Goal: Task Accomplishment & Management: Manage account settings

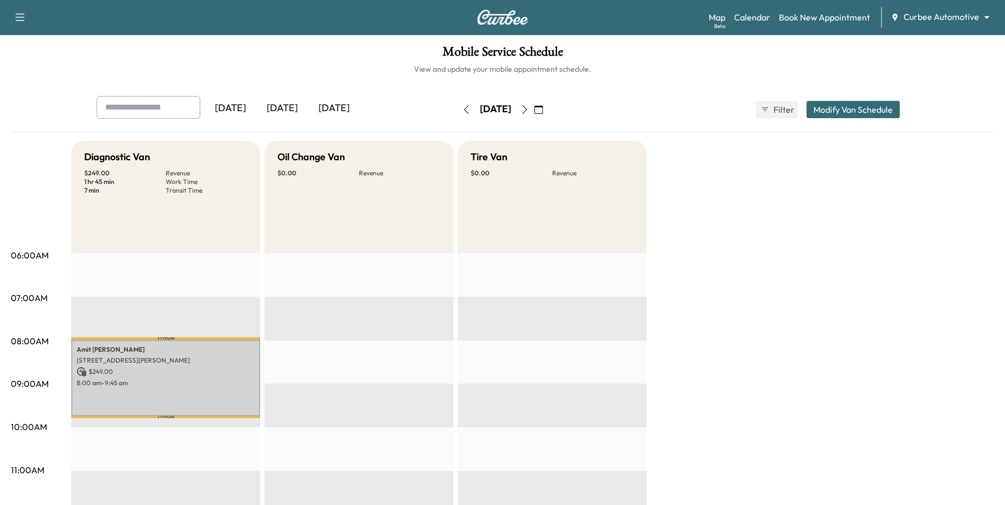
click at [529, 107] on icon "button" at bounding box center [524, 109] width 9 height 9
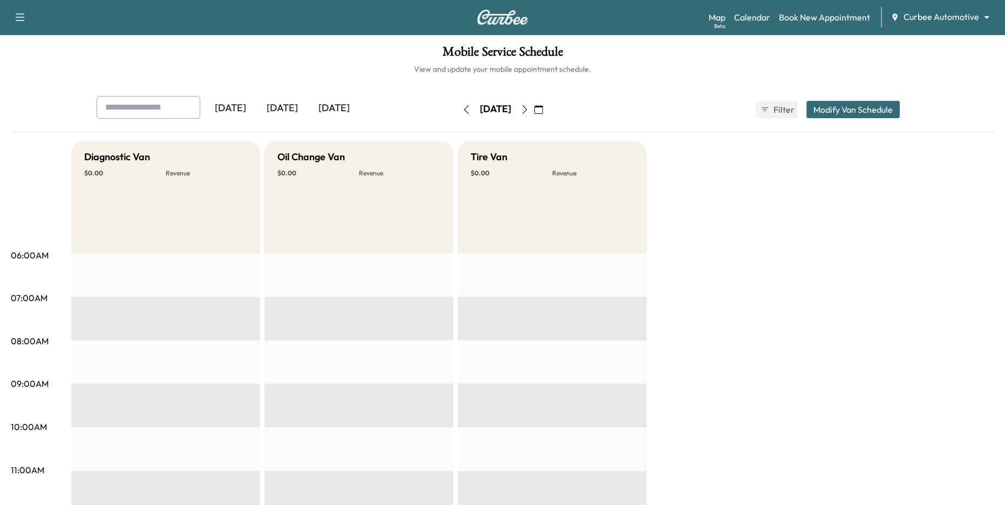
click at [462, 109] on icon "button" at bounding box center [466, 109] width 9 height 9
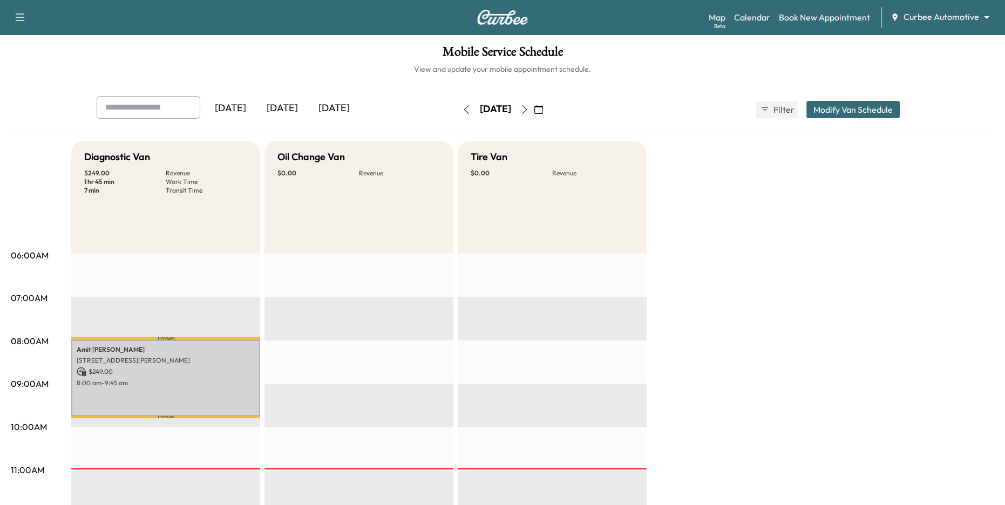
click at [821, 3] on div "Support Log Out Map Beta Calendar Book New Appointment Curbee Automotive ******…" at bounding box center [502, 17] width 1005 height 35
click at [816, 17] on link "Book New Appointment" at bounding box center [824, 17] width 91 height 13
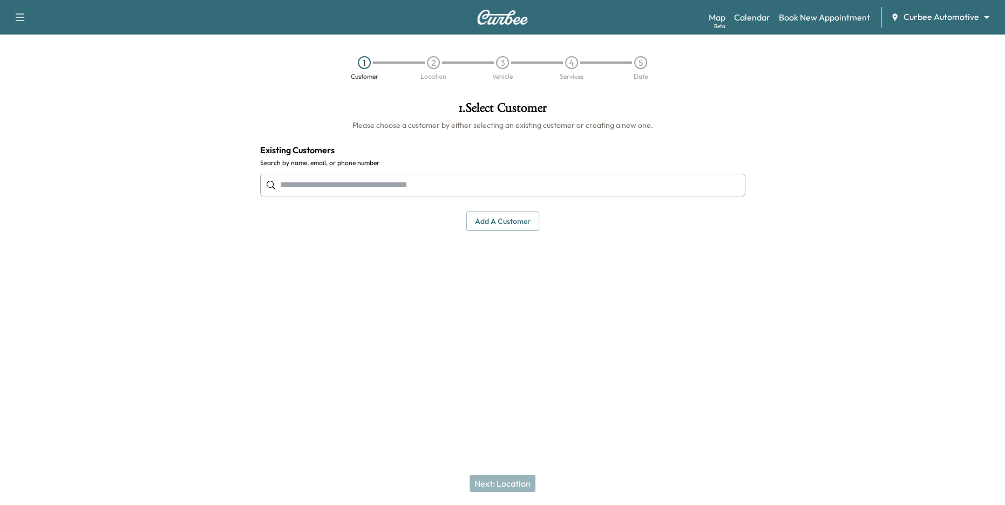
click at [476, 188] on input "text" at bounding box center [502, 185] width 485 height 23
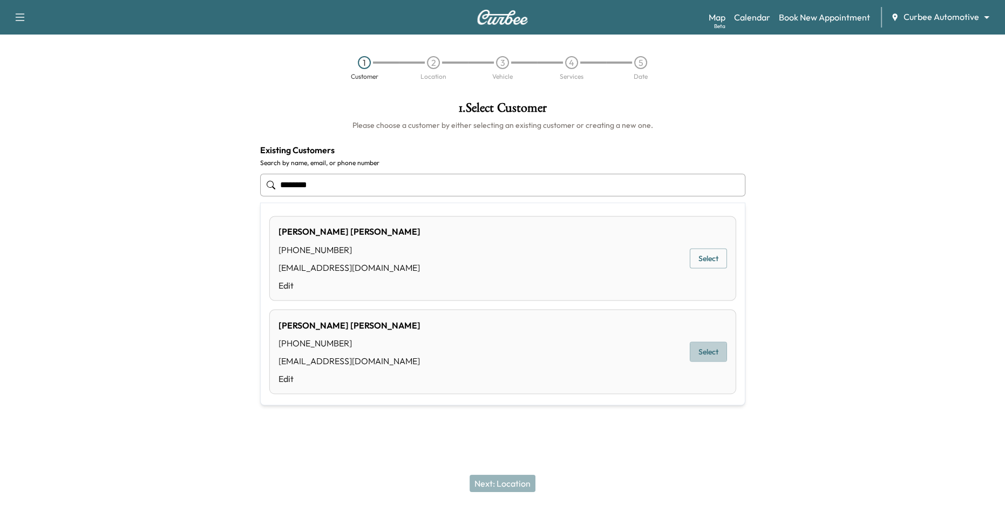
click at [711, 358] on button "Select" at bounding box center [708, 352] width 37 height 20
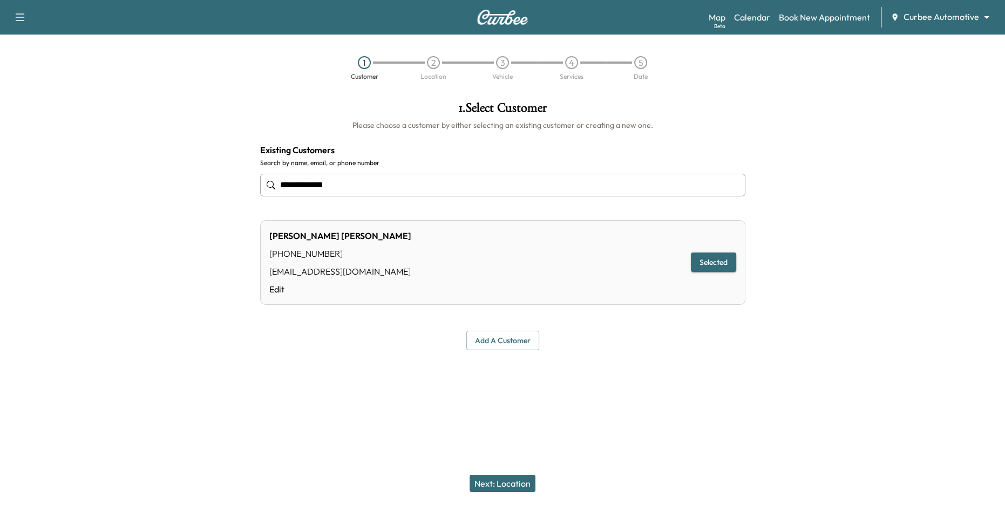
type input "**********"
click at [500, 484] on button "Next: Location" at bounding box center [502, 483] width 66 height 17
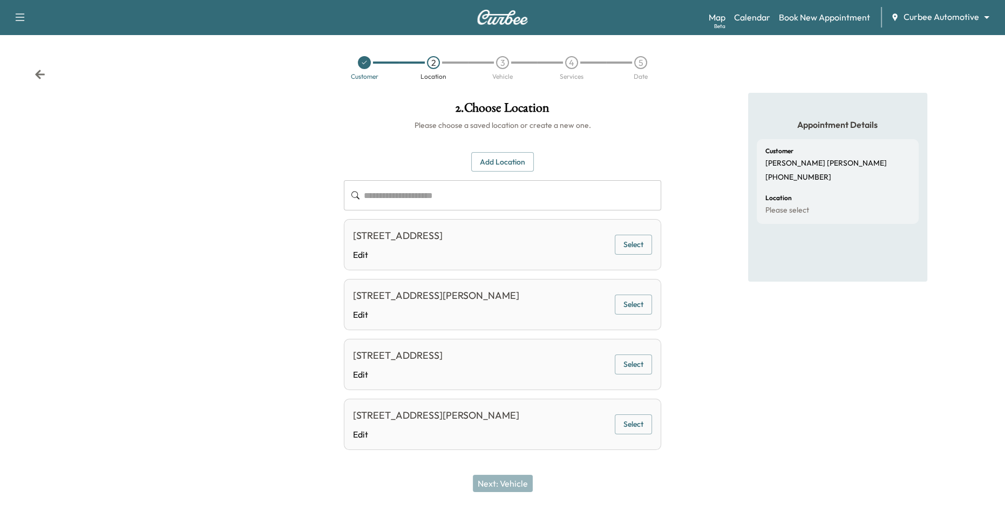
scroll to position [9, 0]
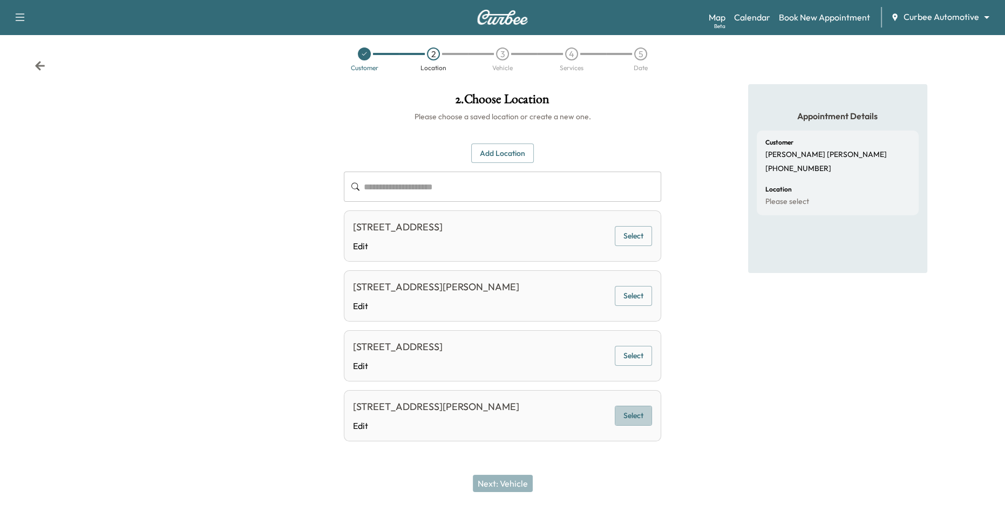
click at [631, 412] on button "Select" at bounding box center [633, 416] width 37 height 20
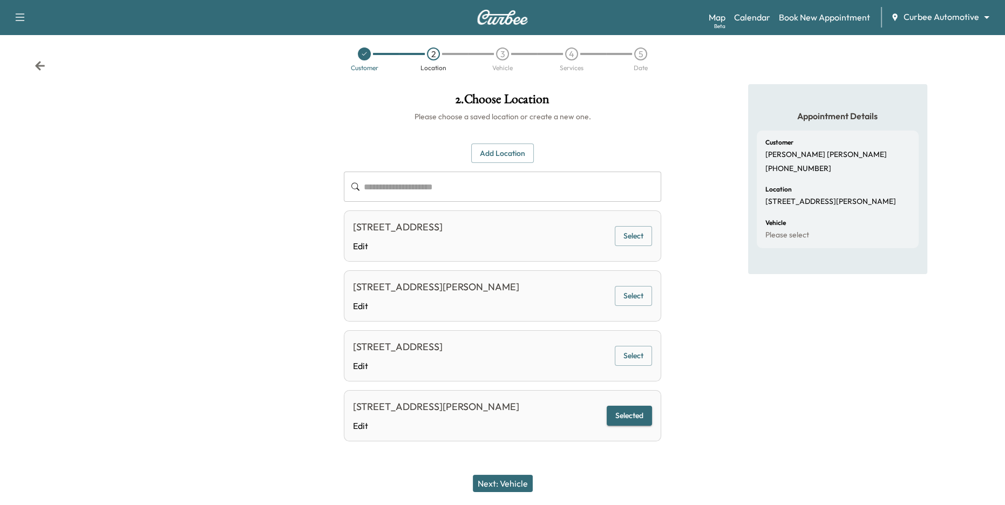
click at [496, 486] on button "Next: Vehicle" at bounding box center [503, 483] width 60 height 17
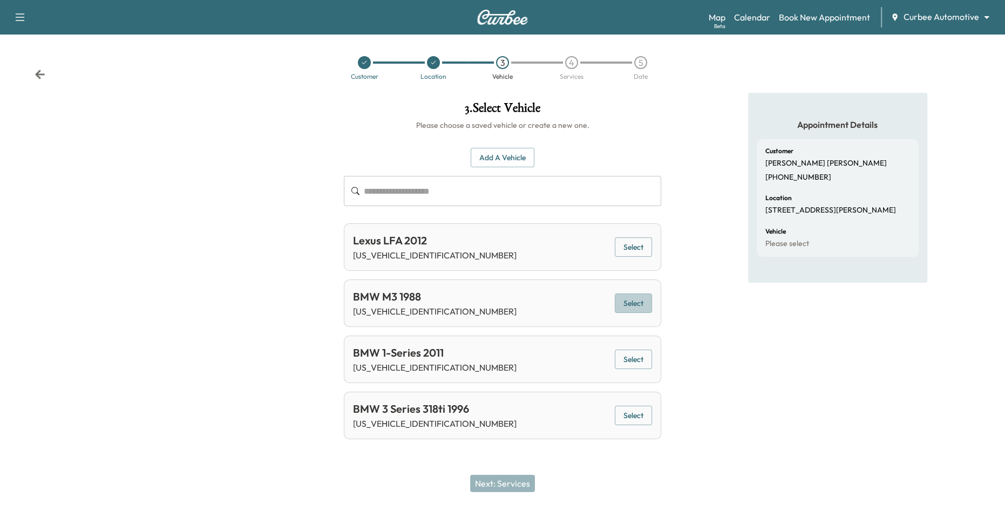
click at [634, 300] on button "Select" at bounding box center [633, 303] width 37 height 20
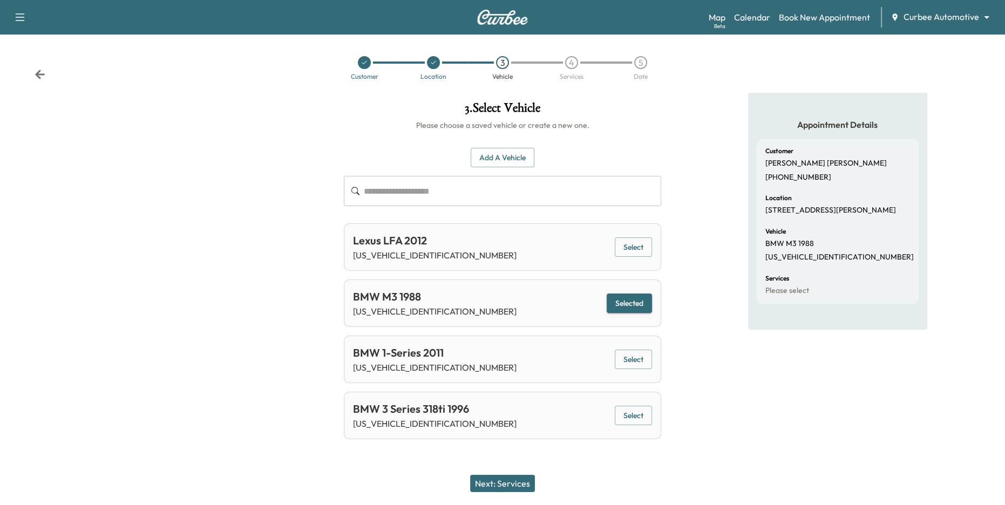
click at [513, 482] on button "Next: Services" at bounding box center [502, 483] width 65 height 17
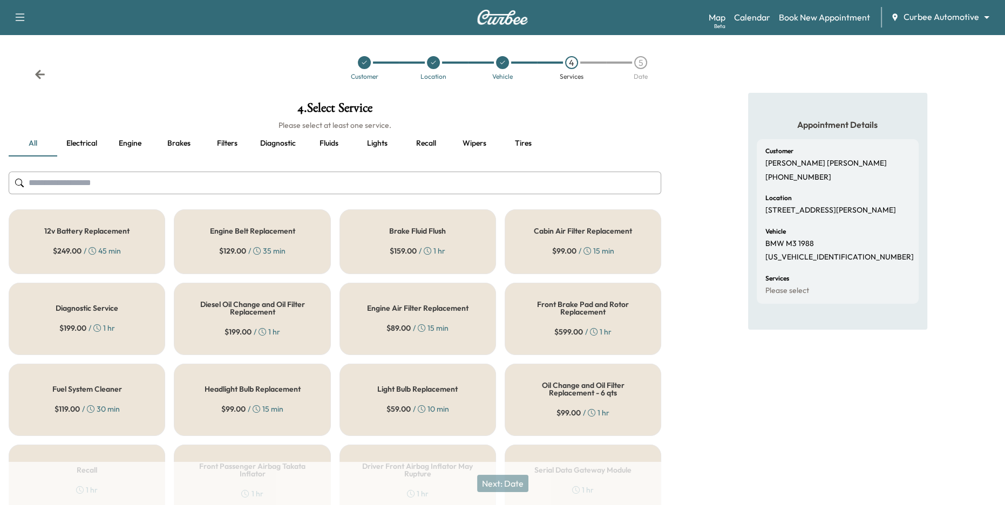
click at [148, 251] on div "12v Battery Replacement $ 249.00 / 45 min" at bounding box center [87, 241] width 156 height 65
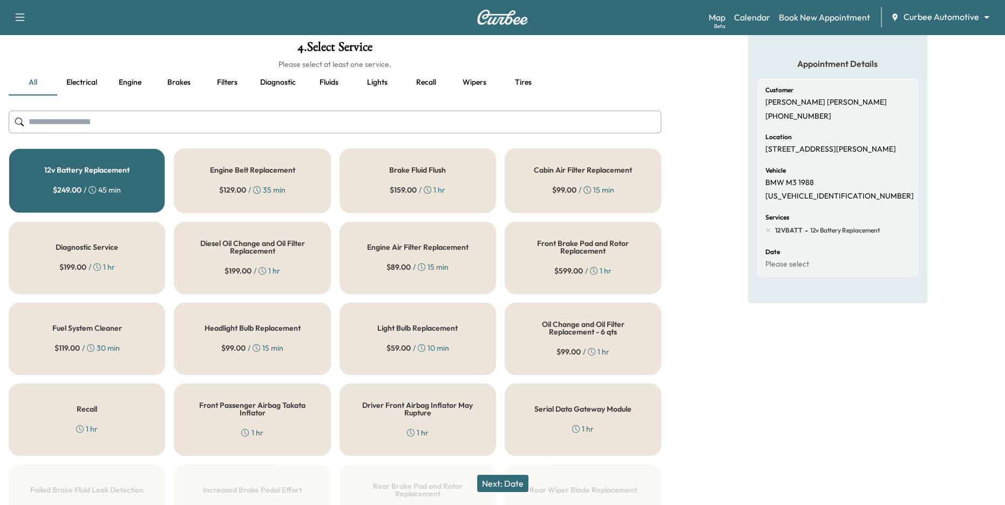
scroll to position [90, 0]
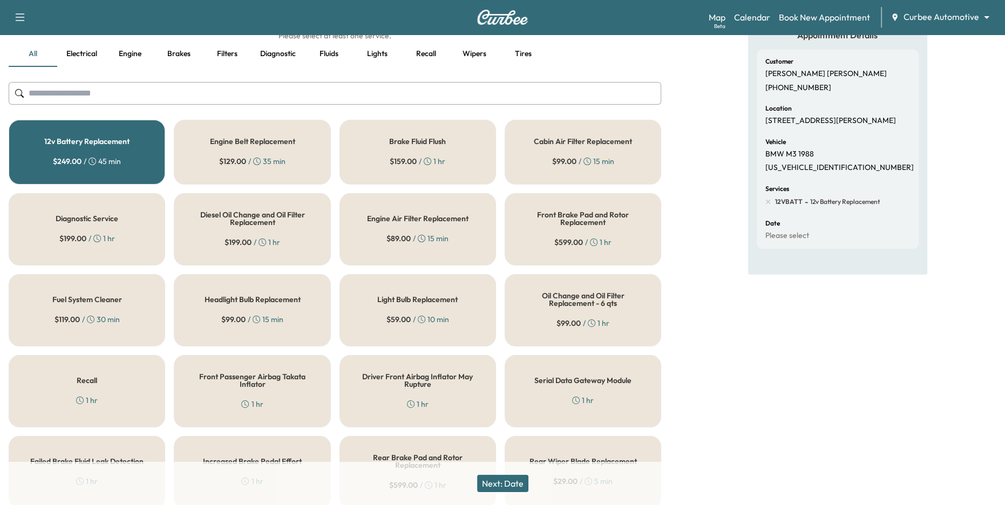
click at [284, 317] on div "Headlight Bulb Replacement $ 99.00 / 15 min" at bounding box center [252, 310] width 156 height 72
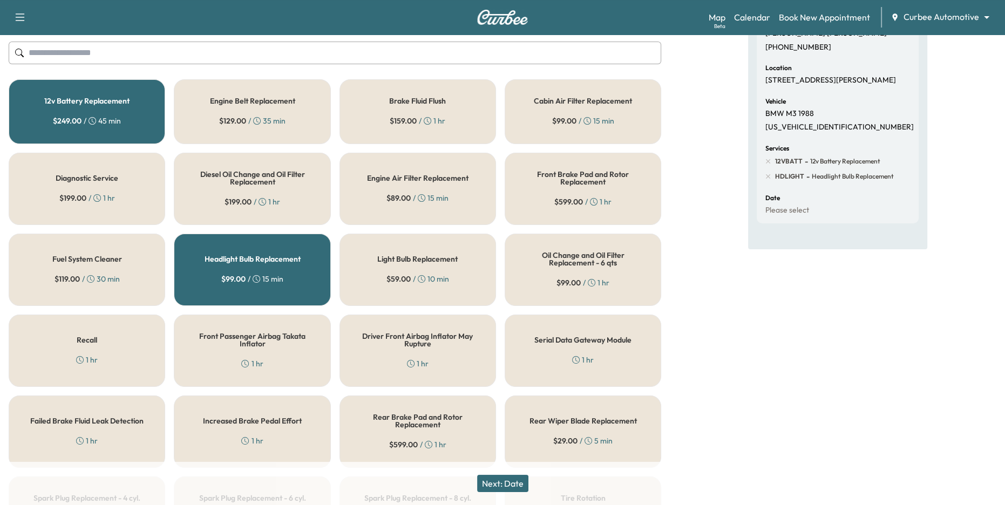
scroll to position [140, 0]
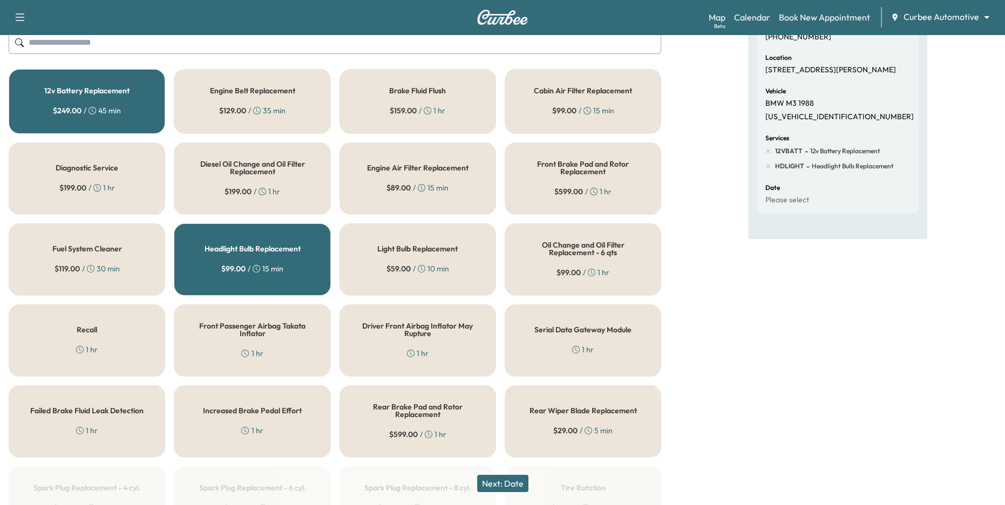
click at [537, 121] on div "Cabin Air Filter Replacement $ 99.00 / 15 min" at bounding box center [582, 101] width 156 height 65
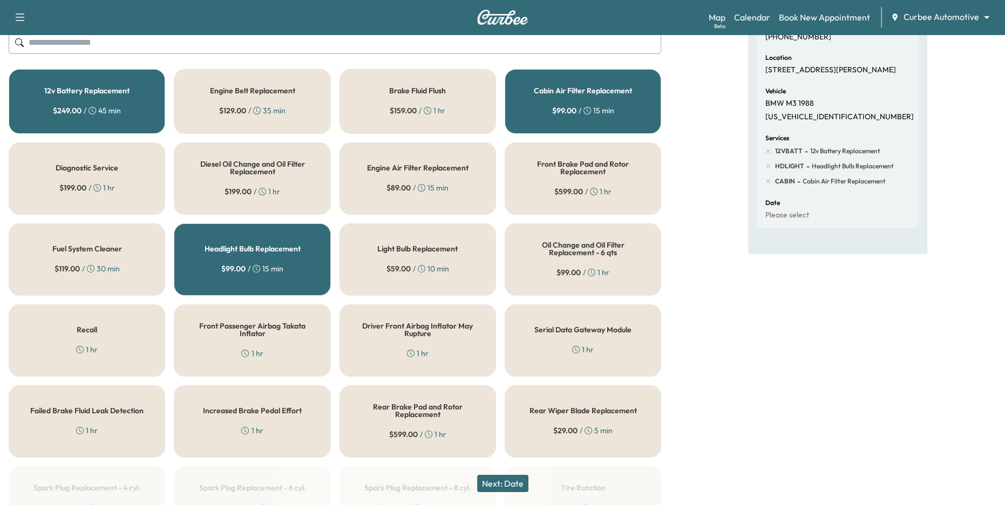
click at [497, 487] on button "Next: Date" at bounding box center [502, 483] width 51 height 17
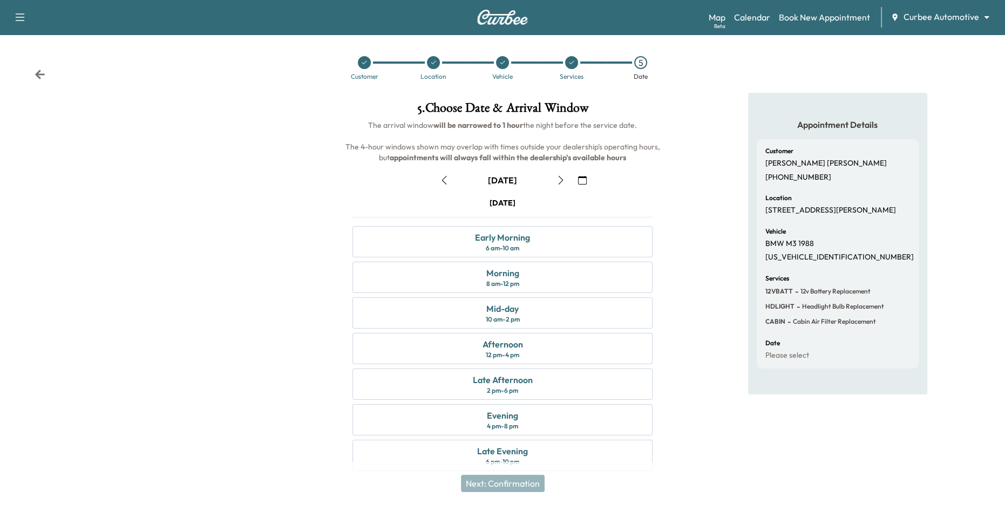
scroll to position [4, 0]
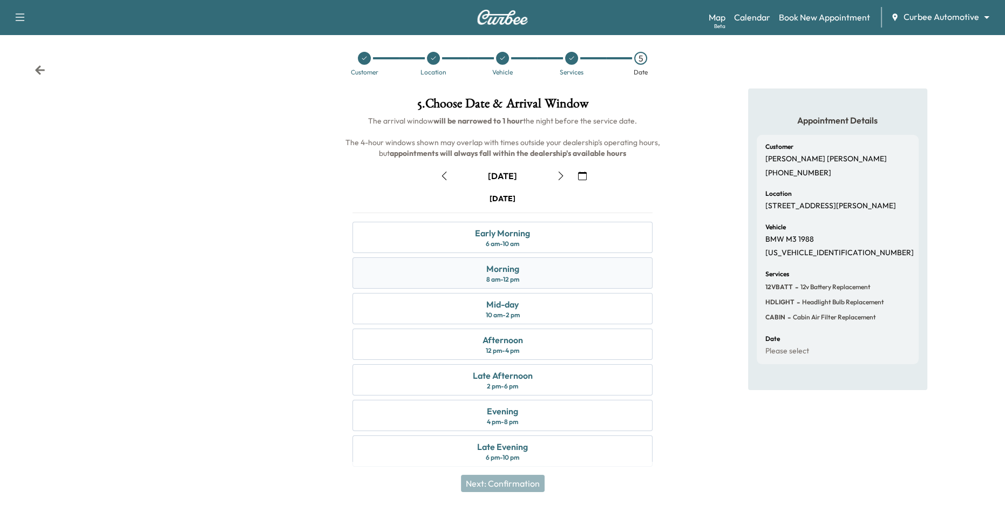
click at [533, 276] on div "Morning 8 am - 12 pm" at bounding box center [502, 272] width 301 height 31
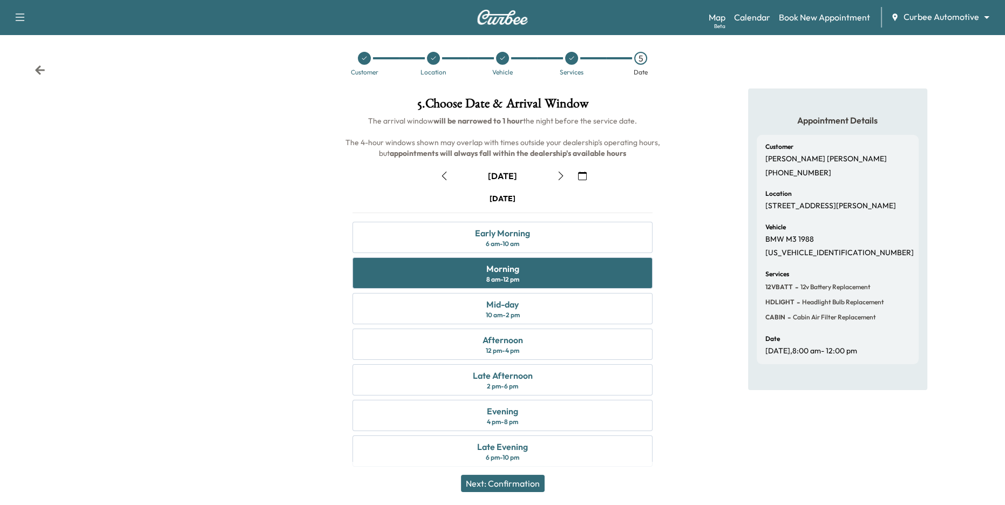
click at [515, 485] on button "Next: Confirmation" at bounding box center [503, 483] width 84 height 17
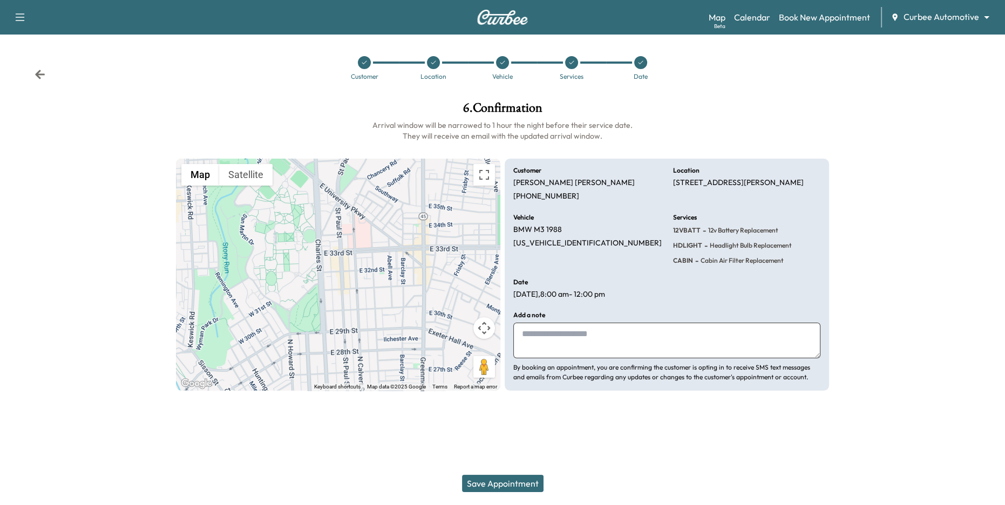
click at [523, 479] on button "Save Appointment" at bounding box center [502, 483] width 81 height 17
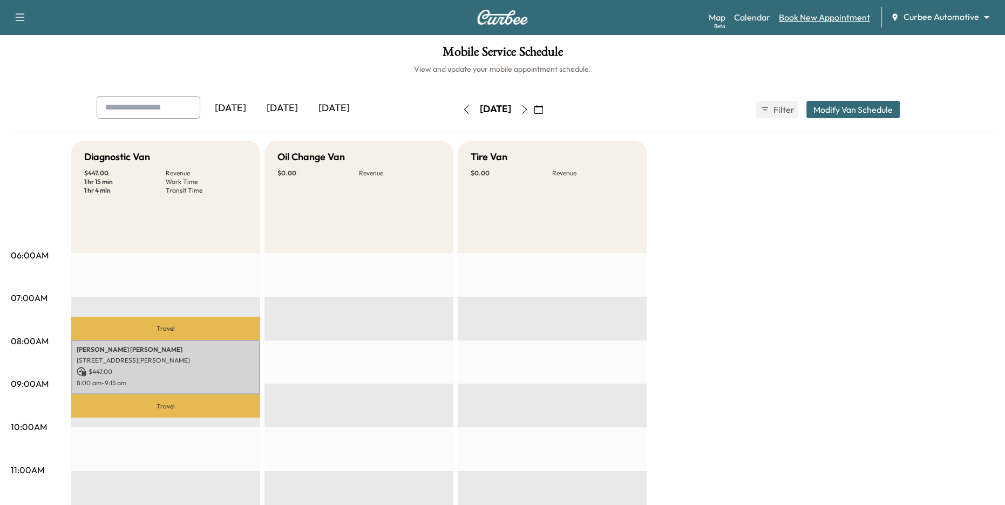
click at [814, 21] on link "Book New Appointment" at bounding box center [824, 17] width 91 height 13
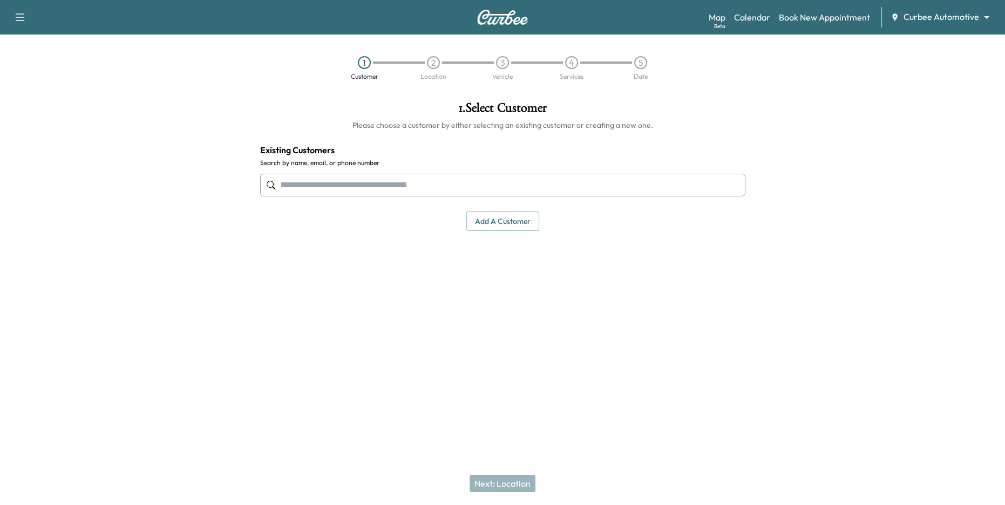
click at [514, 180] on input "text" at bounding box center [502, 185] width 485 height 23
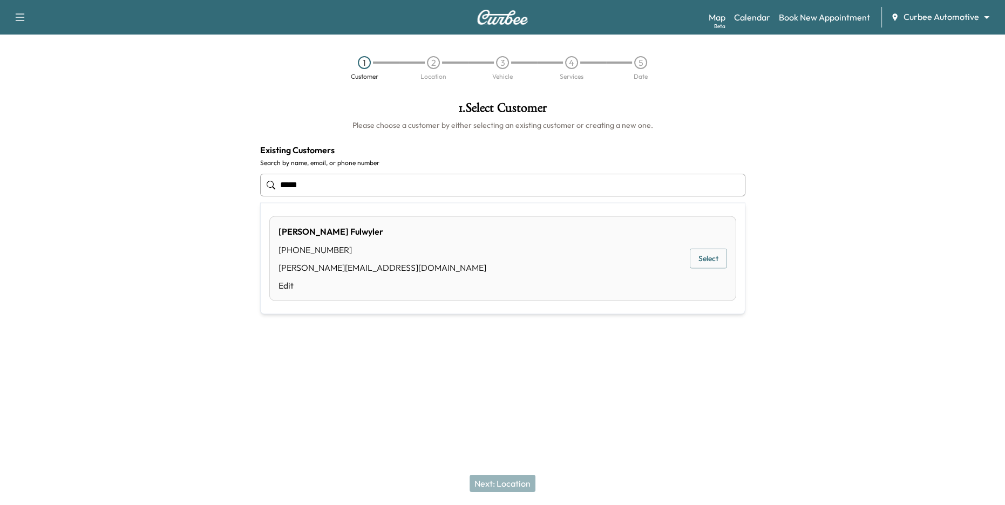
click at [705, 266] on button "Select" at bounding box center [708, 259] width 37 height 20
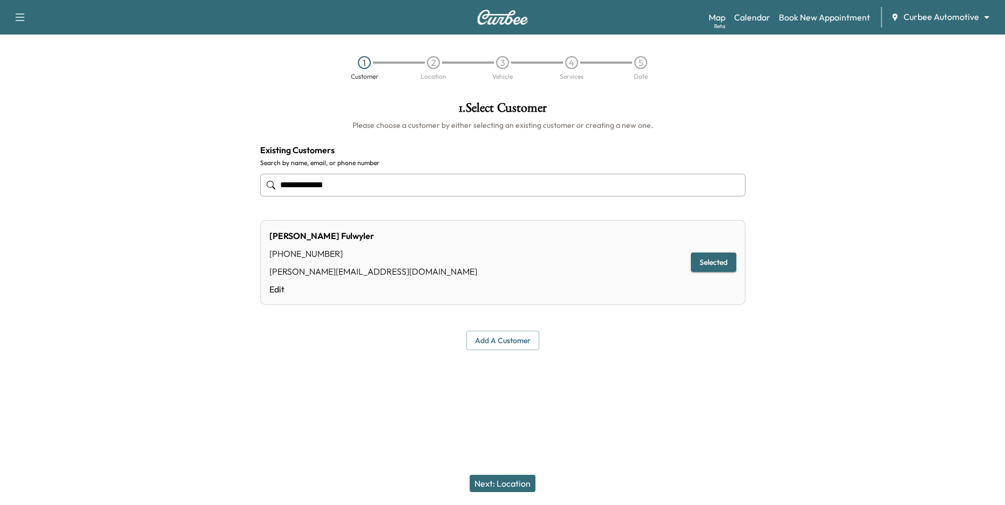
type input "**********"
click at [499, 484] on button "Next: Location" at bounding box center [502, 483] width 66 height 17
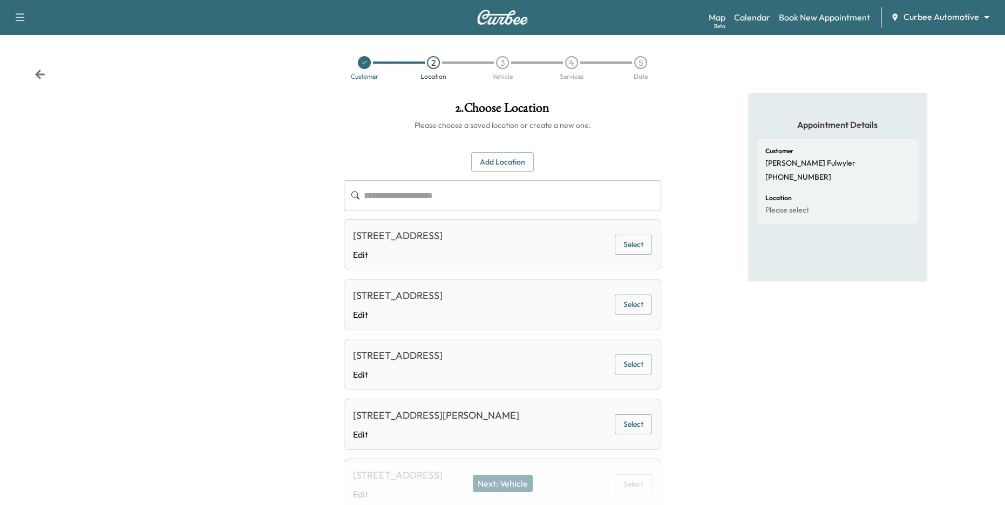
scroll to position [188, 0]
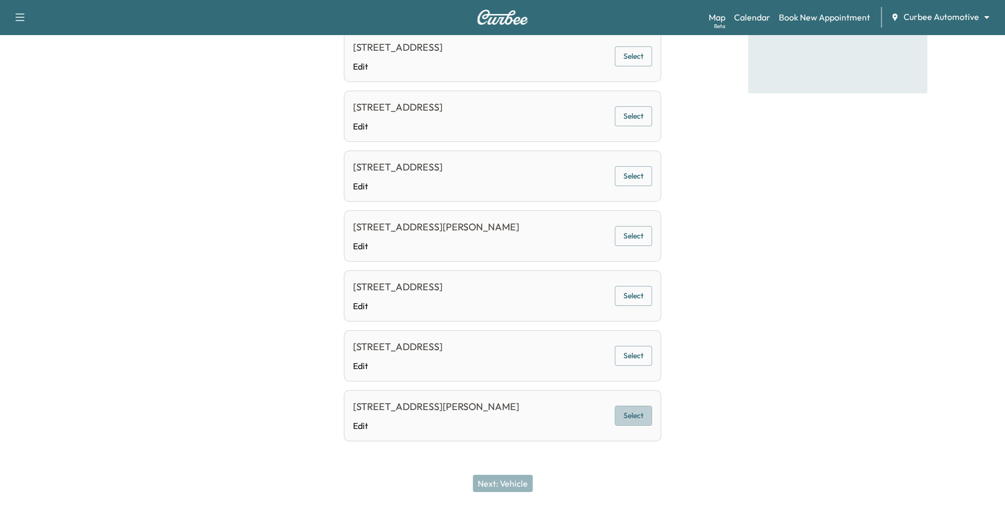
click at [639, 413] on button "Select" at bounding box center [633, 416] width 37 height 20
click at [508, 484] on button "Next: Vehicle" at bounding box center [503, 483] width 60 height 17
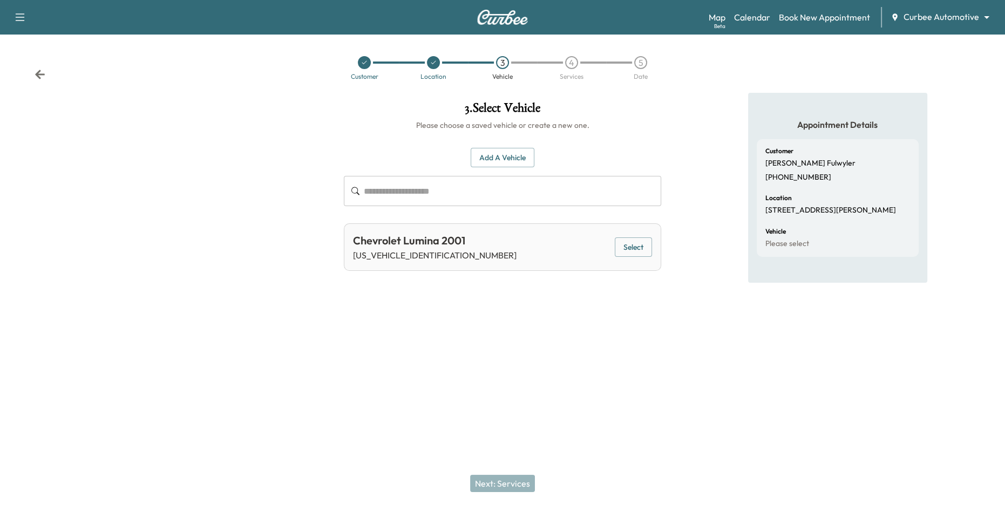
click at [633, 245] on button "Select" at bounding box center [633, 247] width 37 height 20
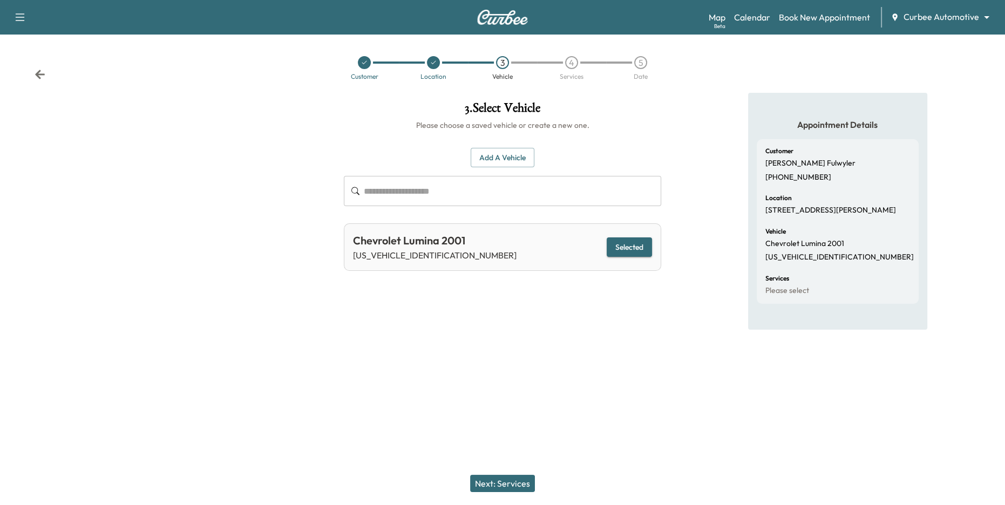
click at [490, 480] on button "Next: Services" at bounding box center [502, 483] width 65 height 17
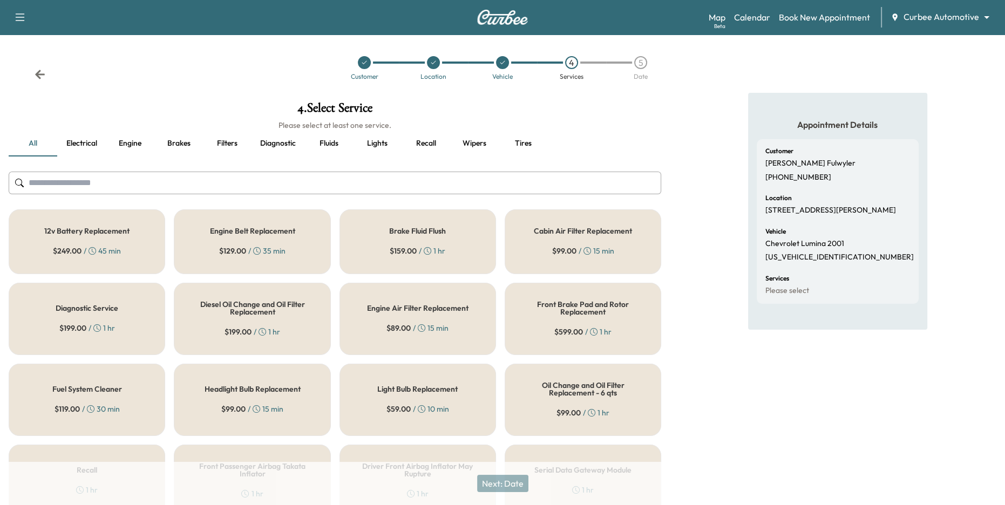
click at [269, 237] on div "Engine Belt Replacement $ 129.00 / 35 min" at bounding box center [252, 241] width 156 height 65
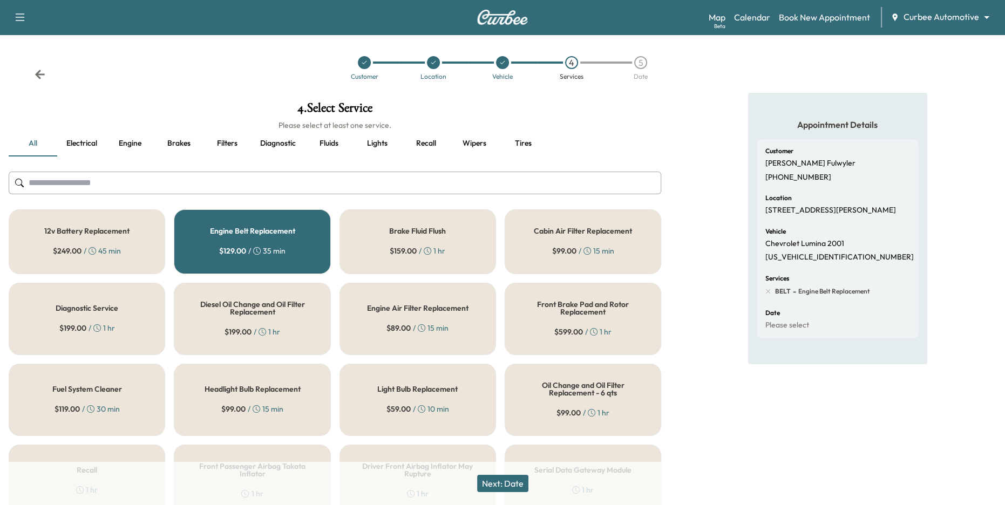
click at [103, 221] on div "12v Battery Replacement $ 249.00 / 45 min" at bounding box center [87, 241] width 156 height 65
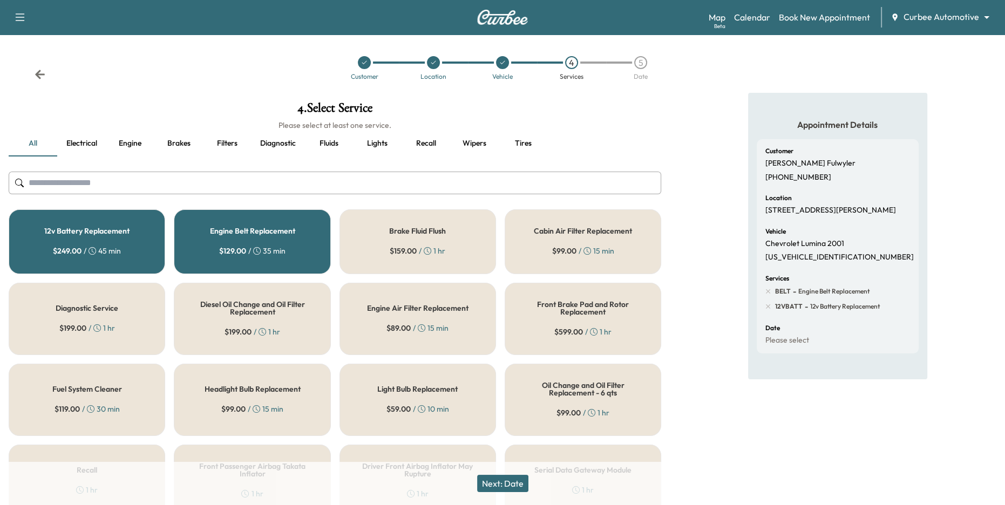
click at [277, 305] on h5 "Diesel Oil Change and Oil Filter Replacement" at bounding box center [252, 308] width 121 height 15
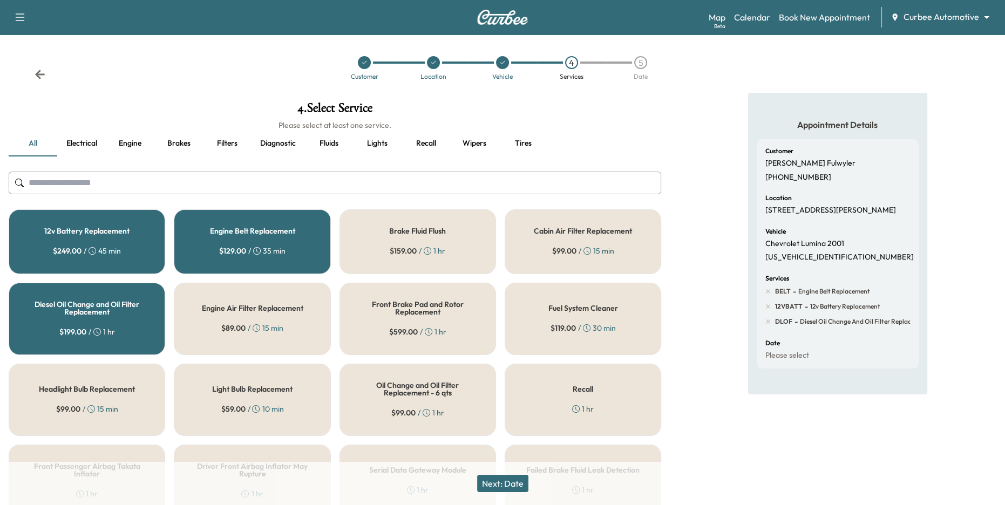
click at [505, 486] on button "Next: Date" at bounding box center [502, 483] width 51 height 17
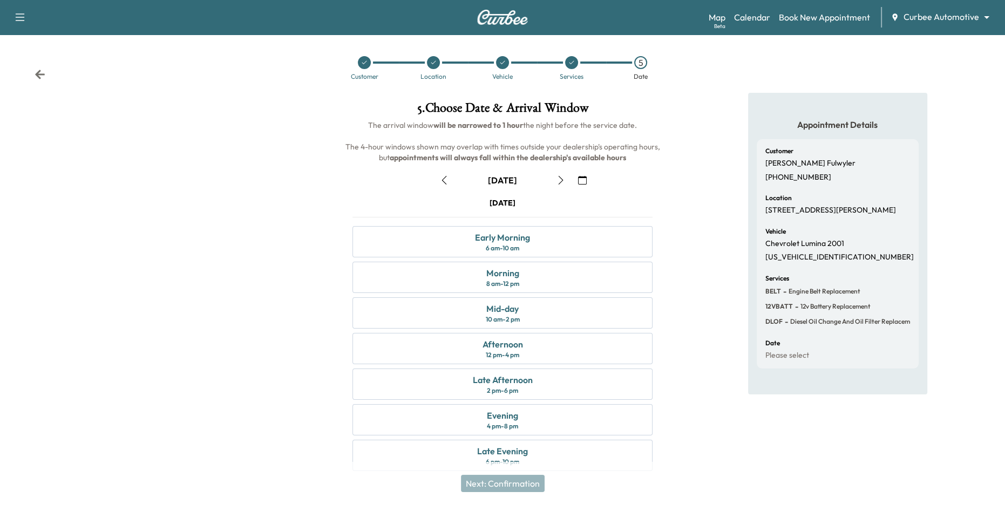
click at [449, 175] on button "button" at bounding box center [444, 180] width 18 height 17
click at [534, 309] on div "Mid-day 10 am - 2 pm" at bounding box center [502, 312] width 301 height 31
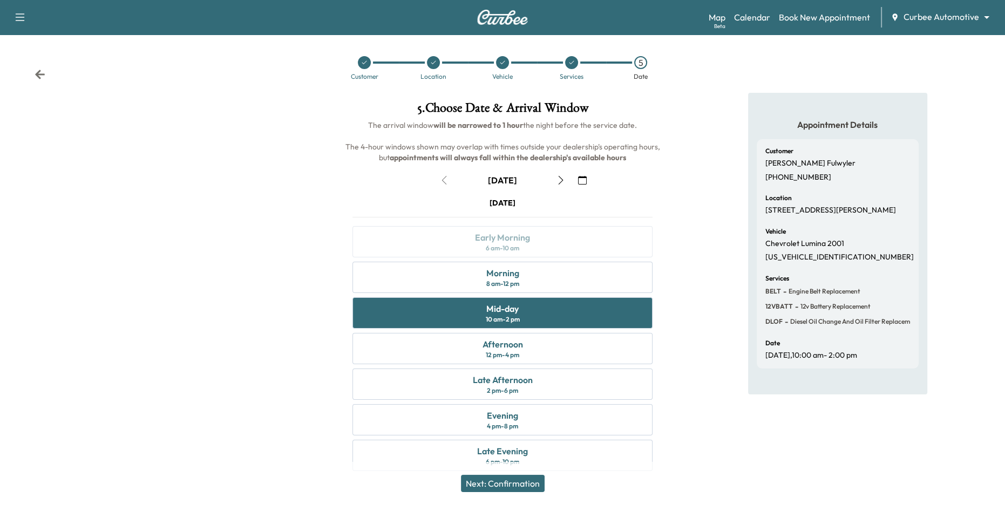
click at [516, 485] on button "Next: Confirmation" at bounding box center [503, 483] width 84 height 17
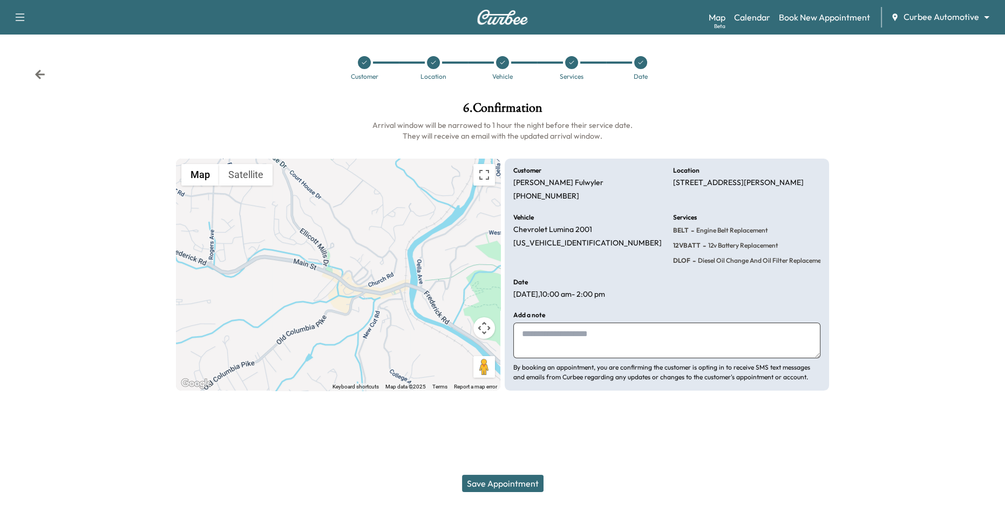
click at [522, 480] on button "Save Appointment" at bounding box center [502, 483] width 81 height 17
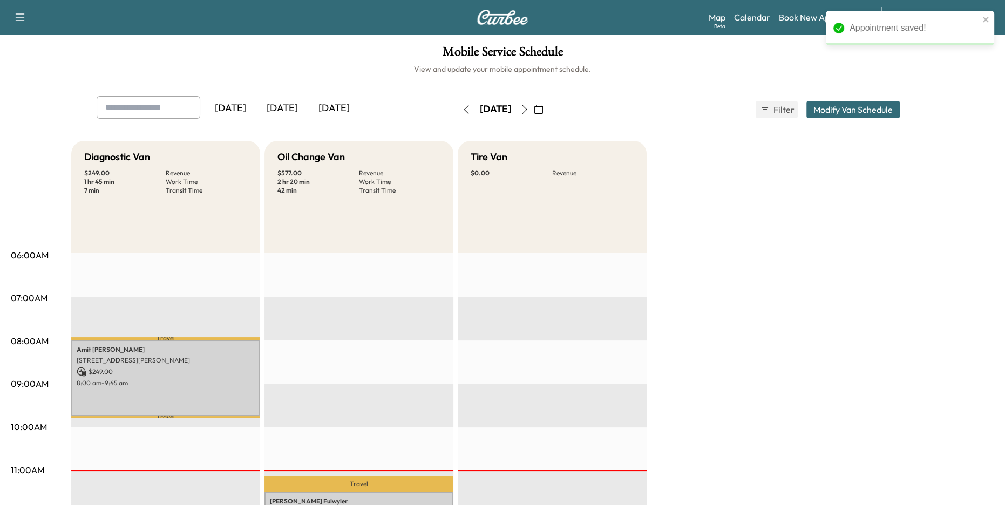
scroll to position [192, 0]
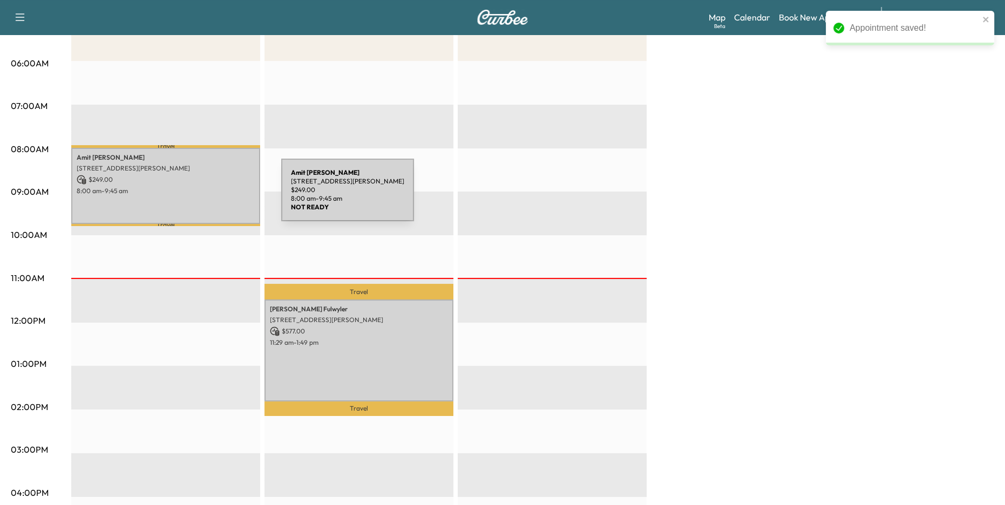
click at [200, 196] on div "[PERSON_NAME] [STREET_ADDRESS][PERSON_NAME] $ 249.00 8:00 am - 9:45 am" at bounding box center [165, 186] width 189 height 76
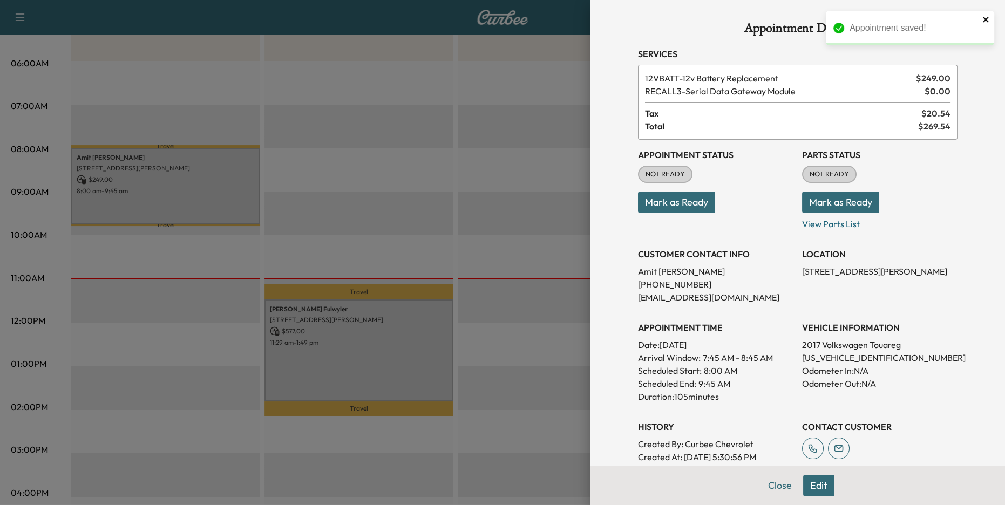
click at [986, 18] on icon "close" at bounding box center [984, 19] width 5 height 5
click at [819, 486] on button "Edit" at bounding box center [818, 486] width 31 height 22
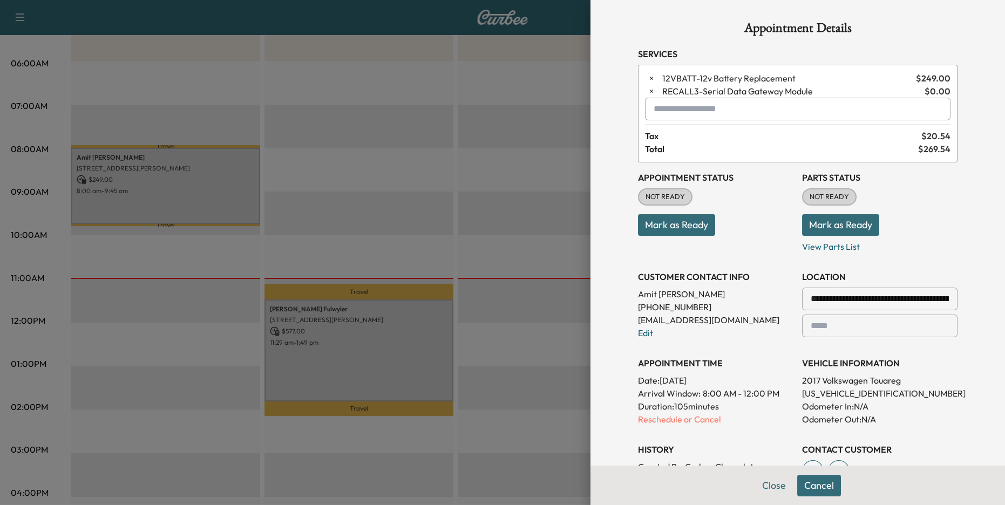
click at [695, 114] on input "text" at bounding box center [797, 109] width 305 height 23
type input "*"
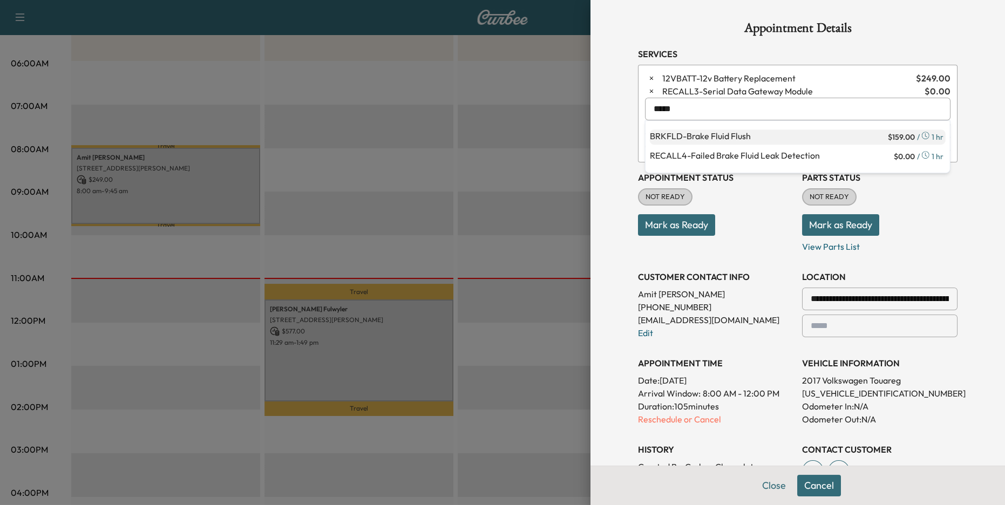
click at [678, 137] on p "BRKFLD - Brake Fluid Flush" at bounding box center [768, 136] width 236 height 15
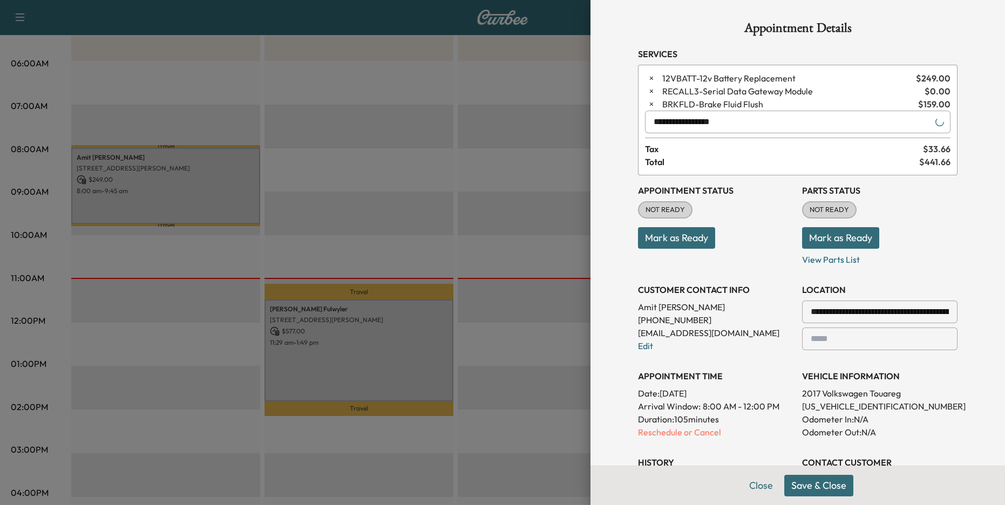
type input "**********"
click at [959, 199] on div "**********" at bounding box center [797, 361] width 345 height 723
click at [820, 487] on button "Save & Close" at bounding box center [818, 486] width 69 height 22
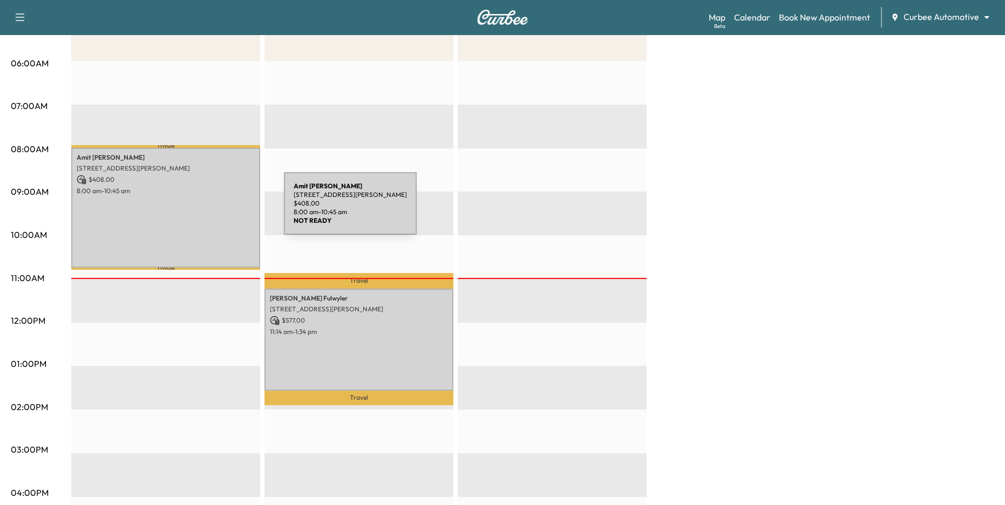
click at [203, 210] on div "[PERSON_NAME] [STREET_ADDRESS][PERSON_NAME] $ 408.00 8:00 am - 10:45 am" at bounding box center [165, 208] width 189 height 120
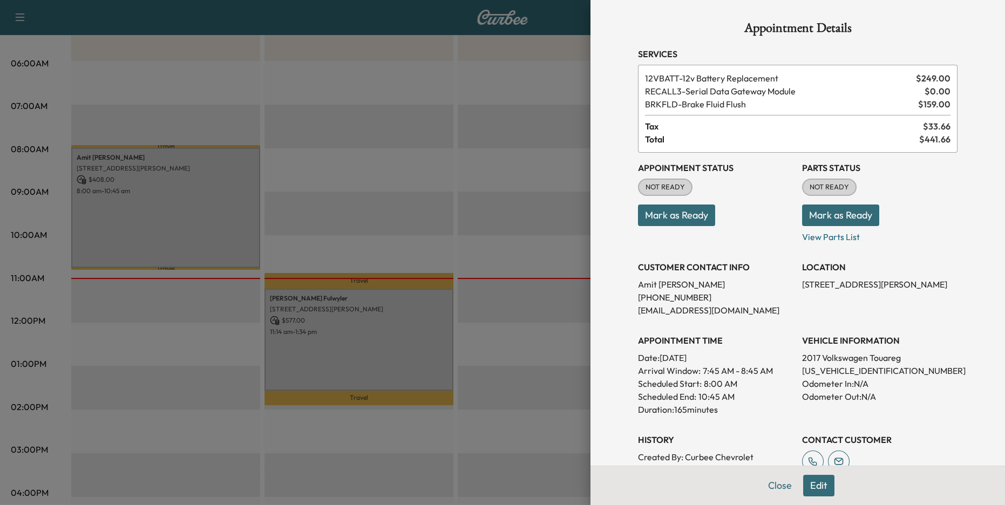
click at [817, 484] on button "Edit" at bounding box center [818, 486] width 31 height 22
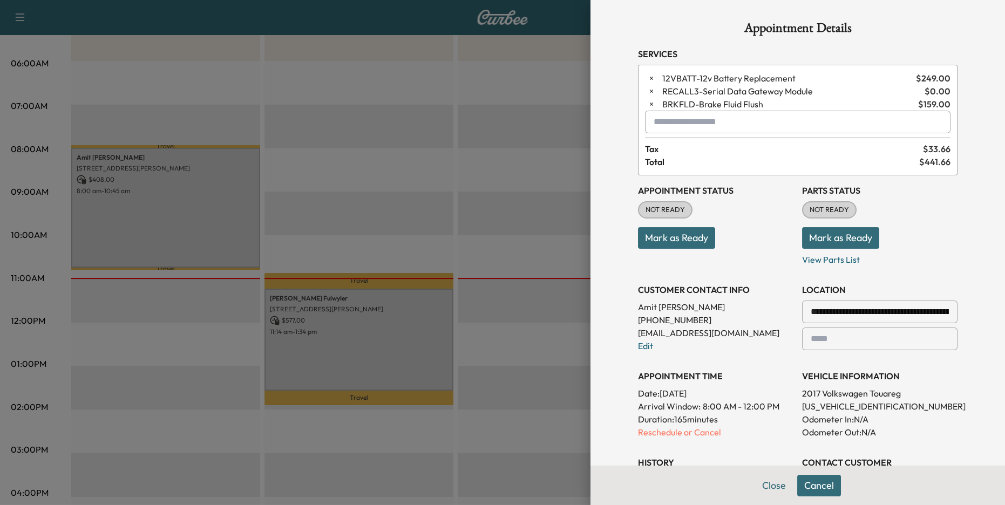
click at [724, 123] on input "text" at bounding box center [797, 122] width 305 height 23
type input "******"
click at [775, 488] on button "Close" at bounding box center [774, 486] width 38 height 22
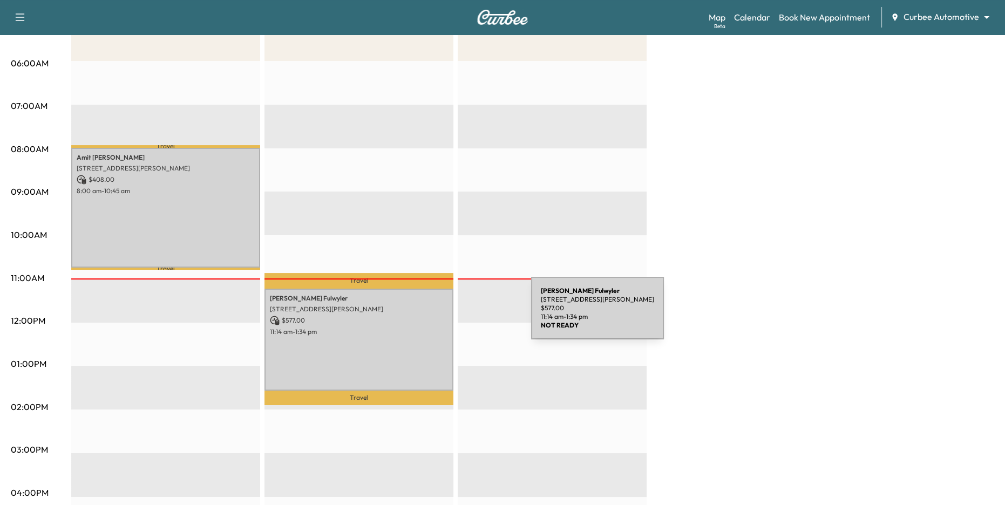
click at [450, 315] on div "[PERSON_NAME] [STREET_ADDRESS][PERSON_NAME] $ 577.00 11:14 am - 1:34 pm" at bounding box center [358, 339] width 189 height 101
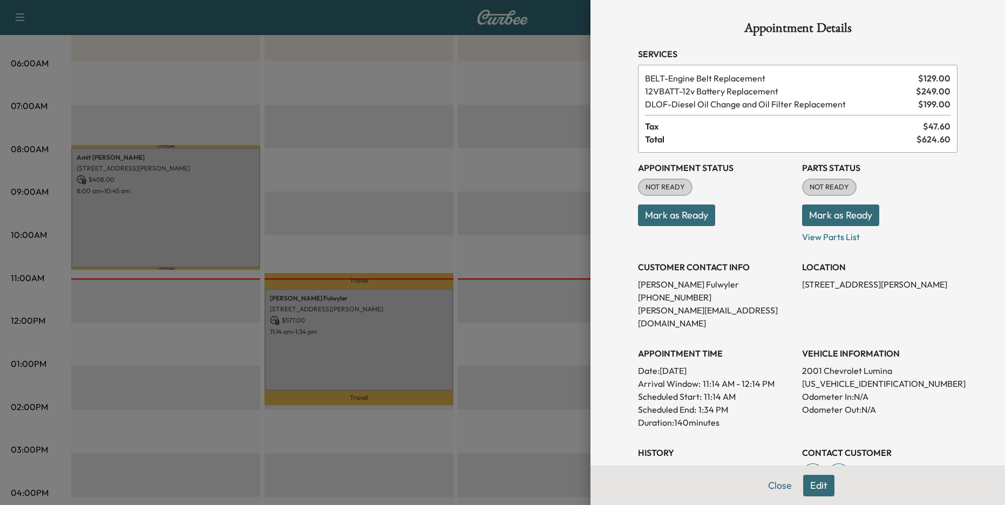
click at [823, 487] on button "Edit" at bounding box center [818, 486] width 31 height 22
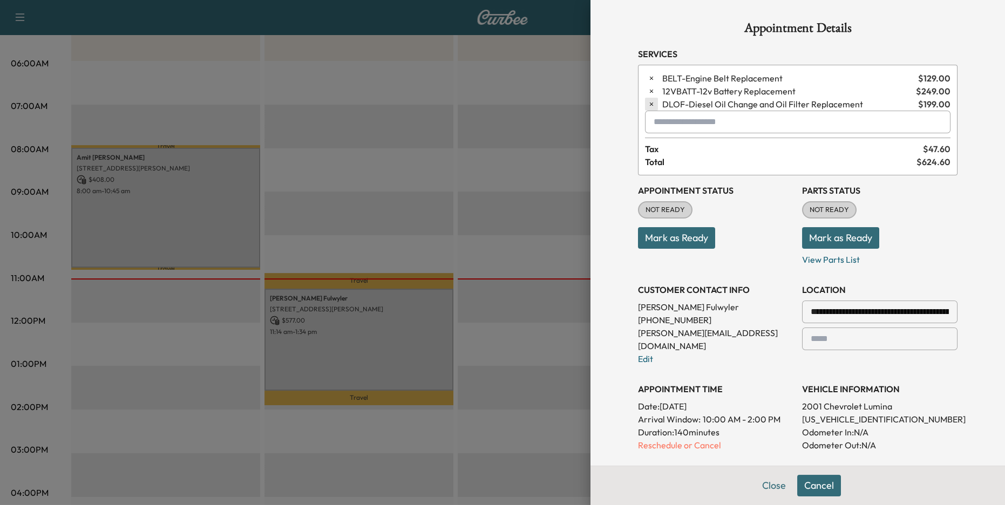
click at [651, 104] on icon "button" at bounding box center [651, 104] width 3 height 3
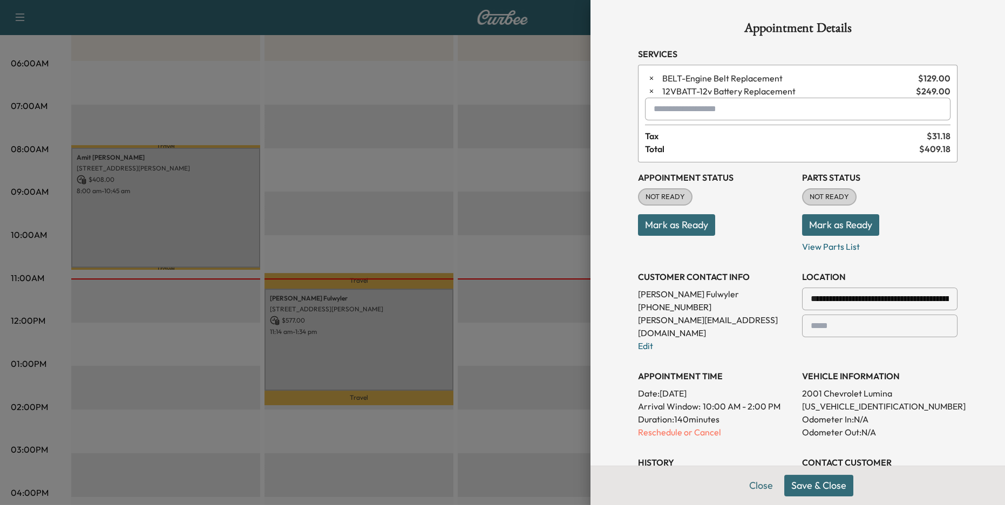
click at [839, 482] on button "Save & Close" at bounding box center [818, 486] width 69 height 22
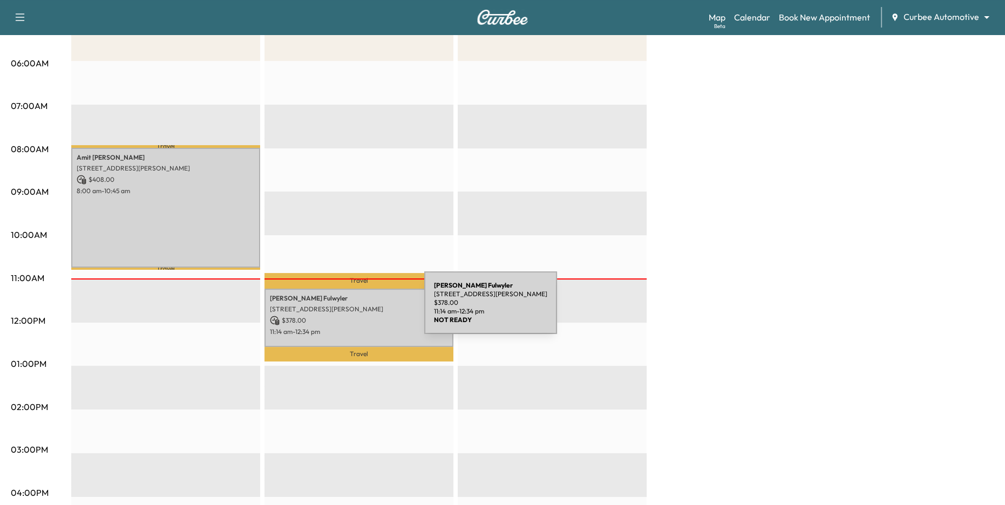
click at [343, 309] on p "[STREET_ADDRESS][PERSON_NAME]" at bounding box center [359, 309] width 178 height 9
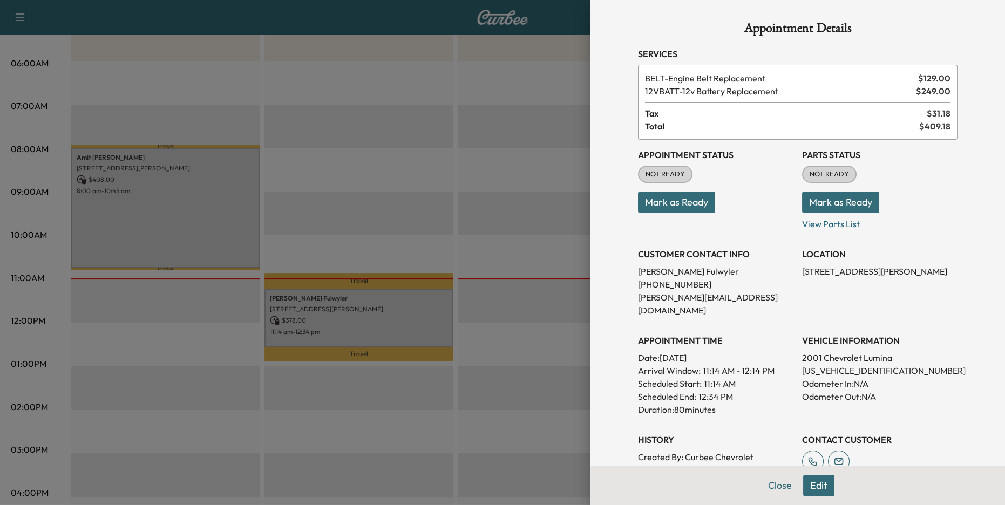
click at [814, 490] on button "Edit" at bounding box center [818, 486] width 31 height 22
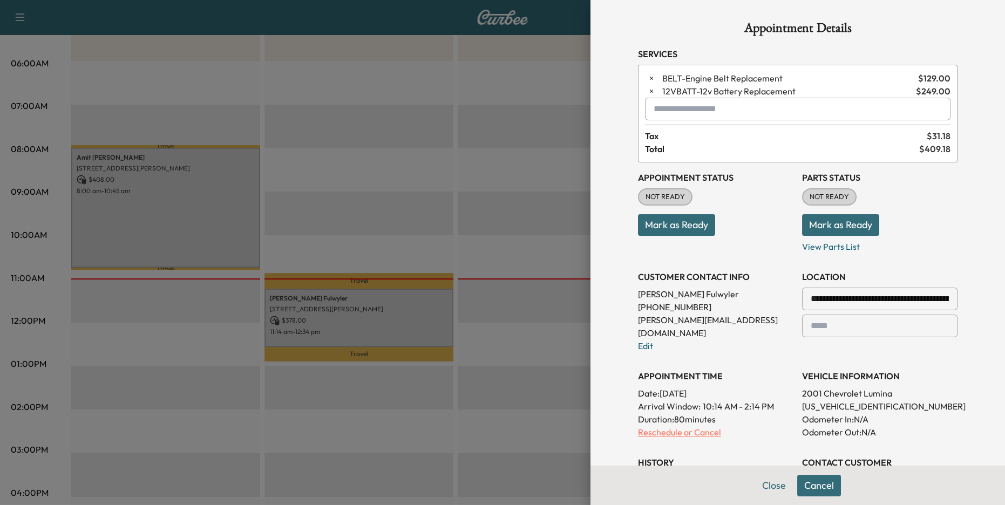
click at [692, 426] on p "Reschedule or Cancel" at bounding box center [715, 432] width 155 height 13
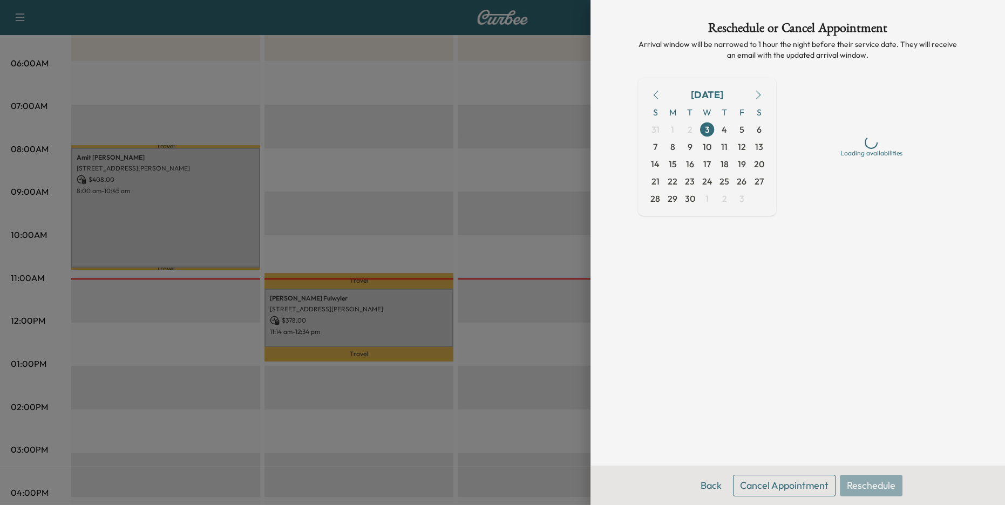
click at [805, 481] on button "Cancel Appointment" at bounding box center [784, 486] width 103 height 22
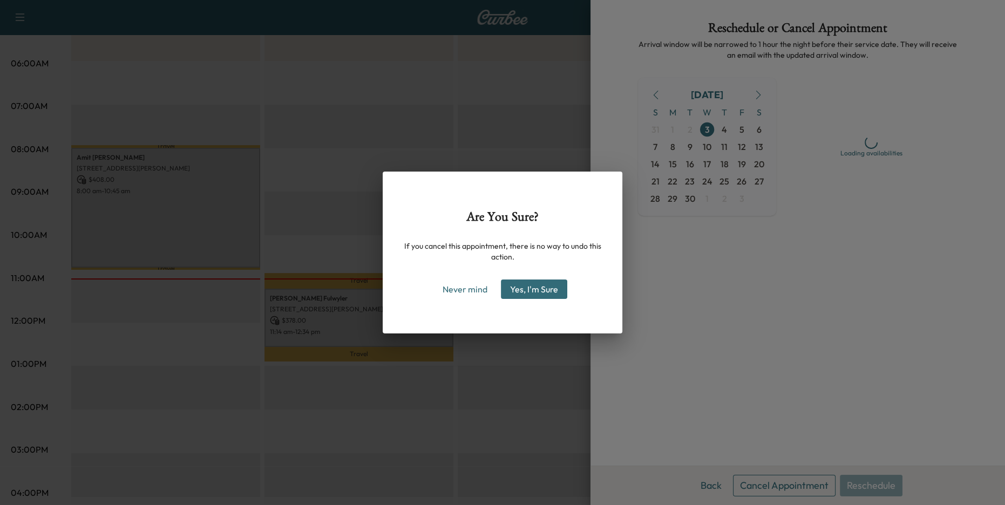
click at [550, 298] on button "Yes, I'm Sure" at bounding box center [534, 288] width 66 height 19
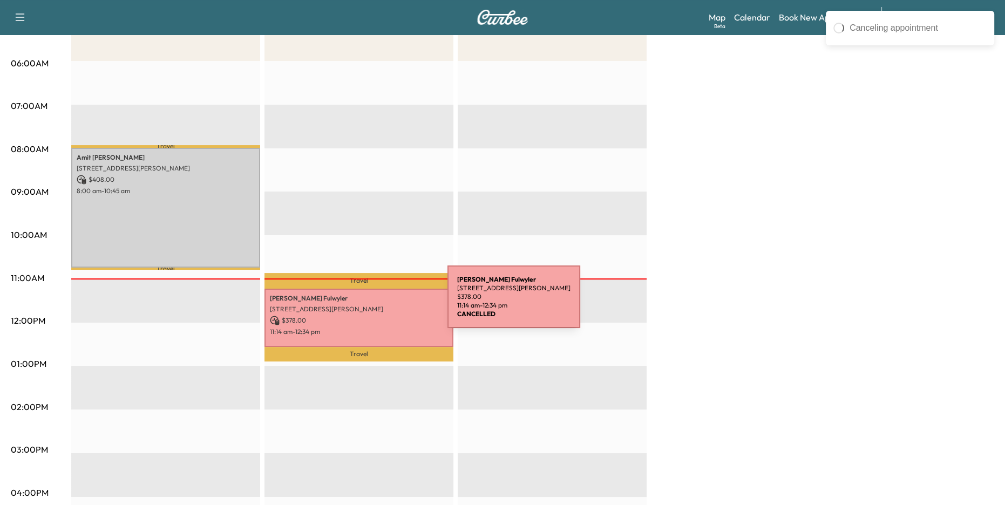
click at [366, 303] on div "[PERSON_NAME] [STREET_ADDRESS][PERSON_NAME] $ 378.00 11:14 am - 12:34 pm" at bounding box center [358, 318] width 189 height 58
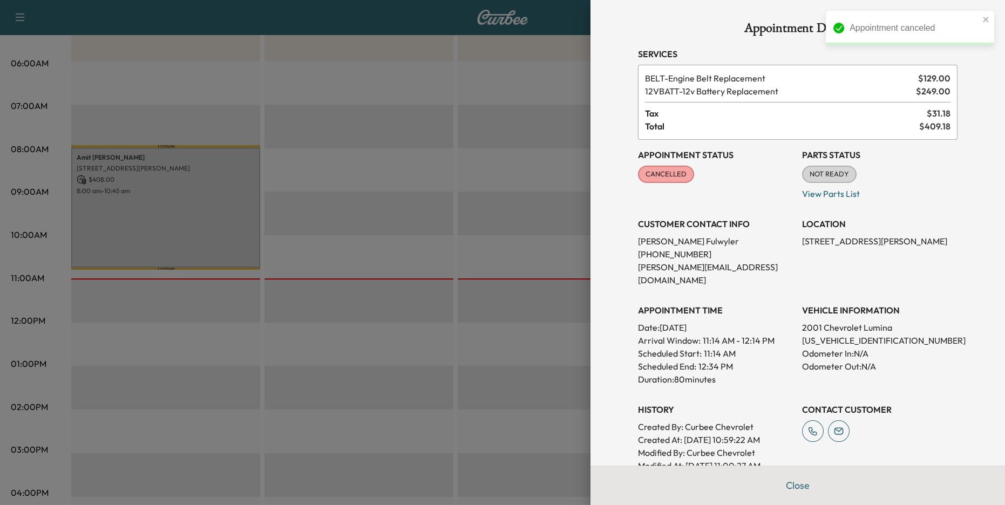
click at [514, 209] on div at bounding box center [502, 252] width 1005 height 505
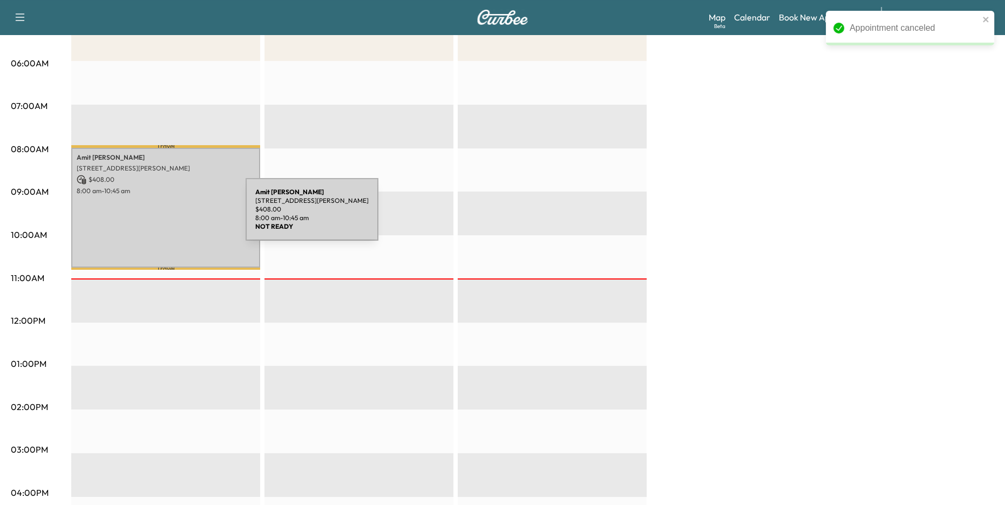
click at [165, 216] on div "[PERSON_NAME] [STREET_ADDRESS][PERSON_NAME] $ 408.00 8:00 am - 10:45 am" at bounding box center [165, 208] width 189 height 120
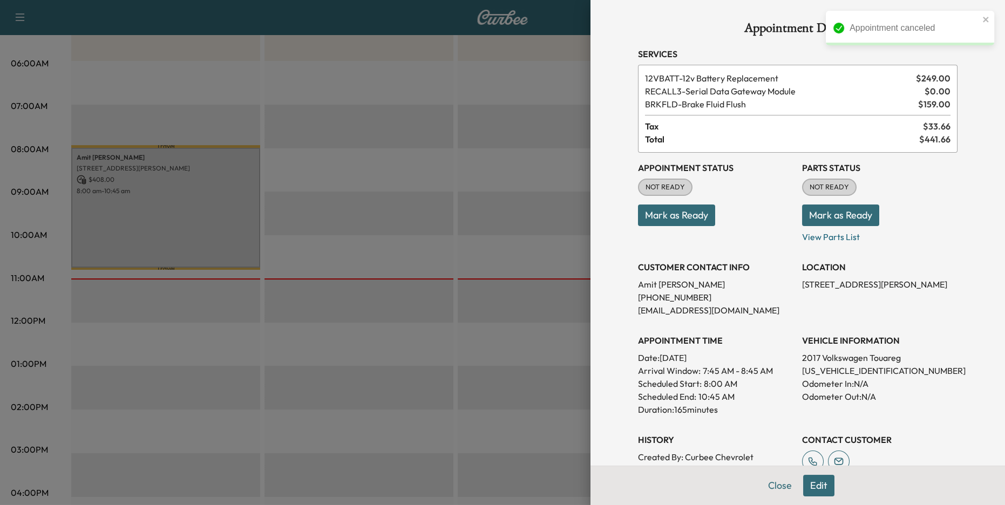
click at [404, 206] on div at bounding box center [502, 252] width 1005 height 505
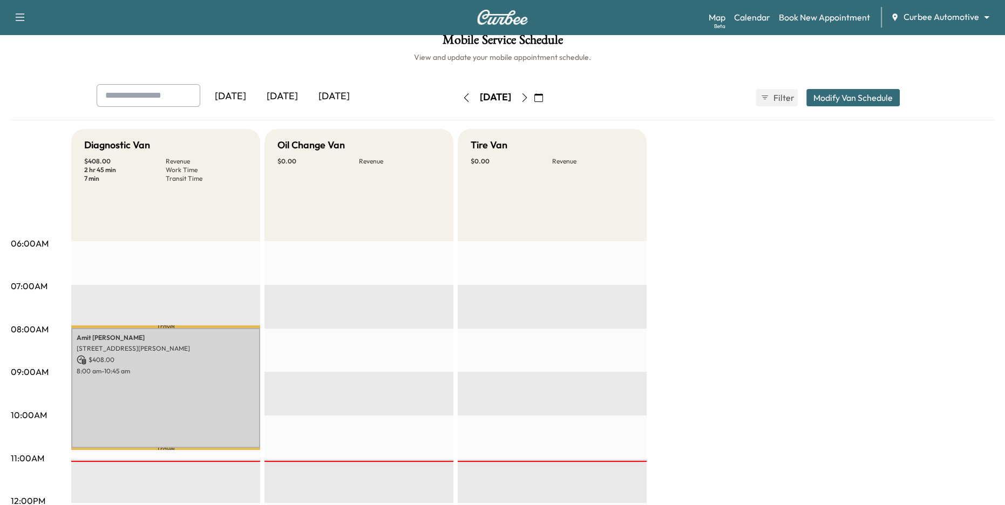
scroll to position [11, 0]
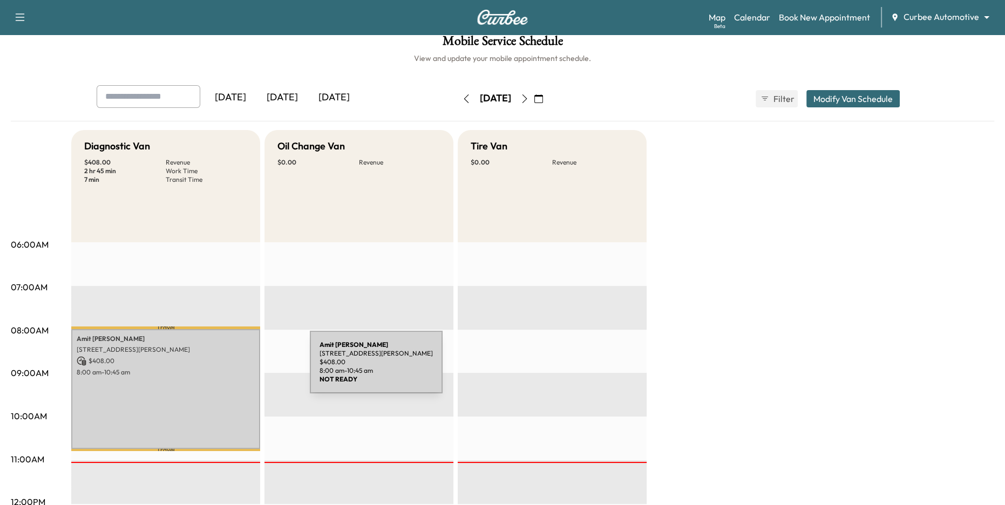
click at [229, 368] on p "8:00 am - 10:45 am" at bounding box center [166, 372] width 178 height 9
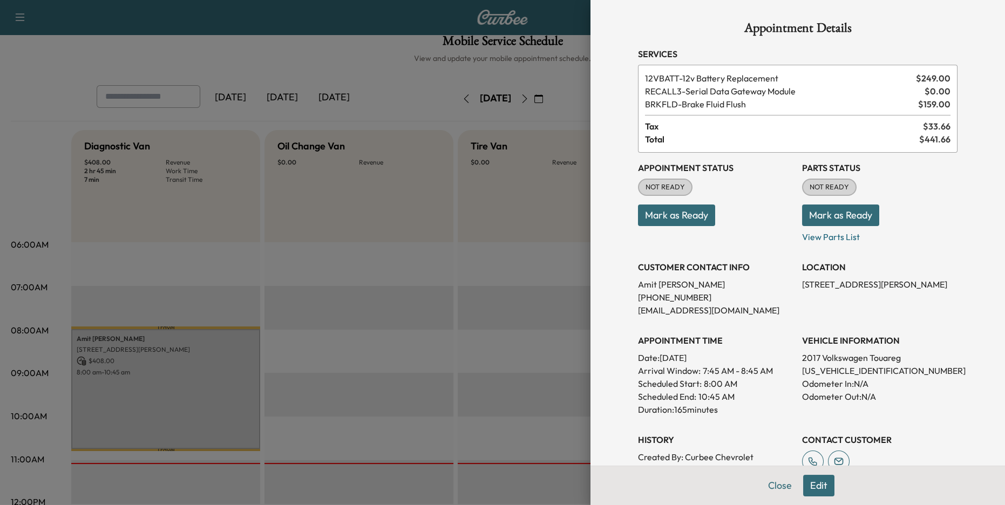
click at [820, 217] on button "Mark as Ready" at bounding box center [840, 215] width 77 height 22
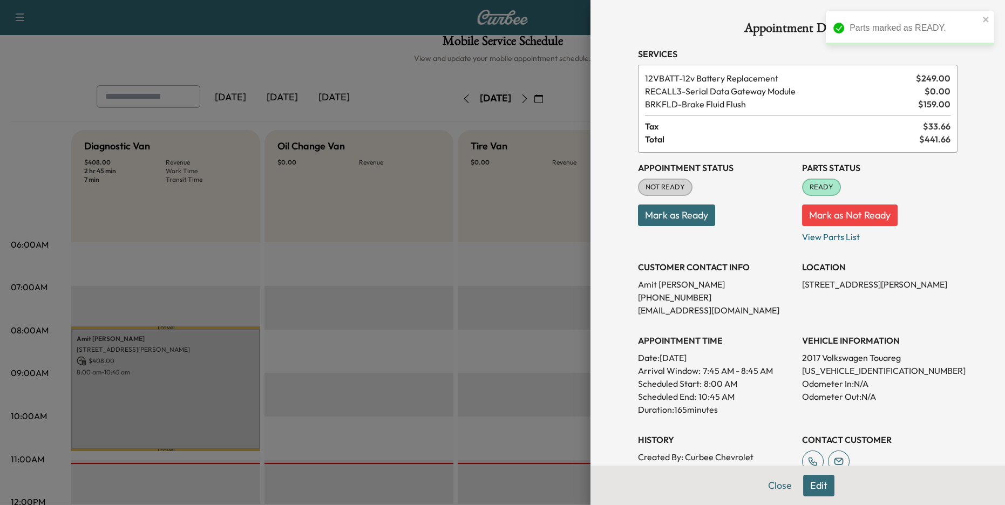
click at [688, 220] on button "Mark as Ready" at bounding box center [676, 215] width 77 height 22
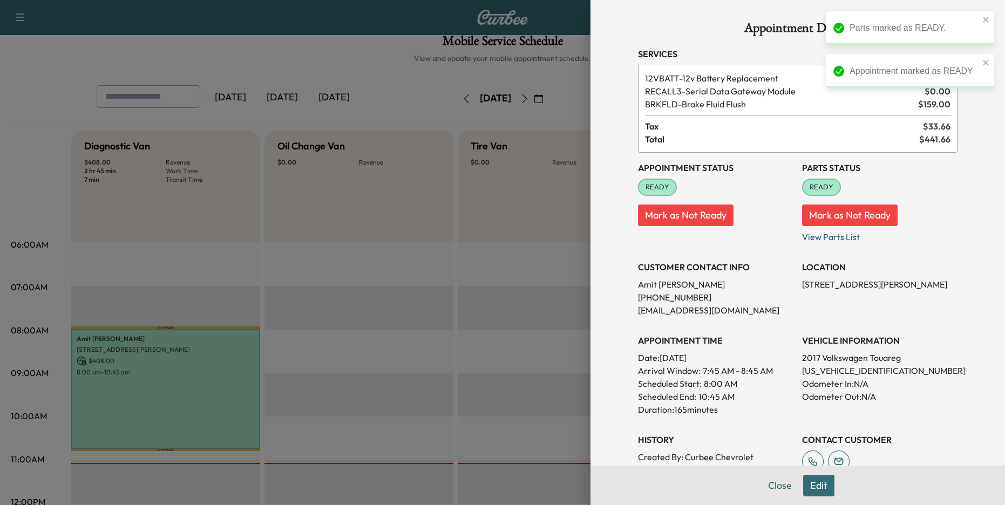
click at [420, 425] on div at bounding box center [502, 252] width 1005 height 505
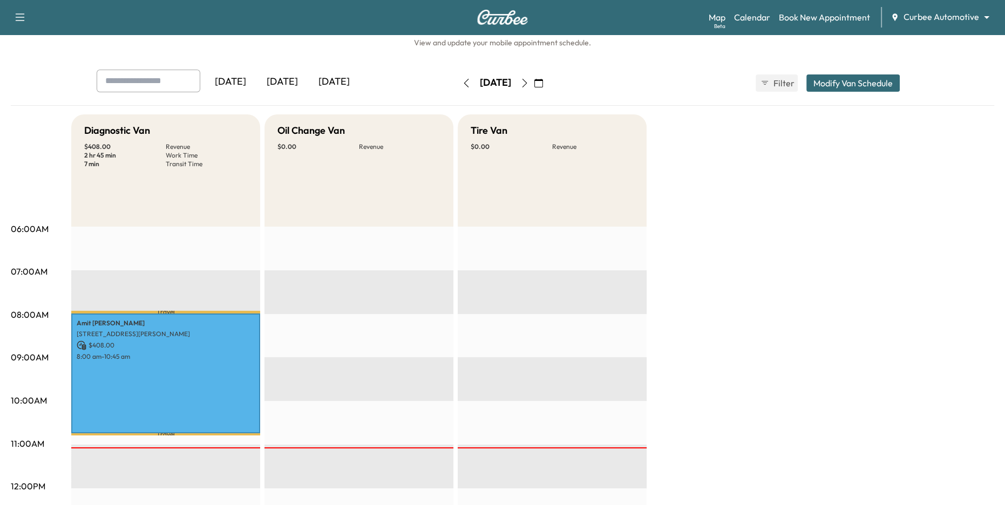
scroll to position [0, 0]
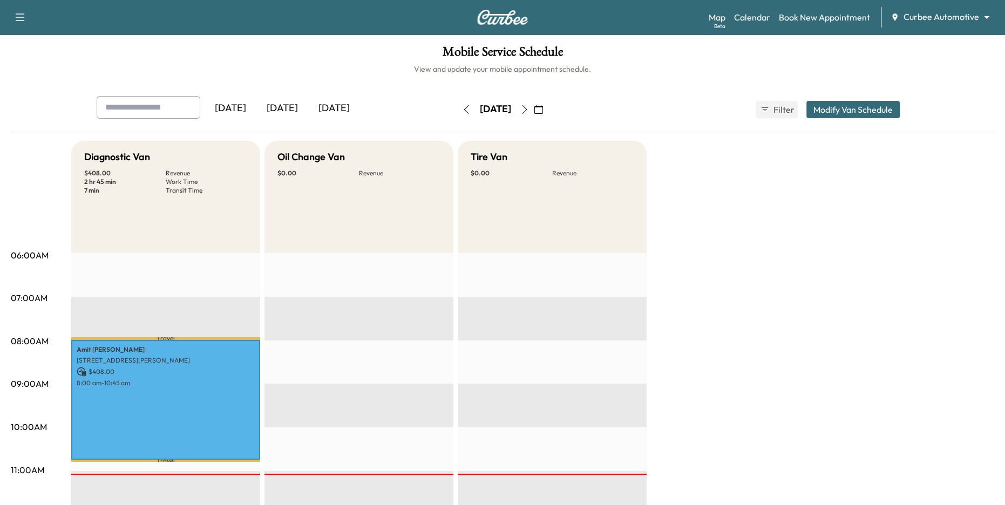
click at [534, 114] on button "button" at bounding box center [524, 109] width 18 height 17
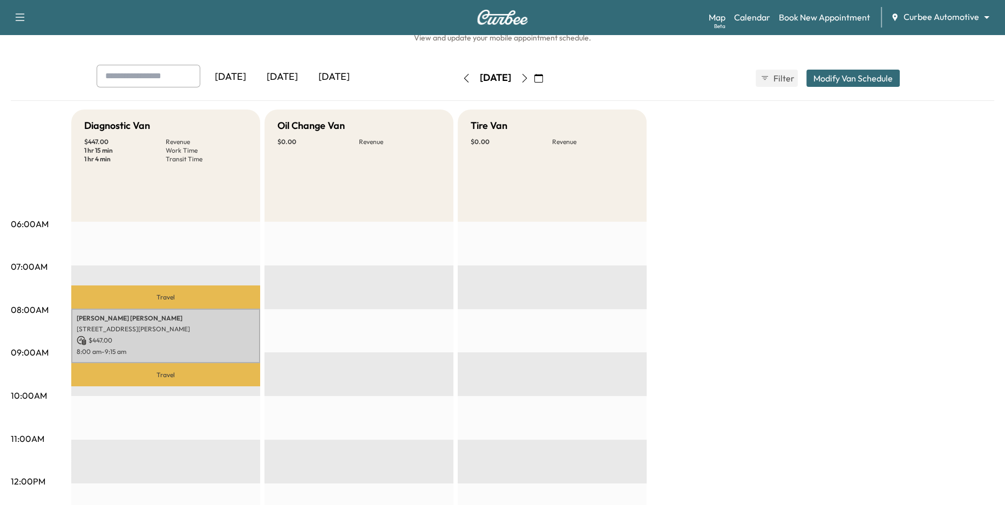
scroll to position [23, 0]
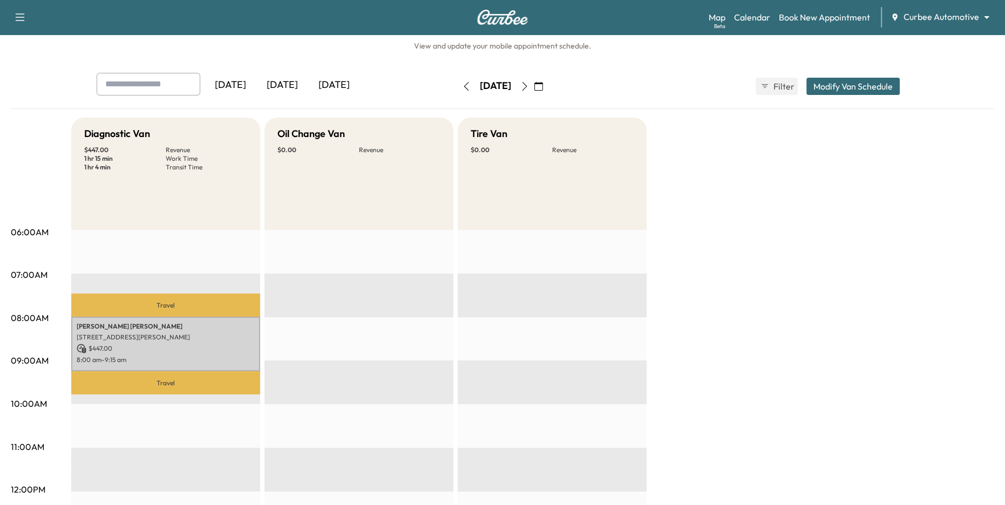
click at [462, 86] on icon "button" at bounding box center [466, 86] width 9 height 9
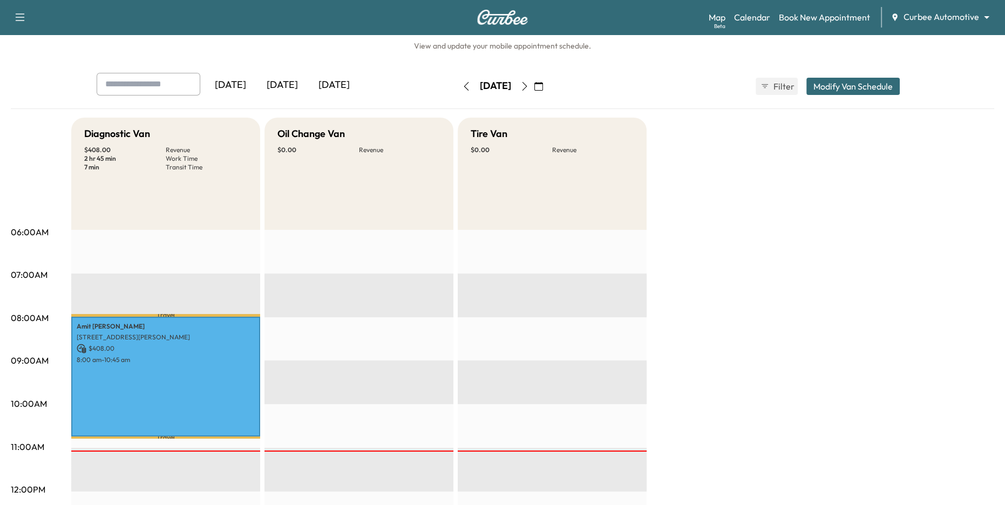
click at [637, 112] on div "[DATE] [DATE] [DATE] [DATE] September 2025 S M T W T F S 31 1 2 3 4 5 6 7 8 9 1…" at bounding box center [502, 500] width 983 height 854
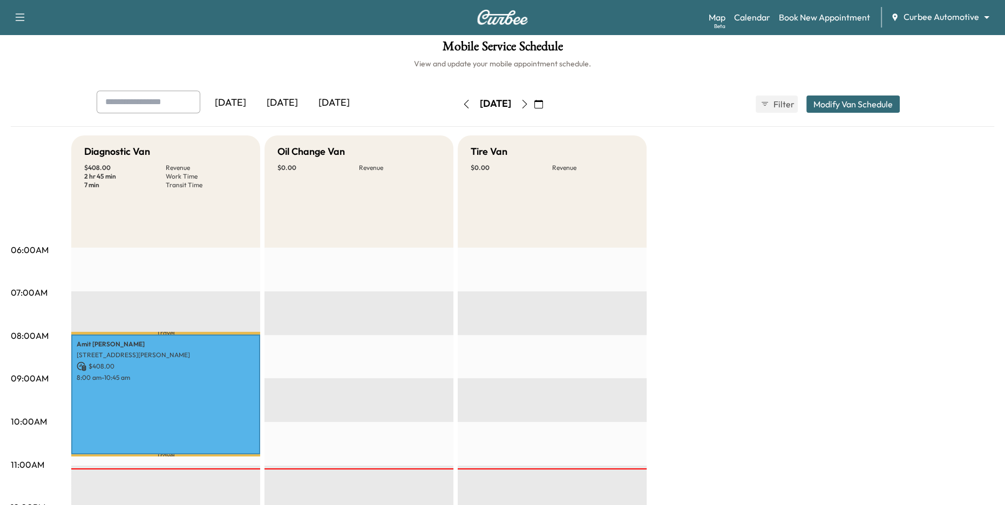
scroll to position [34, 0]
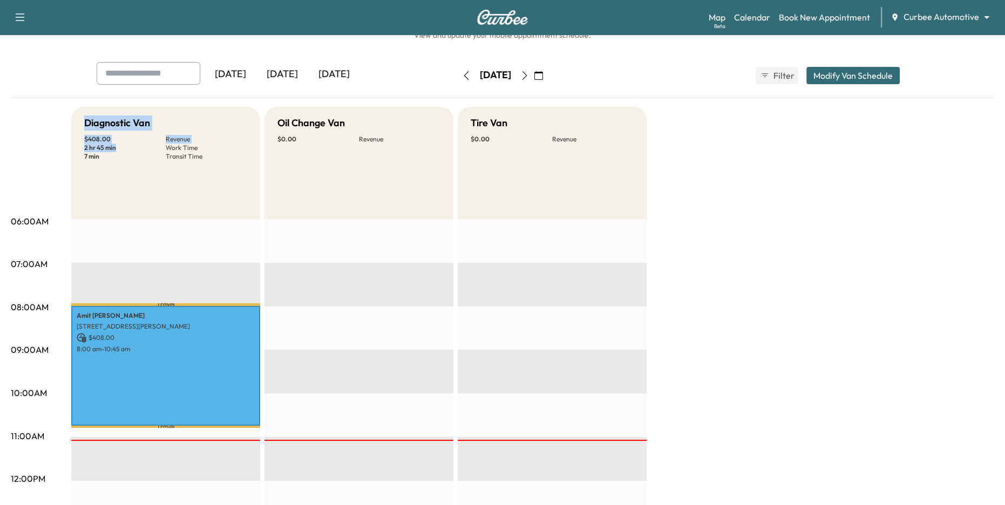
drag, startPoint x: 85, startPoint y: 121, endPoint x: 123, endPoint y: 152, distance: 48.8
click at [121, 145] on div "Diagnostic Van $ 408.00 Revenue 2 hr 45 min Work Time 7 min Transit Time" at bounding box center [165, 163] width 189 height 112
click at [126, 161] on div "Diagnostic Van $ 408.00 Revenue 2 hr 45 min Work Time 7 min Transit Time" at bounding box center [165, 163] width 189 height 112
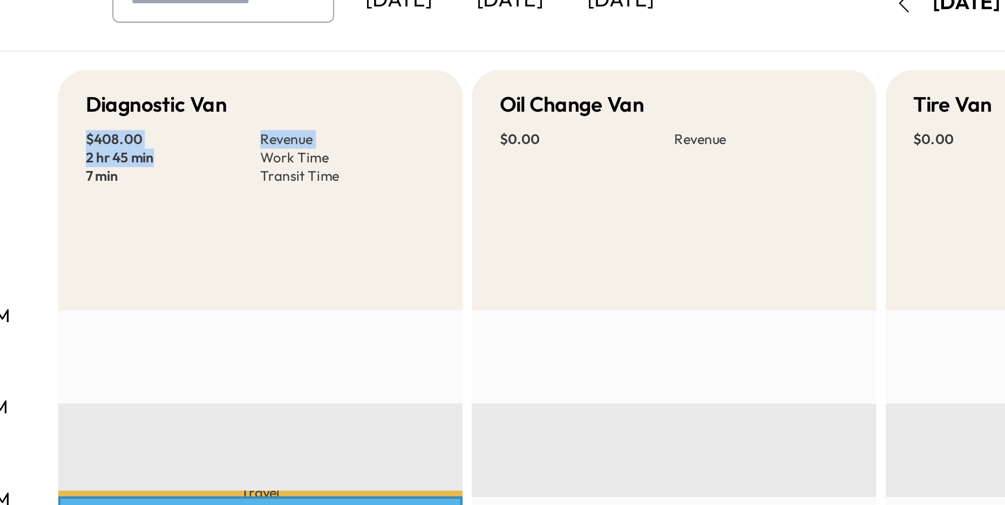
drag, startPoint x: 83, startPoint y: 135, endPoint x: 119, endPoint y: 143, distance: 37.0
click at [119, 143] on div "Diagnostic Van $ 408.00 Revenue 2 hr 45 min Work Time 7 min Transit Time" at bounding box center [165, 163] width 189 height 112
click at [101, 145] on p "2 hr 45 min" at bounding box center [124, 148] width 81 height 9
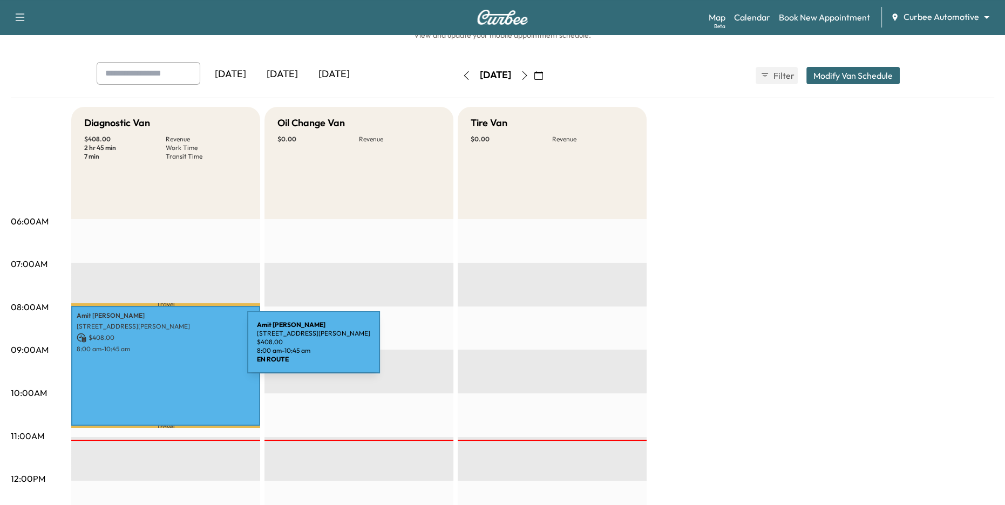
click at [166, 349] on p "8:00 am - 10:45 am" at bounding box center [166, 349] width 178 height 9
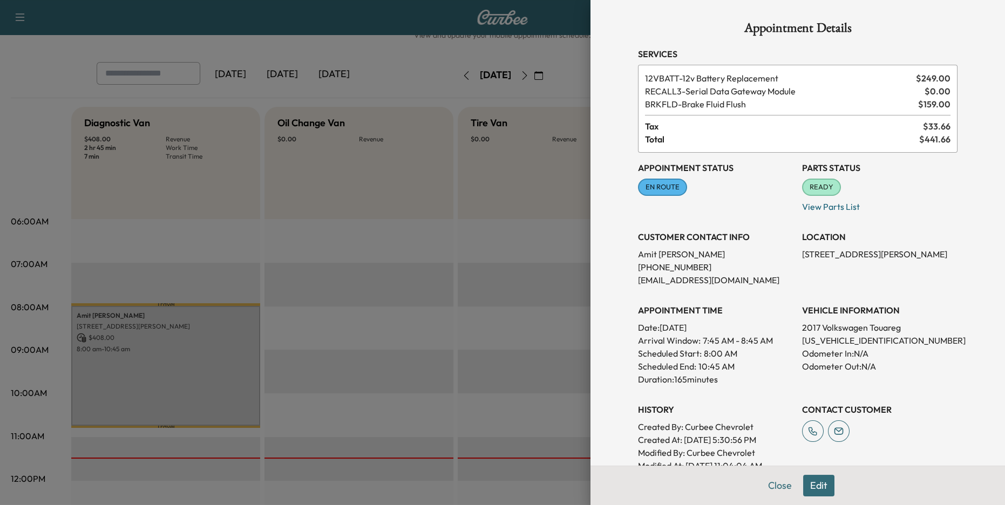
click at [357, 376] on div at bounding box center [502, 252] width 1005 height 505
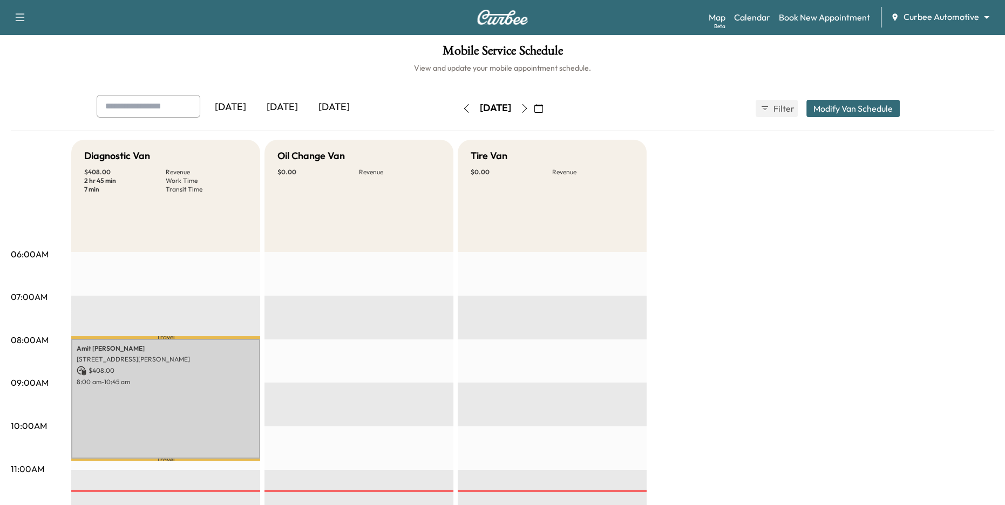
scroll to position [0, 0]
click at [823, 20] on link "Book New Appointment" at bounding box center [824, 17] width 91 height 13
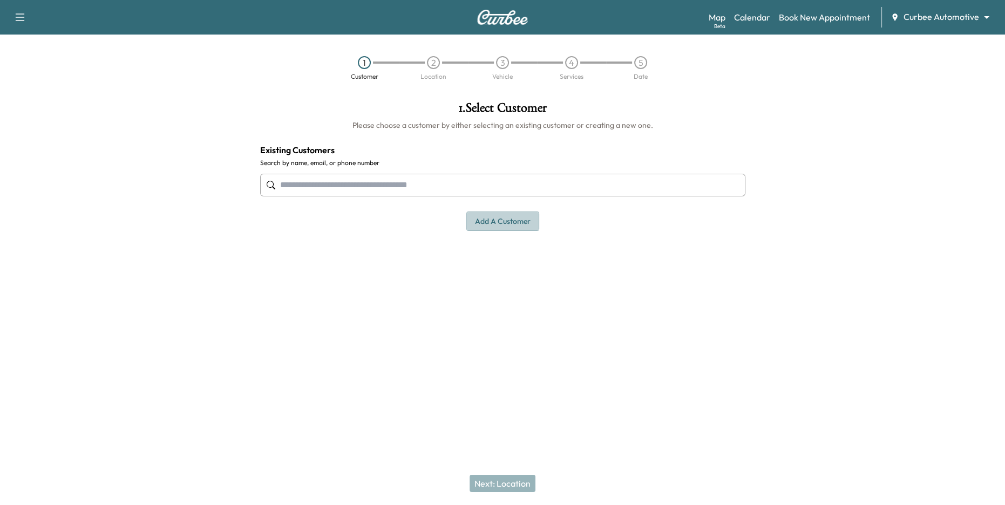
click at [506, 225] on button "Add a customer" at bounding box center [502, 221] width 73 height 20
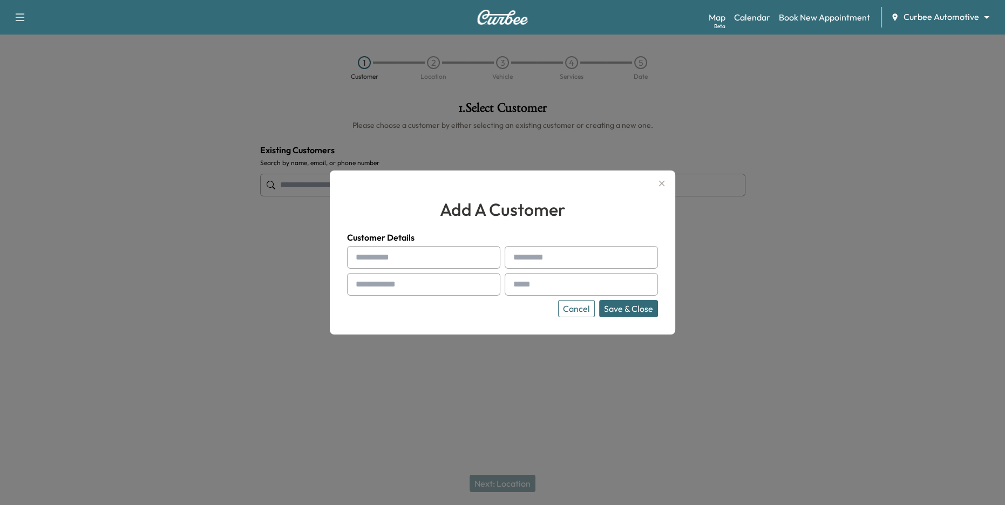
click at [448, 258] on input "text" at bounding box center [423, 257] width 153 height 23
type input "****"
type input "*******"
type input "**********"
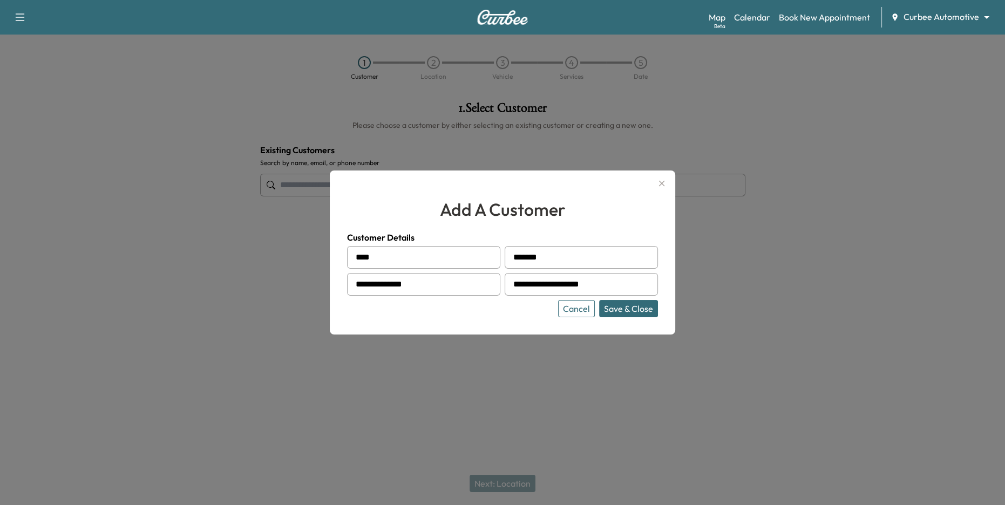
click at [629, 306] on button "Save & Close" at bounding box center [628, 308] width 59 height 17
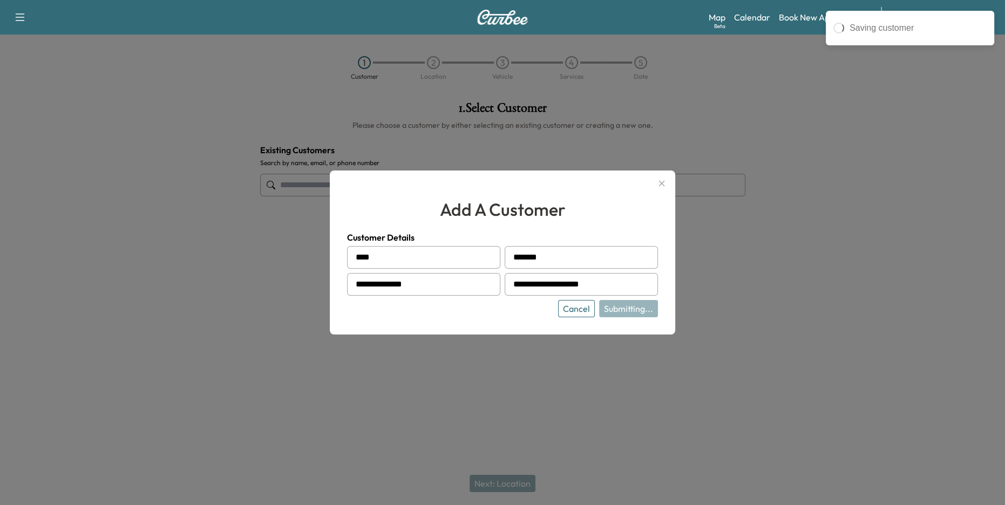
type input "**********"
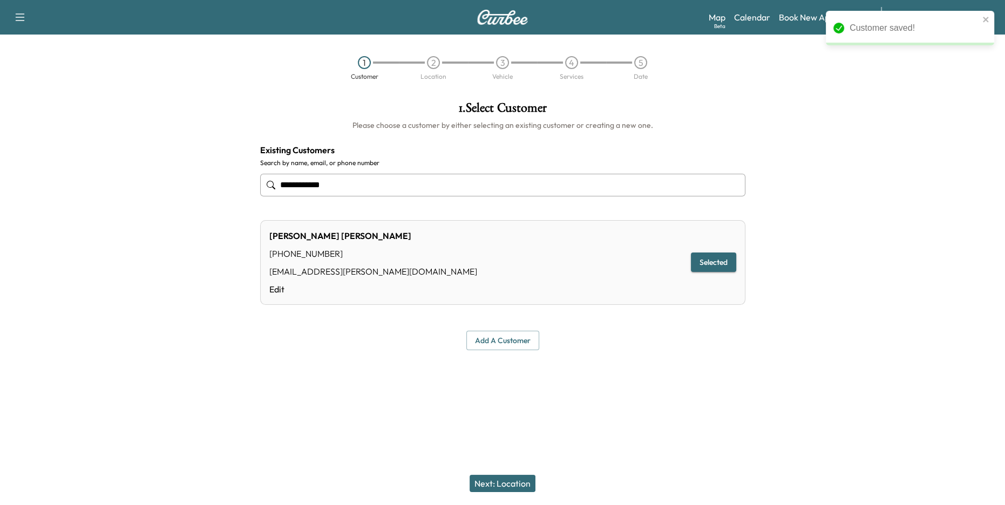
click at [502, 483] on button "Next: Location" at bounding box center [502, 483] width 66 height 17
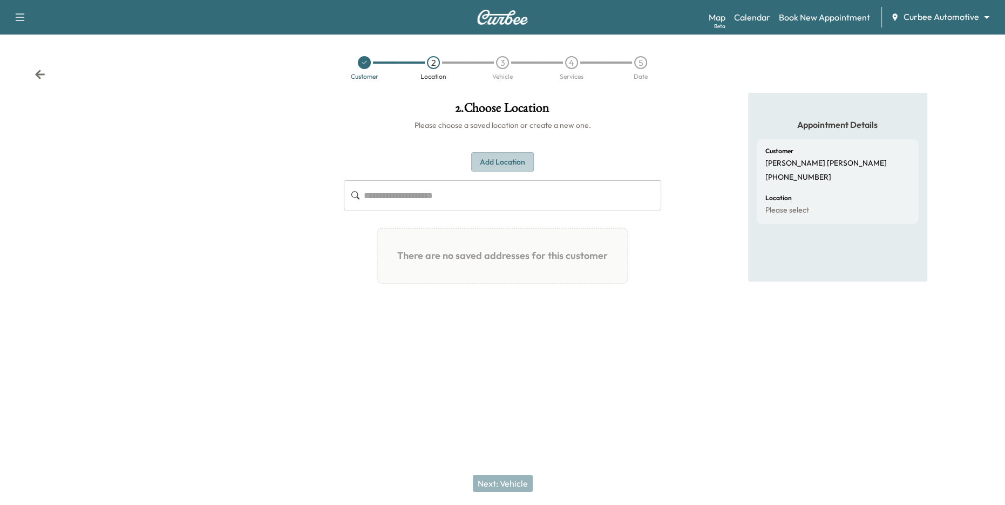
click at [502, 163] on button "Add Location" at bounding box center [502, 162] width 63 height 20
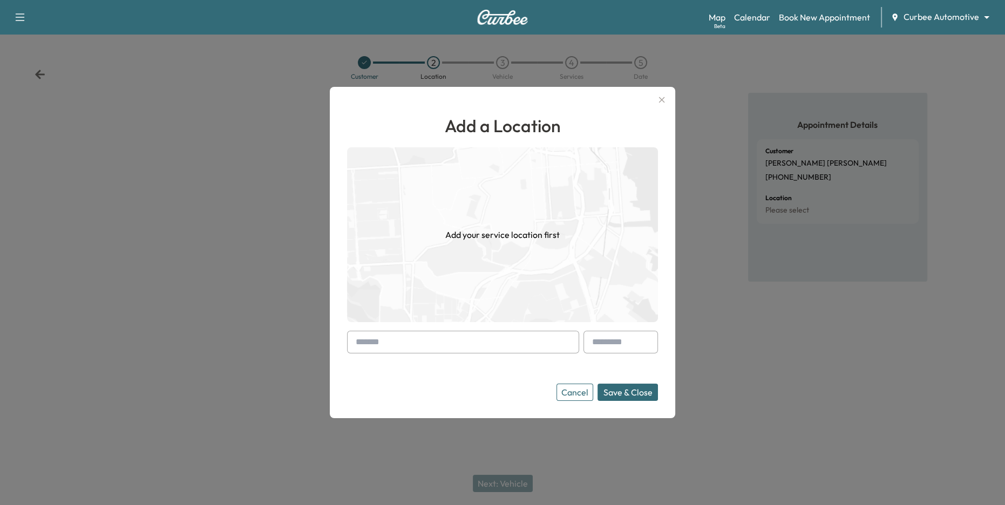
click at [432, 343] on input "text" at bounding box center [463, 342] width 232 height 23
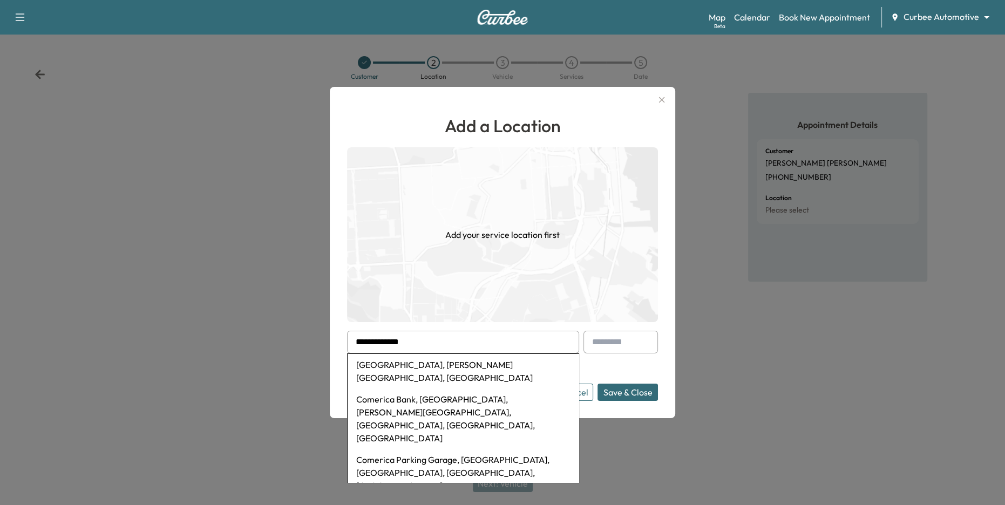
click at [459, 367] on li "[GEOGRAPHIC_DATA], [PERSON_NAME][GEOGRAPHIC_DATA], [GEOGRAPHIC_DATA]" at bounding box center [462, 371] width 231 height 35
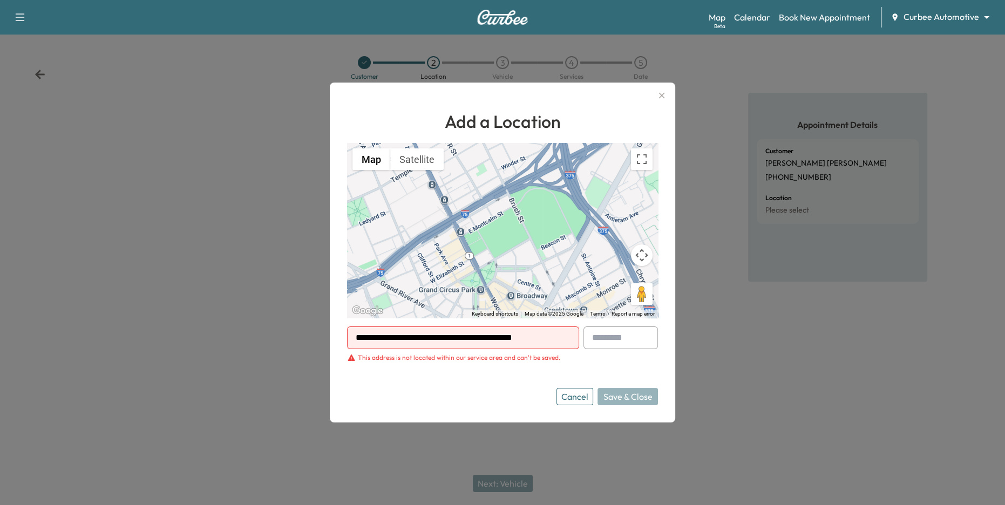
click at [413, 358] on div "This address is not located within our service area and can't be saved." at bounding box center [459, 357] width 202 height 9
click at [465, 383] on form "**********" at bounding box center [502, 365] width 311 height 79
click at [460, 338] on input "**********" at bounding box center [463, 337] width 232 height 23
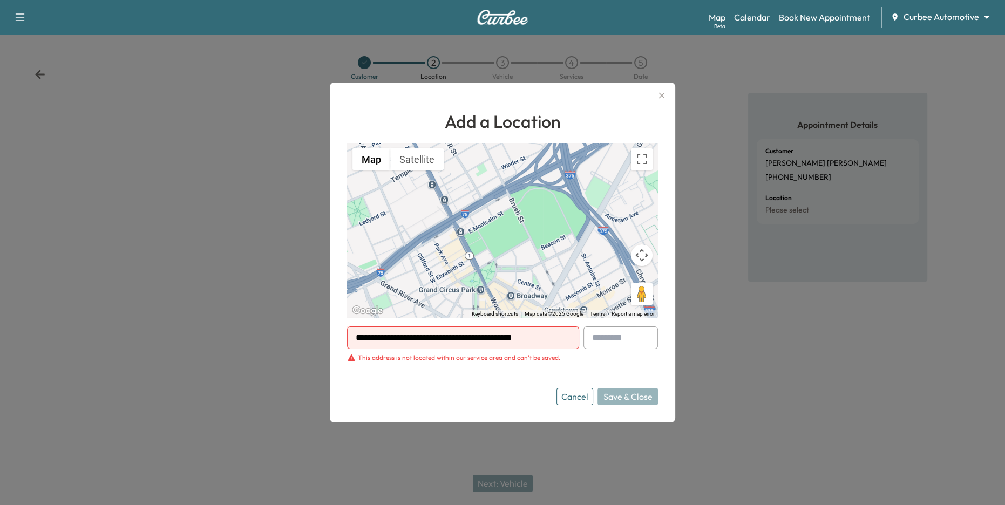
click at [460, 338] on input "**********" at bounding box center [463, 337] width 232 height 23
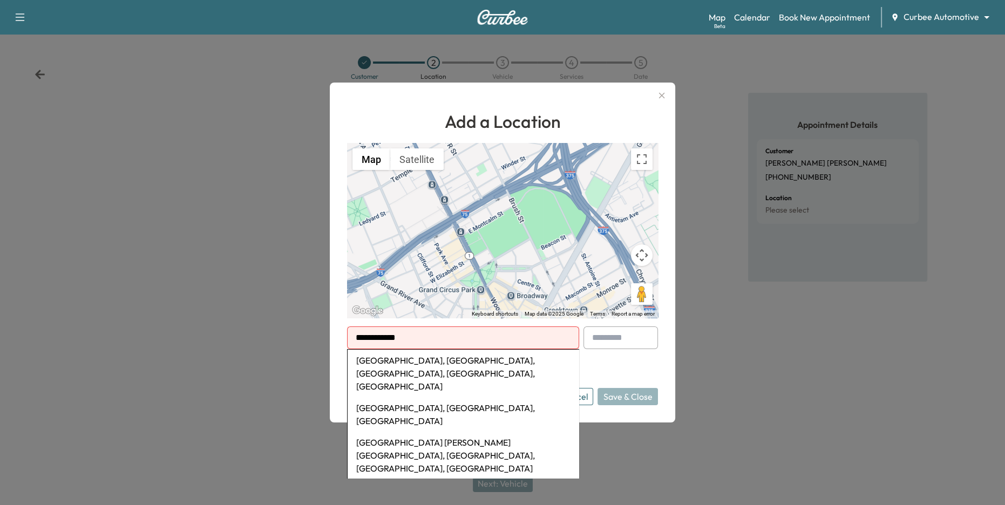
click at [483, 367] on li "[GEOGRAPHIC_DATA], [GEOGRAPHIC_DATA], [GEOGRAPHIC_DATA], [GEOGRAPHIC_DATA], [GE…" at bounding box center [462, 373] width 231 height 47
type input "**********"
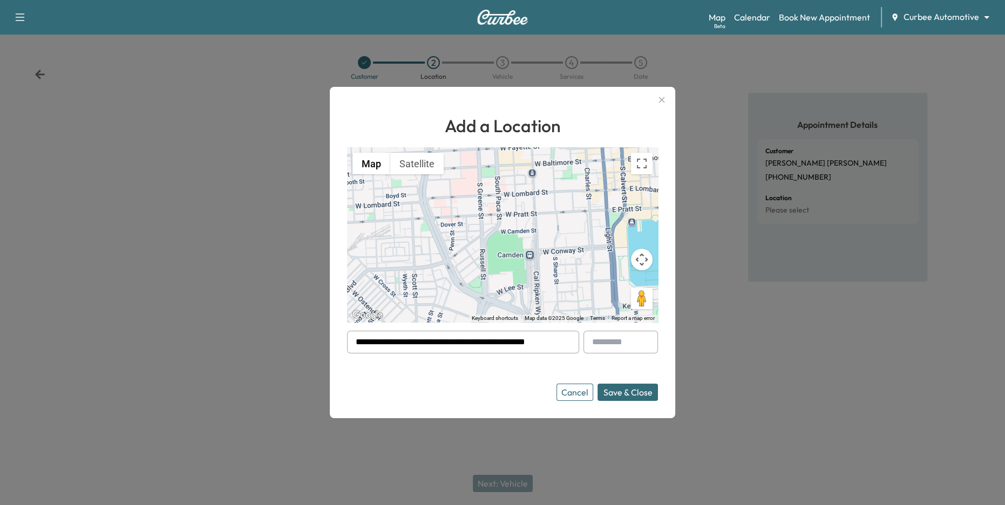
scroll to position [0, 4]
drag, startPoint x: 398, startPoint y: 339, endPoint x: 563, endPoint y: 354, distance: 165.2
click at [570, 352] on input "**********" at bounding box center [463, 342] width 232 height 23
click at [640, 393] on button "Save & Close" at bounding box center [627, 392] width 60 height 17
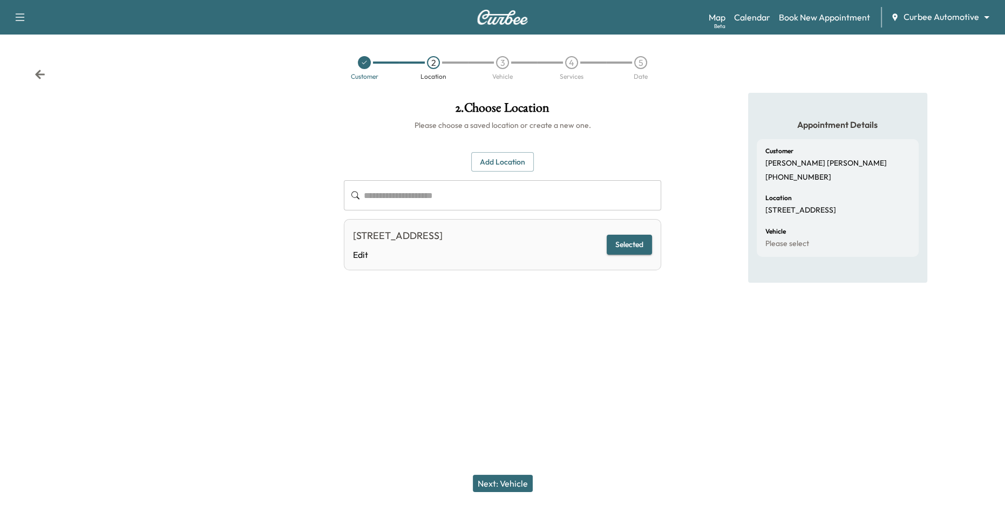
click at [510, 484] on button "Next: Vehicle" at bounding box center [503, 483] width 60 height 17
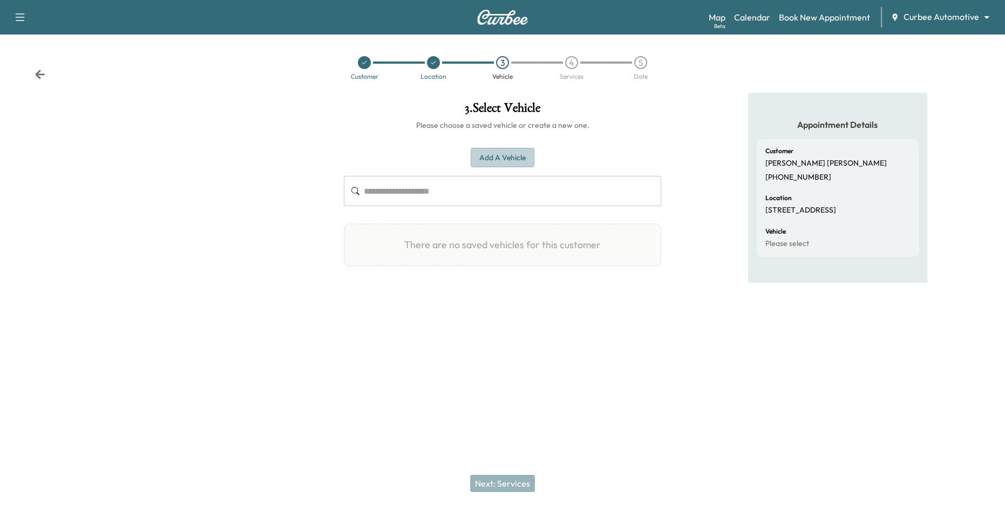
click at [503, 163] on button "Add a Vehicle" at bounding box center [502, 158] width 64 height 20
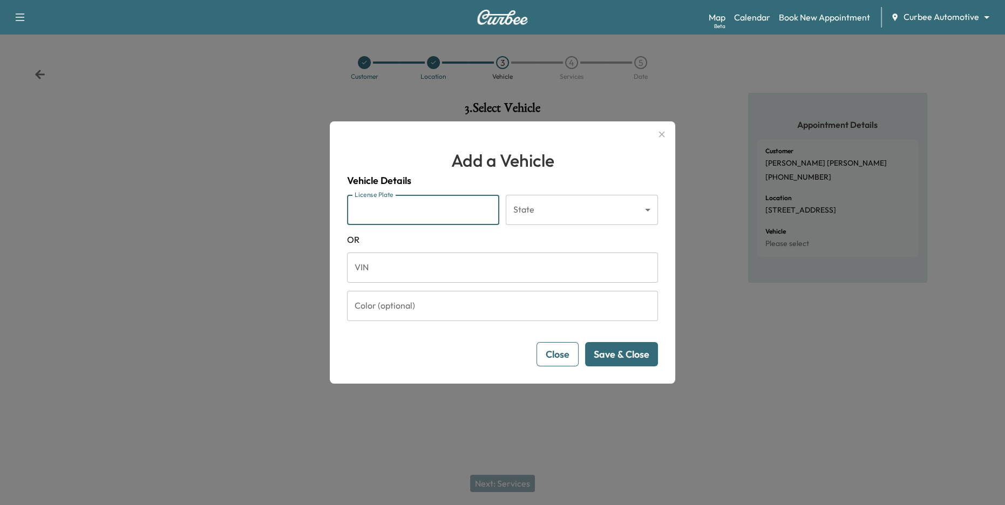
click at [428, 214] on input "License Plate" at bounding box center [423, 210] width 152 height 30
type input "*******"
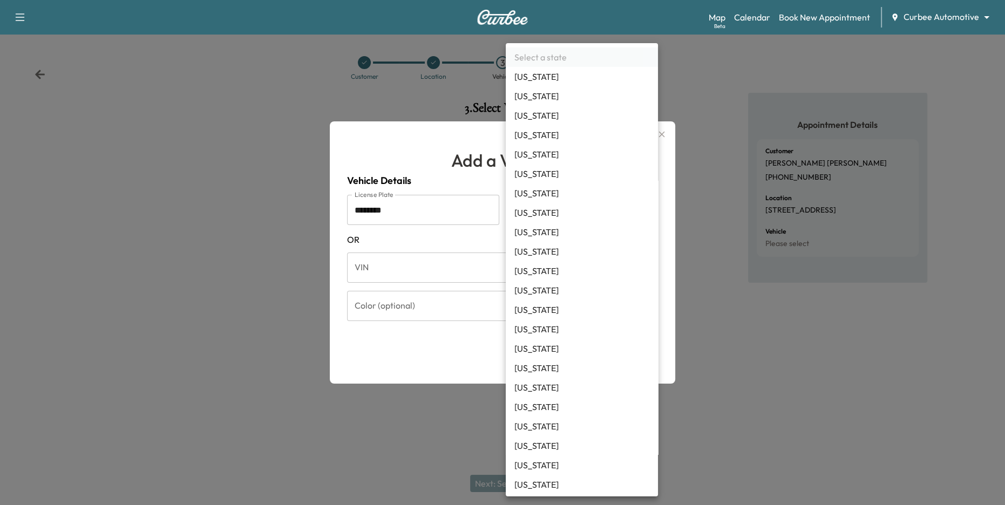
click at [561, 202] on body "Support Log Out Map Beta Calendar Book New Appointment Curbee Automotive ******…" at bounding box center [502, 252] width 1005 height 505
click at [548, 174] on li "[US_STATE]" at bounding box center [582, 173] width 152 height 19
type input "**"
drag, startPoint x: 547, startPoint y: 210, endPoint x: 455, endPoint y: 215, distance: 91.8
click at [547, 210] on body "Support Log Out Map Beta Calendar Book New Appointment Curbee Automotive ******…" at bounding box center [502, 252] width 1005 height 505
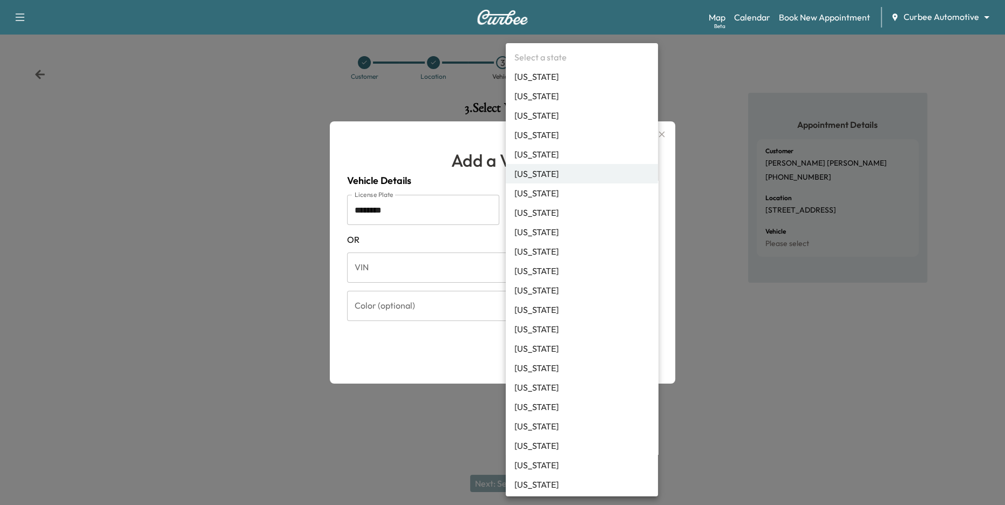
click at [452, 234] on div at bounding box center [502, 252] width 1005 height 505
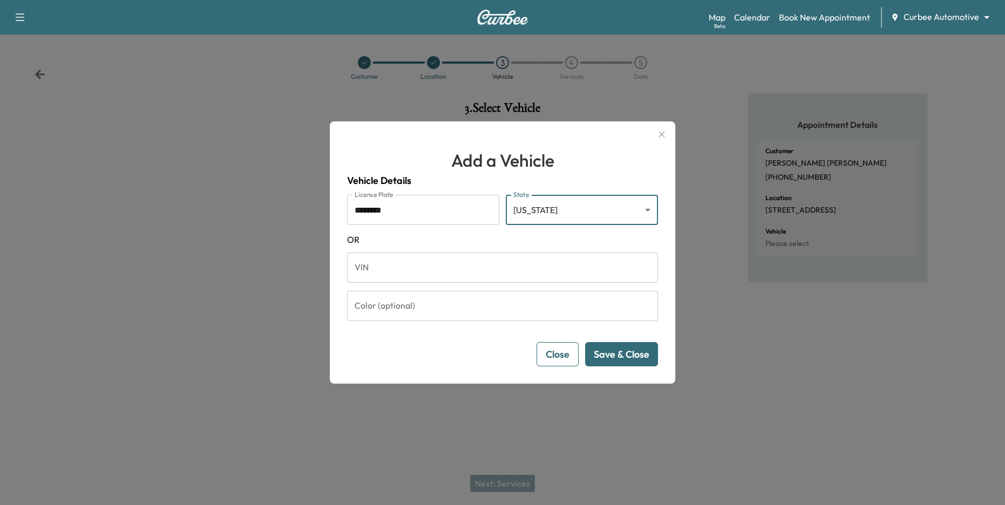
click at [634, 352] on button "Save & Close" at bounding box center [621, 354] width 73 height 24
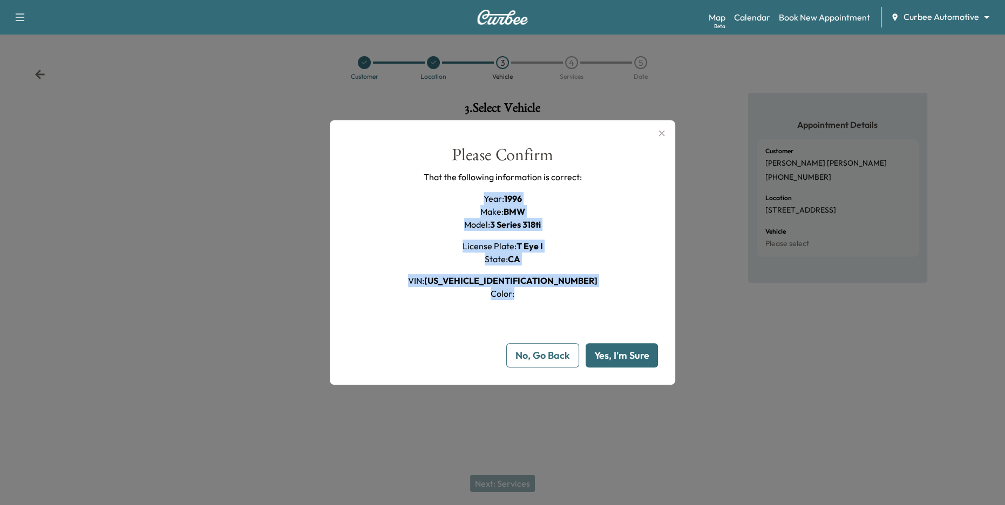
drag, startPoint x: 474, startPoint y: 194, endPoint x: 582, endPoint y: 308, distance: 156.8
click at [582, 308] on div "Please Confirm That the following information is correct: Year : 1996 Make : BM…" at bounding box center [502, 256] width 311 height 221
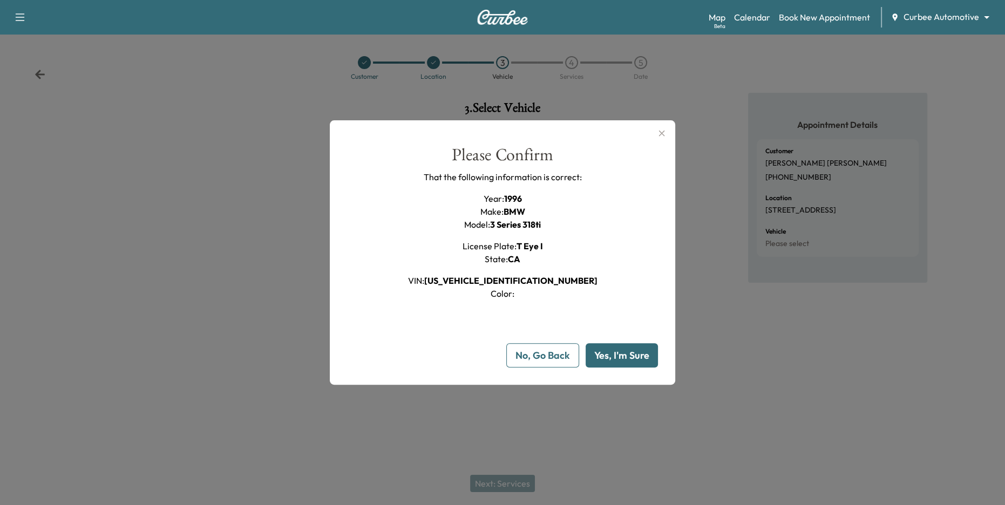
click at [597, 305] on div "Please Confirm That the following information is correct: Year : 1996 Make : BM…" at bounding box center [502, 256] width 311 height 221
click at [616, 352] on button "Yes, I'm Sure" at bounding box center [621, 355] width 72 height 24
type input "**"
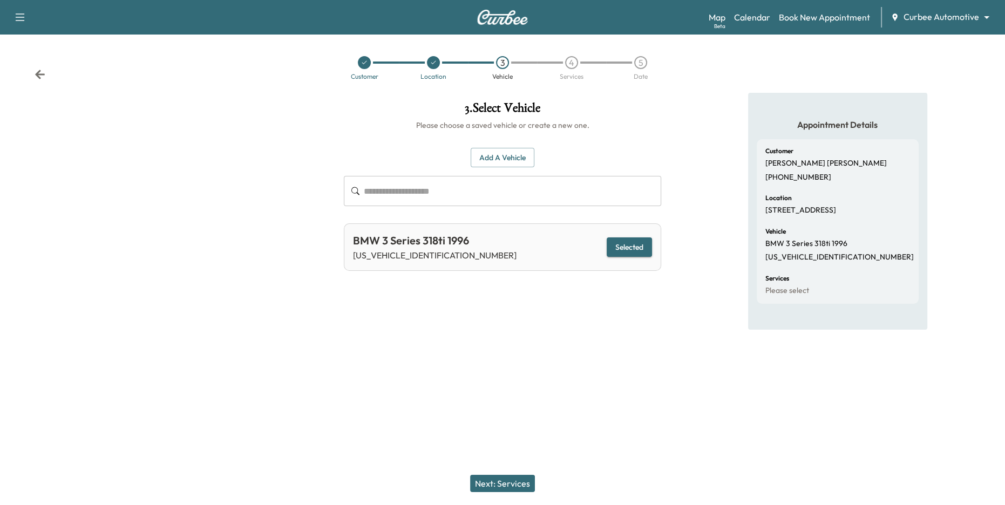
click at [521, 483] on button "Next: Services" at bounding box center [502, 483] width 65 height 17
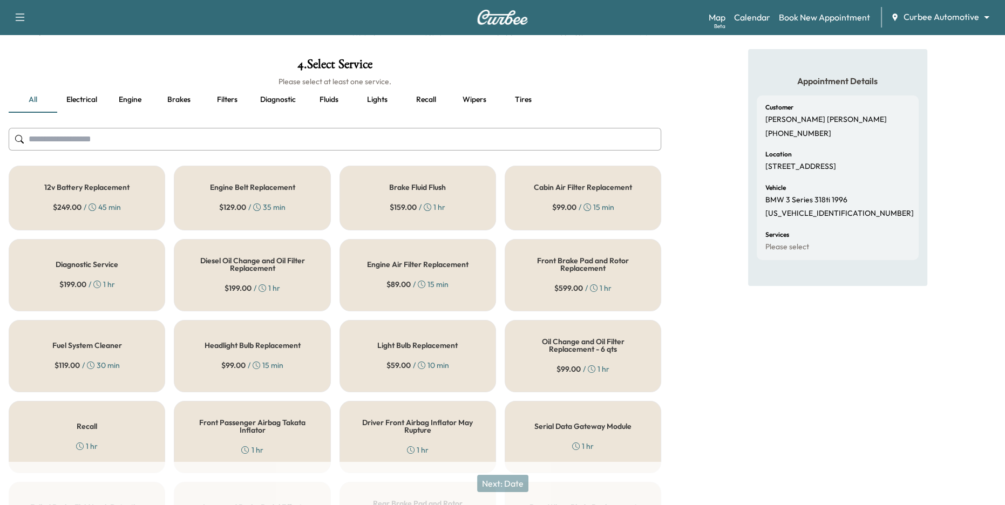
scroll to position [58, 0]
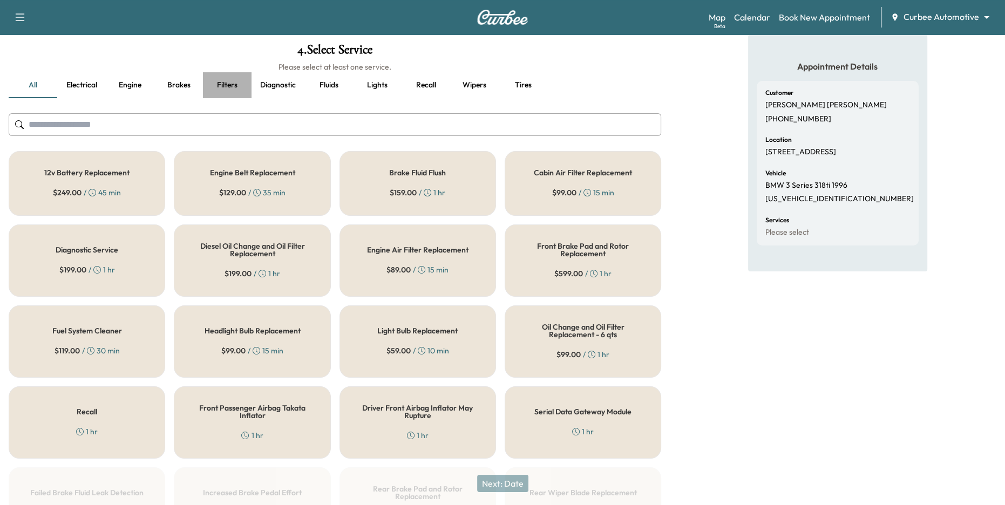
click at [227, 83] on button "Filters" at bounding box center [227, 85] width 49 height 26
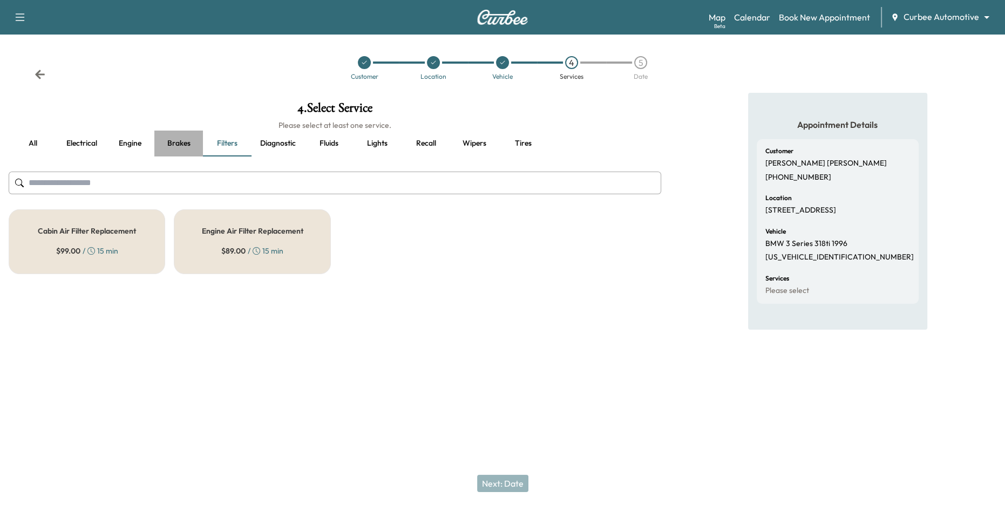
click at [179, 141] on button "Brakes" at bounding box center [178, 144] width 49 height 26
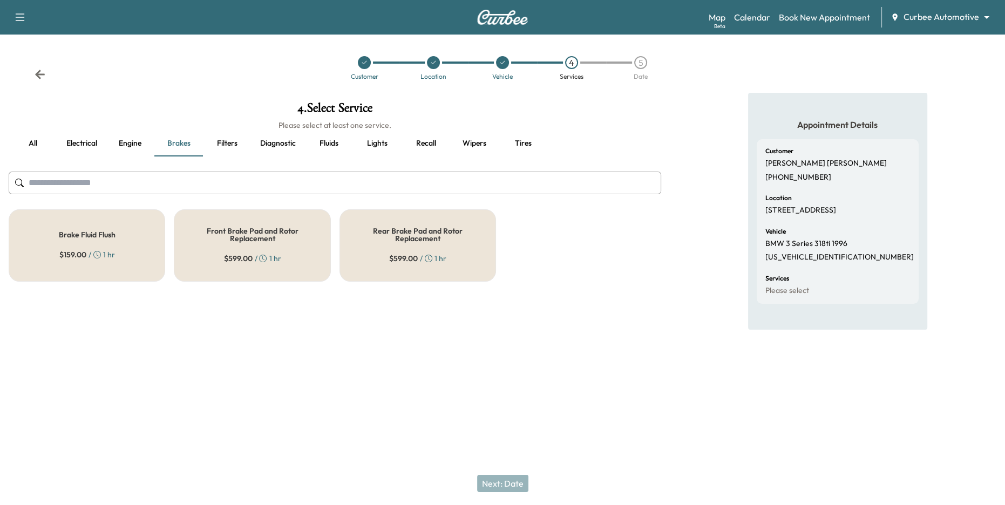
click at [329, 140] on button "Fluids" at bounding box center [328, 144] width 49 height 26
click at [399, 238] on h5 "Oil Change and Oil Filter Replacement - 6 qts" at bounding box center [417, 234] width 121 height 15
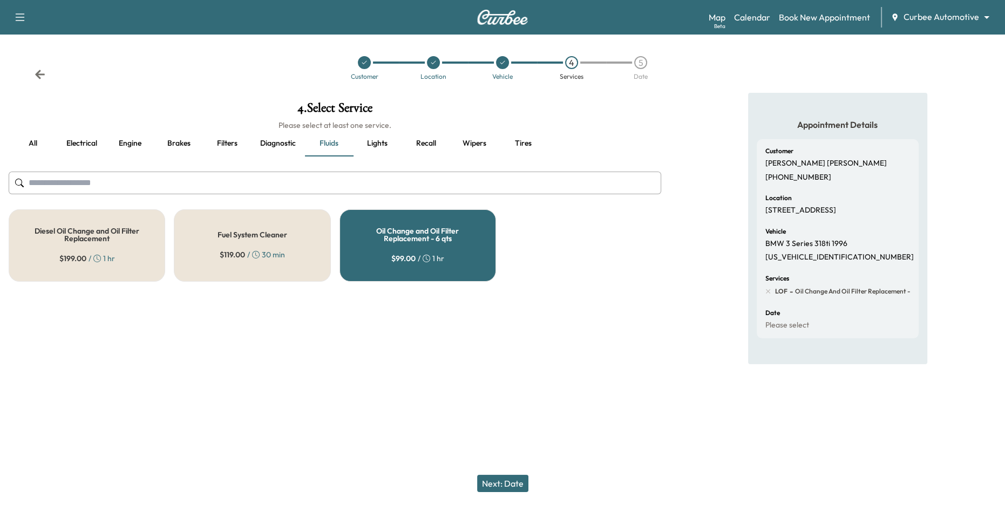
click at [133, 144] on button "Engine" at bounding box center [130, 144] width 49 height 26
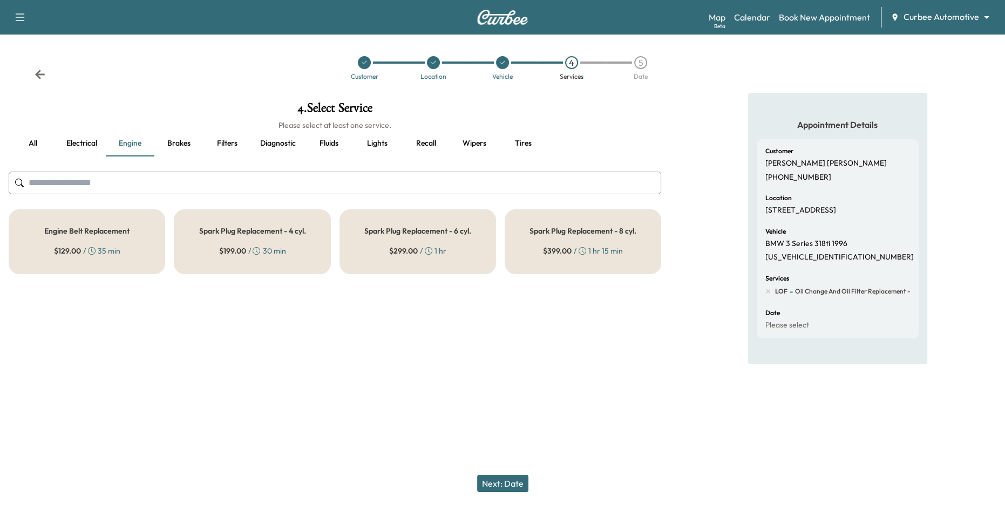
click at [258, 234] on h5 "Spark Plug Replacement - 4 cyl." at bounding box center [252, 231] width 107 height 8
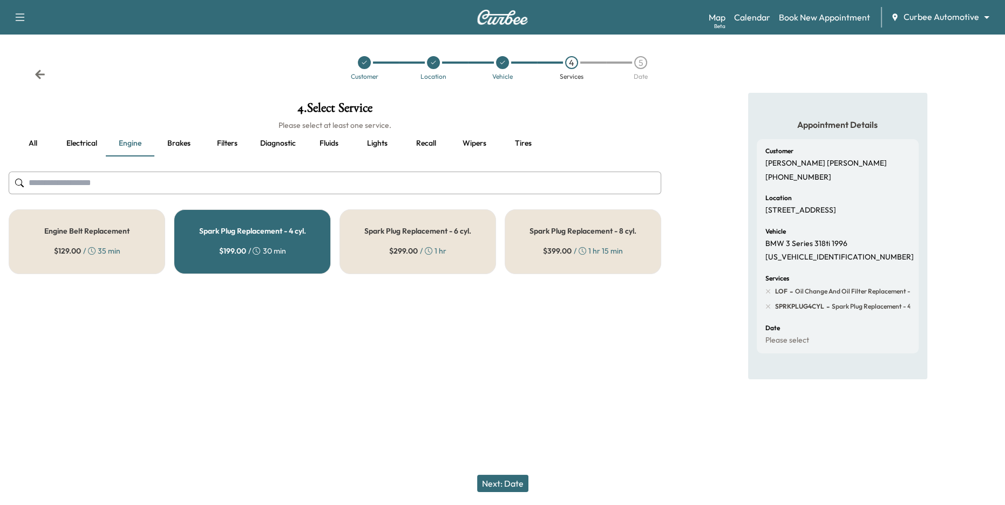
click at [508, 482] on button "Next: Date" at bounding box center [502, 483] width 51 height 17
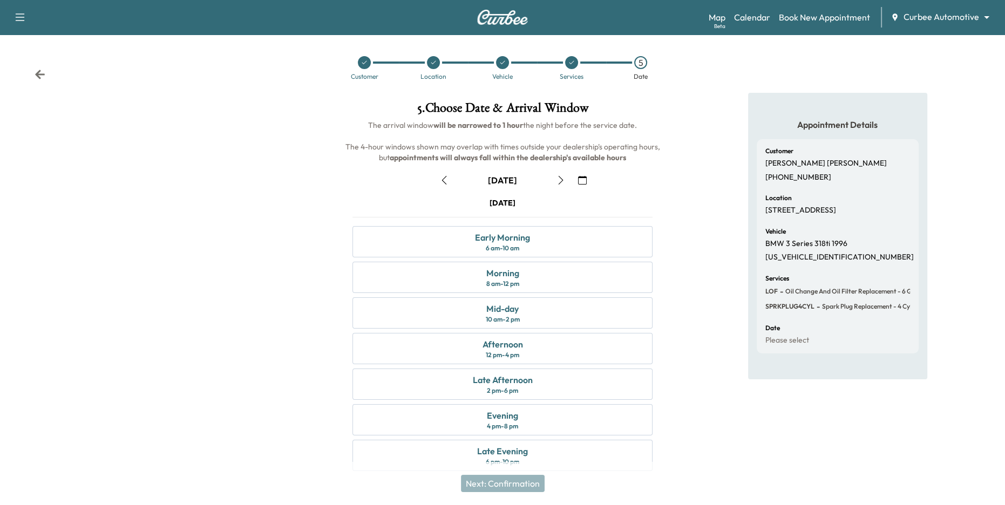
drag, startPoint x: 471, startPoint y: 179, endPoint x: 521, endPoint y: 179, distance: 49.6
click at [521, 179] on div "[DATE]" at bounding box center [502, 180] width 135 height 17
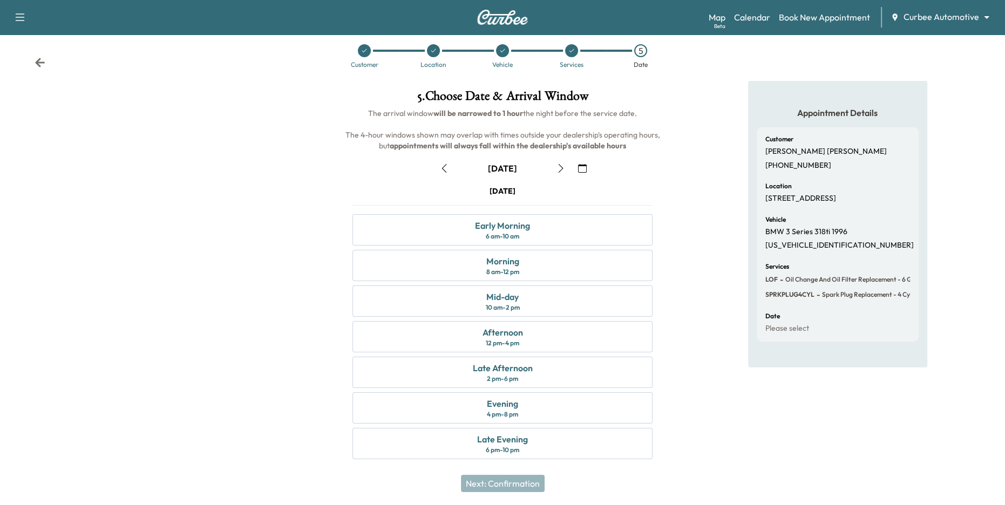
click at [561, 172] on icon "button" at bounding box center [560, 168] width 9 height 9
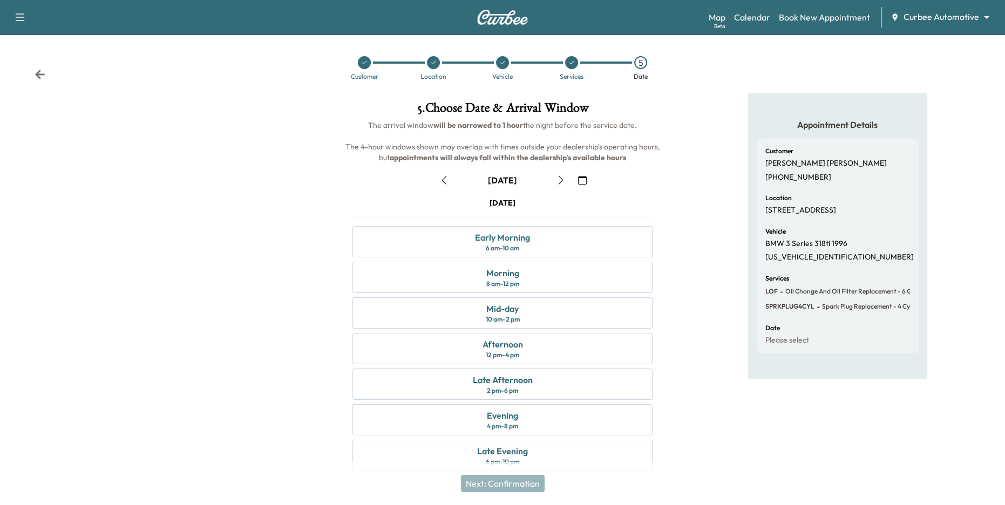
click at [445, 182] on icon "button" at bounding box center [444, 180] width 9 height 9
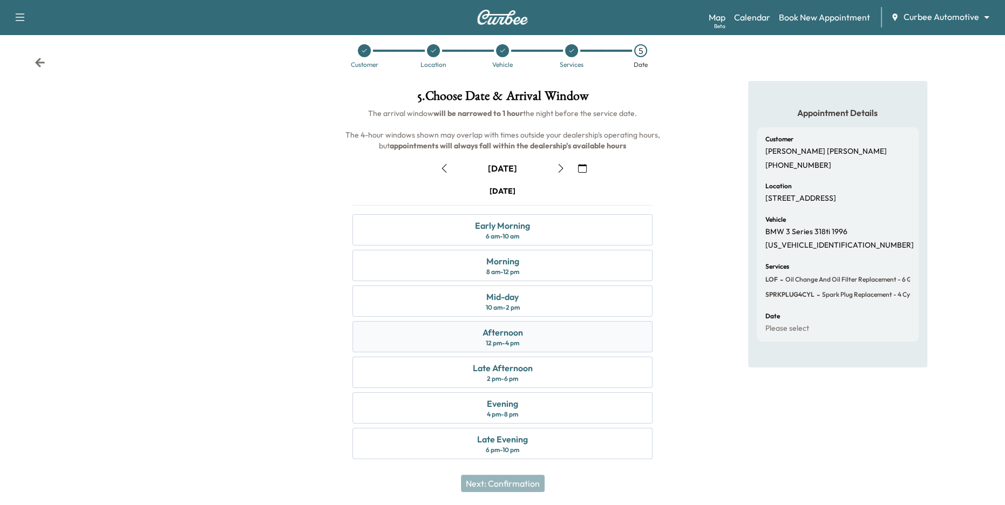
click at [542, 332] on div "Afternoon 12 pm - 4 pm" at bounding box center [502, 336] width 301 height 31
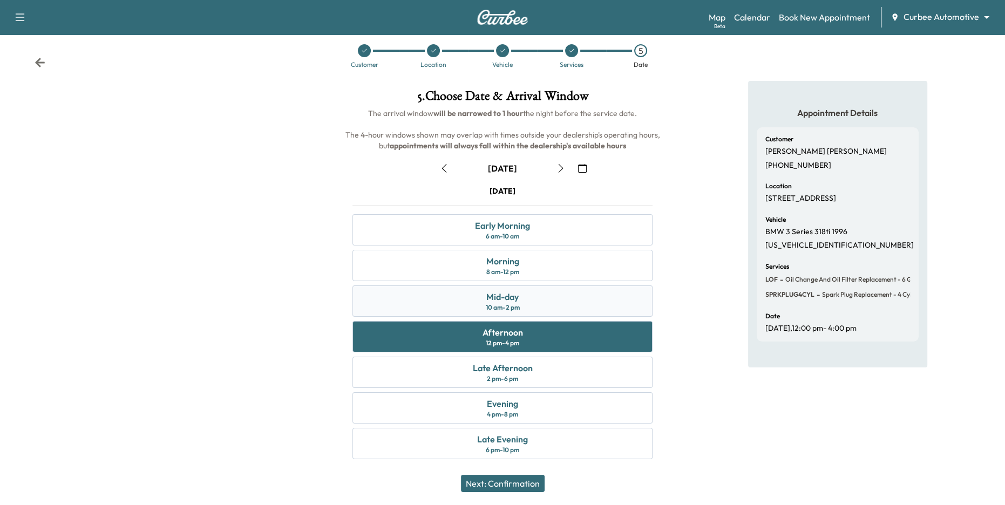
click at [520, 293] on div "Mid-day 10 am - 2 pm" at bounding box center [502, 300] width 301 height 31
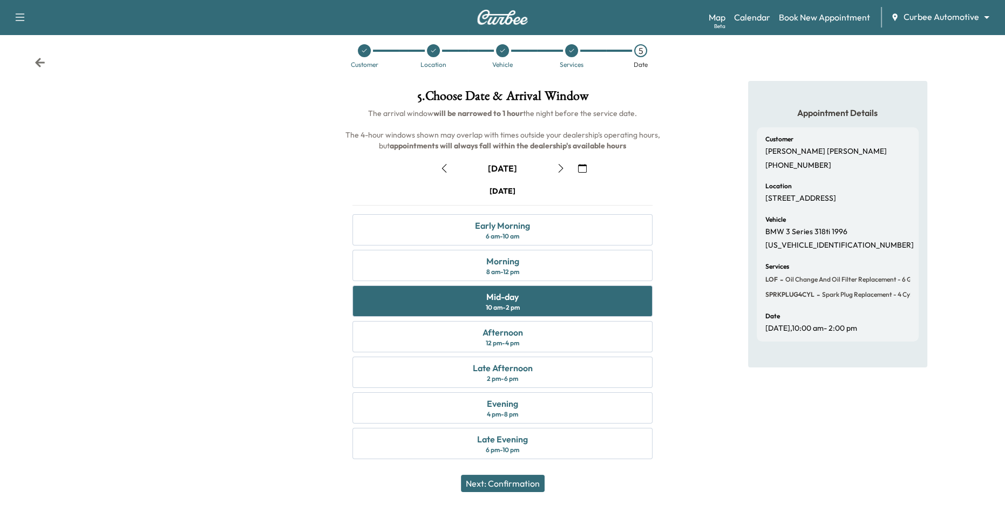
click at [515, 477] on button "Next: Confirmation" at bounding box center [503, 483] width 84 height 17
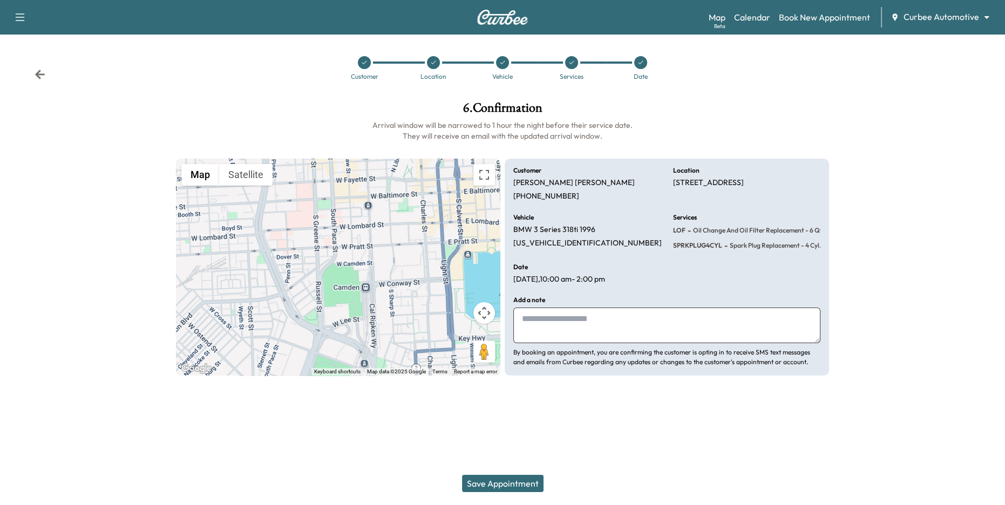
click at [582, 321] on textarea at bounding box center [666, 326] width 307 height 36
type textarea "**********"
click at [506, 483] on button "Save Appointment" at bounding box center [502, 483] width 81 height 17
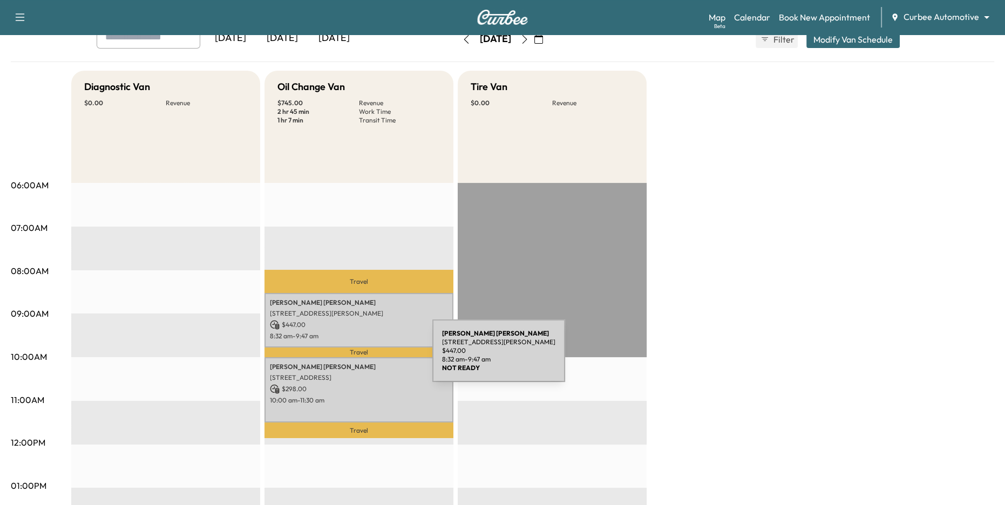
scroll to position [71, 0]
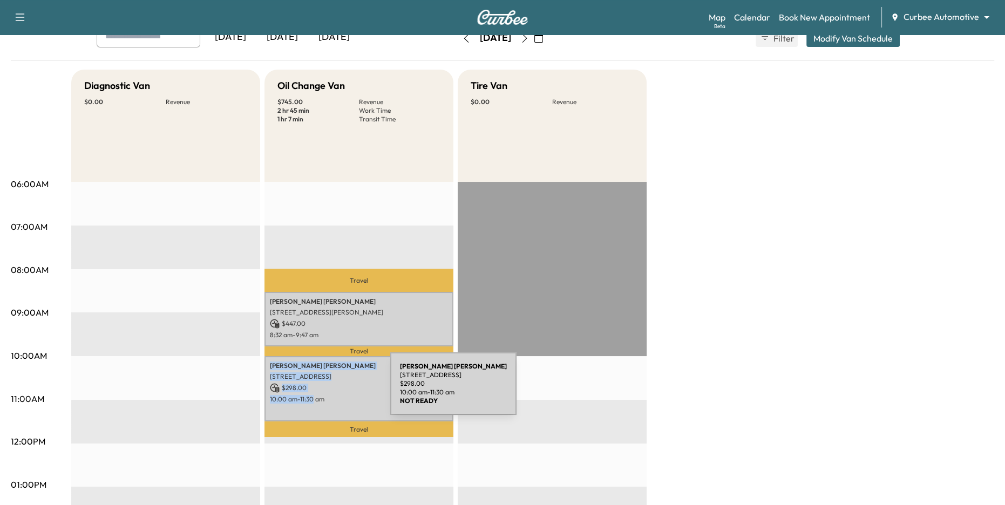
drag, startPoint x: 268, startPoint y: 364, endPoint x: 315, endPoint y: 399, distance: 58.7
click at [315, 399] on div "[PERSON_NAME] [STREET_ADDRESS] $ 298.00 10:00 am - 11:30 am" at bounding box center [358, 388] width 189 height 65
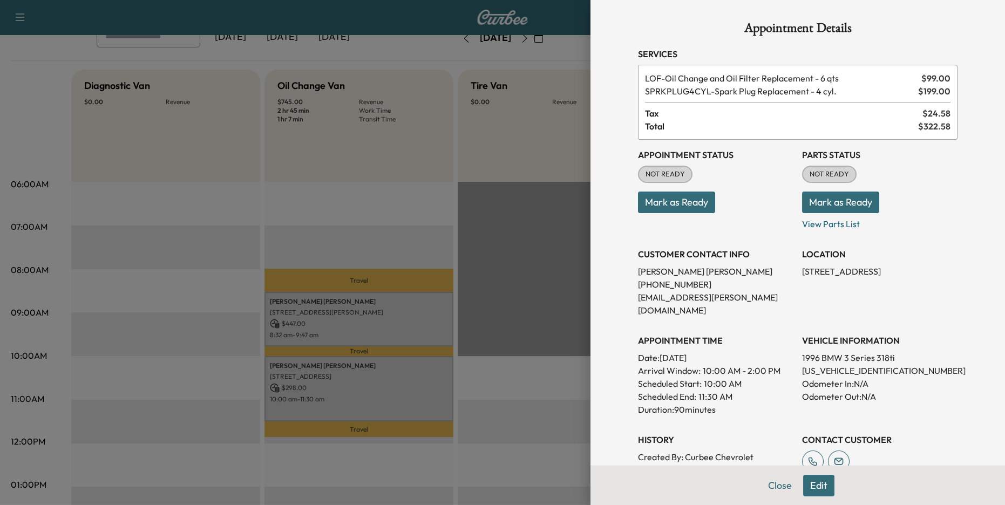
click at [278, 402] on div at bounding box center [502, 252] width 1005 height 505
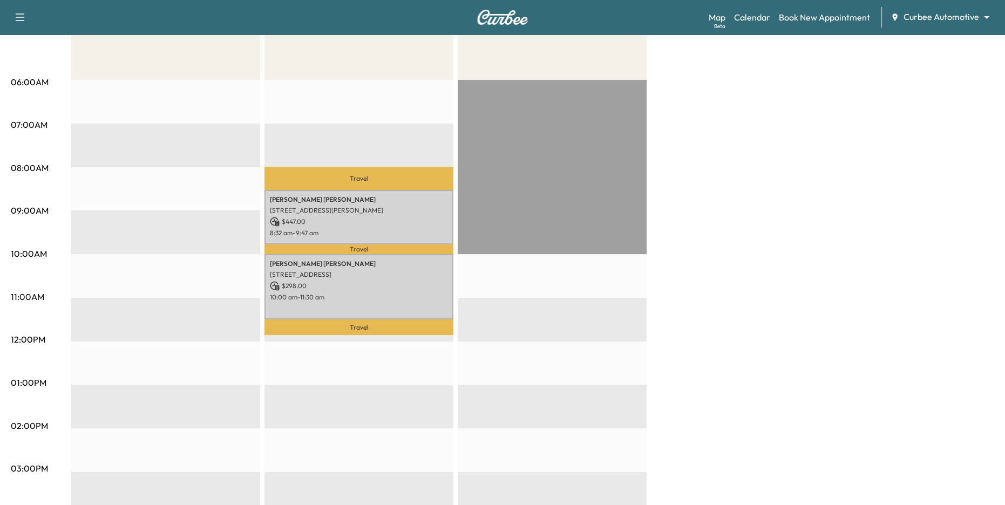
scroll to position [173, 0]
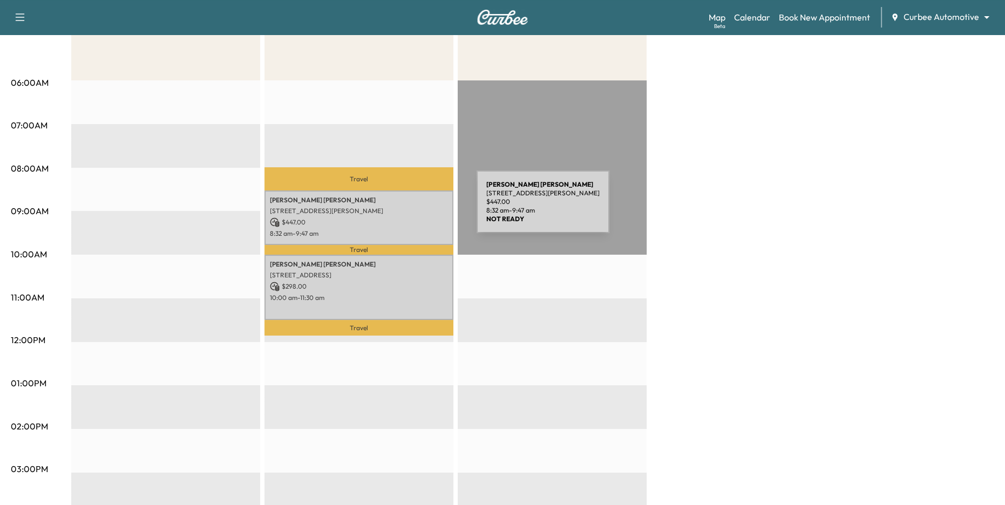
drag, startPoint x: 268, startPoint y: 210, endPoint x: 395, endPoint y: 208, distance: 127.9
click at [395, 208] on div "[PERSON_NAME] [STREET_ADDRESS][PERSON_NAME] $ 447.00 8:32 am - 9:47 am" at bounding box center [358, 217] width 189 height 54
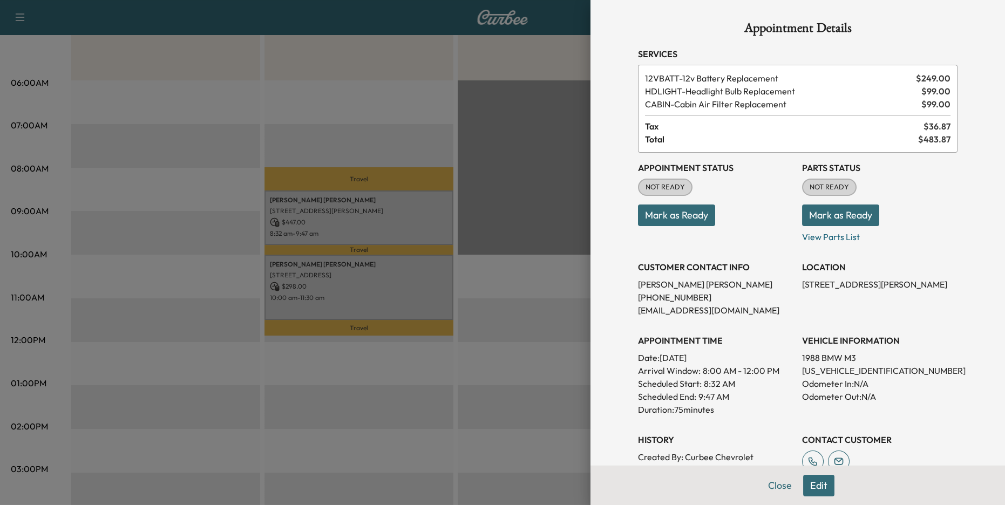
click at [441, 325] on div at bounding box center [502, 252] width 1005 height 505
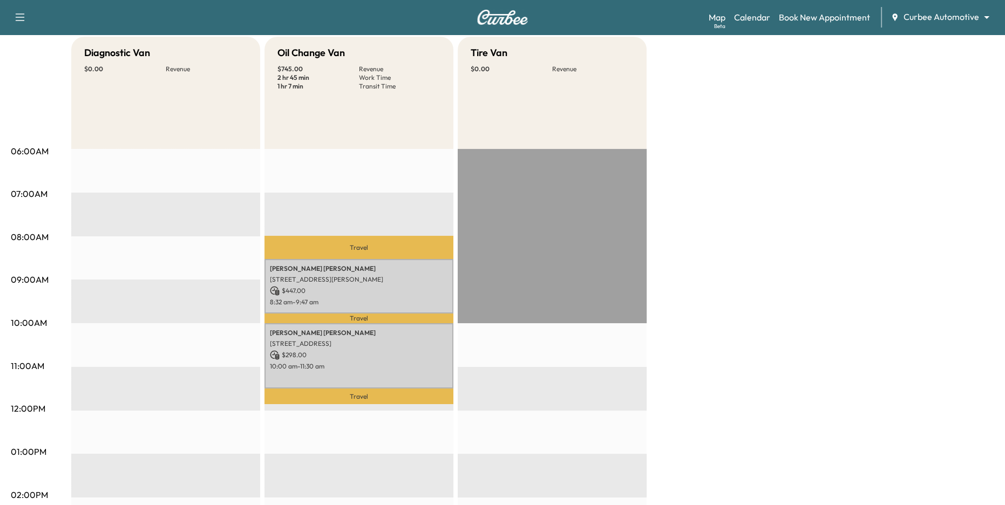
scroll to position [98, 0]
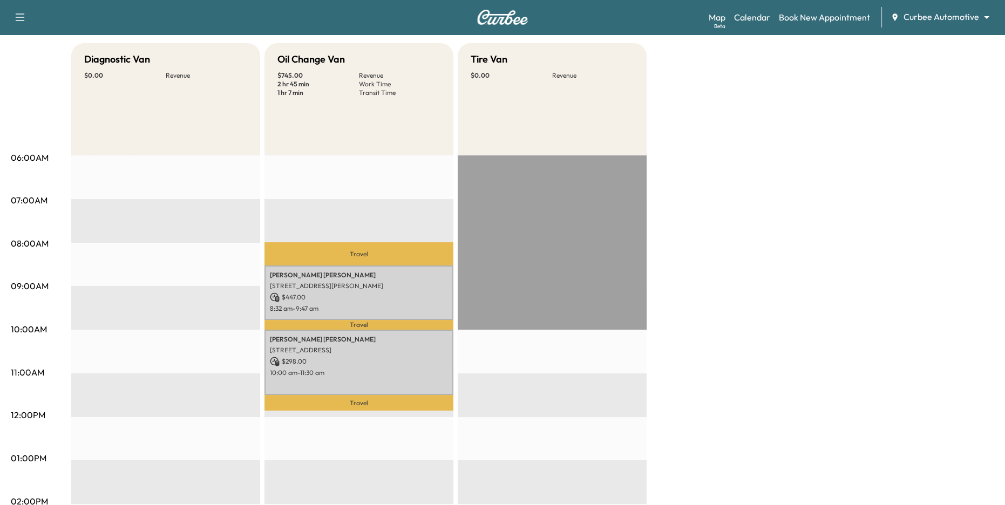
click at [935, 21] on body "Support Log Out Map Beta Calendar Book New Appointment Curbee Automotive ******…" at bounding box center [502, 154] width 1005 height 505
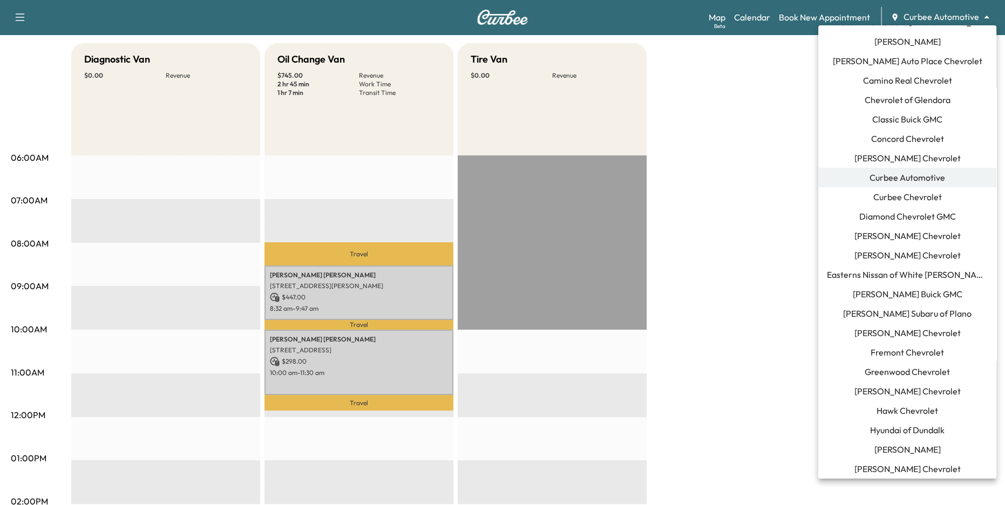
scroll to position [134, 0]
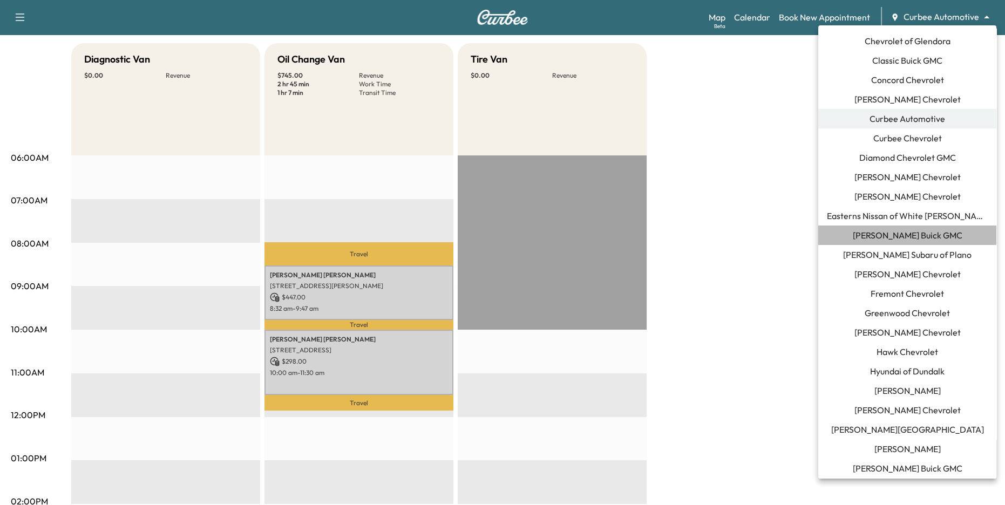
click at [916, 238] on span "[PERSON_NAME] Buick GMC" at bounding box center [907, 235] width 110 height 13
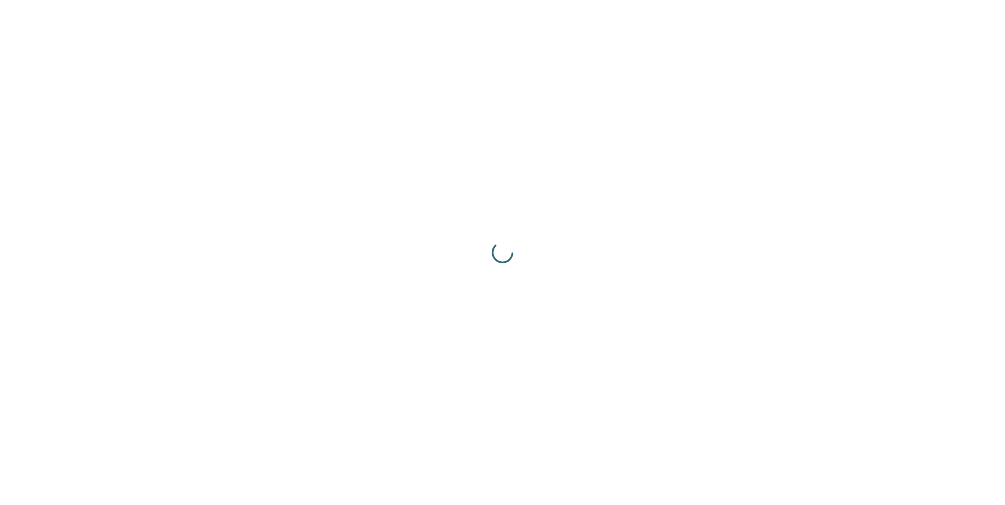
scroll to position [0, 0]
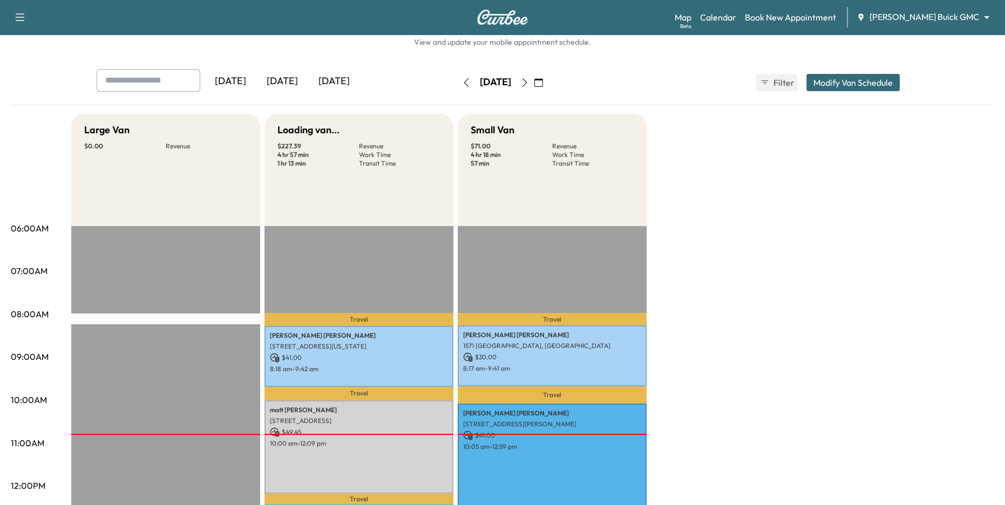
scroll to position [30, 0]
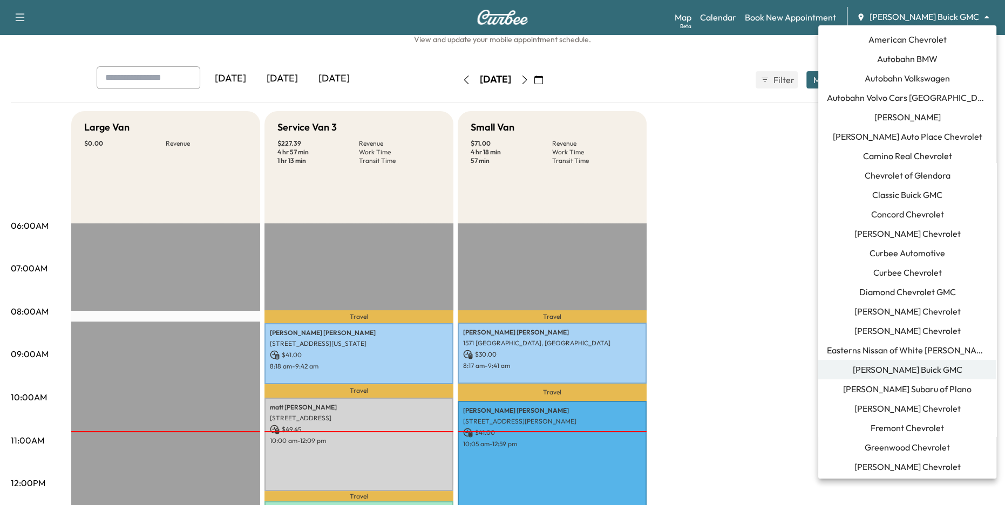
click at [947, 18] on body "Support Log Out Map Beta Calendar Book New Appointment [PERSON_NAME] Buick GMC …" at bounding box center [502, 222] width 1005 height 505
click at [922, 258] on span "Curbee Automotive" at bounding box center [907, 253] width 76 height 13
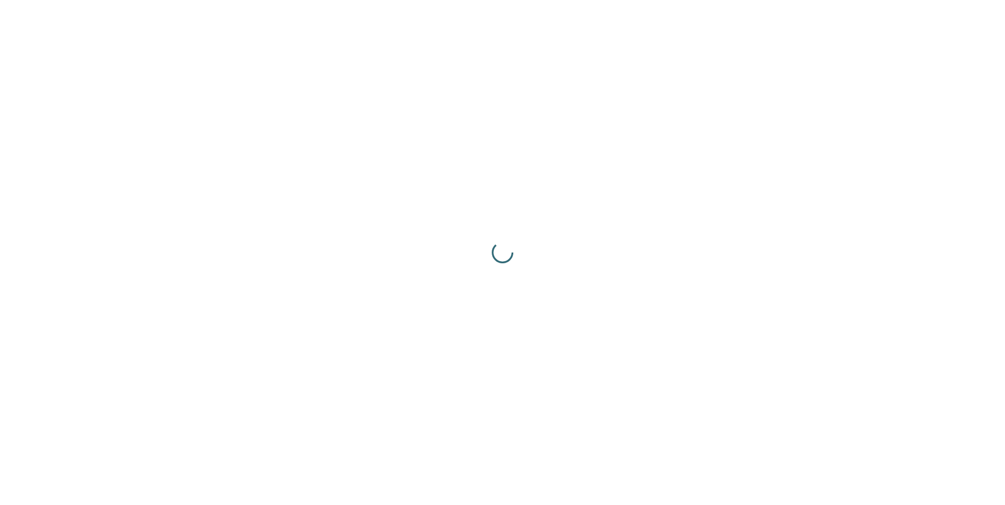
scroll to position [0, 0]
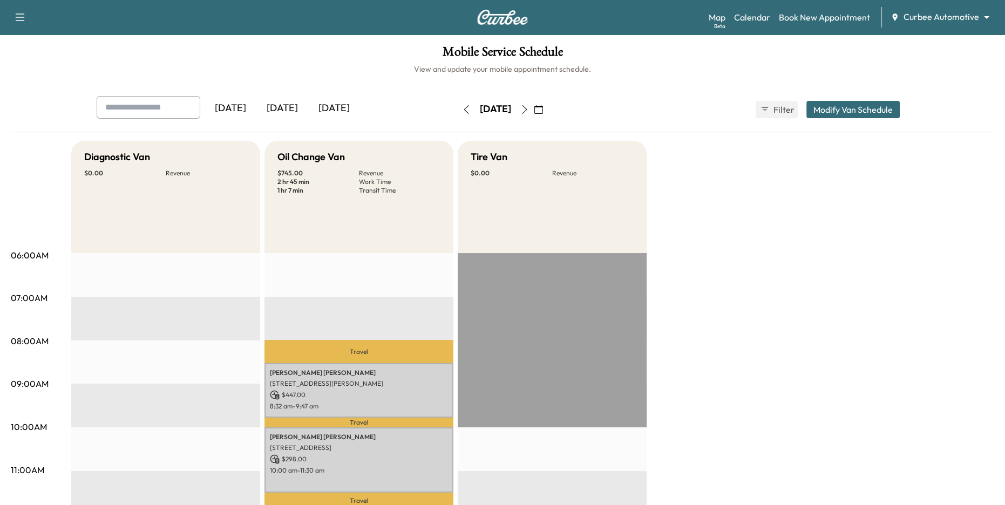
click at [865, 111] on button "Modify Van Schedule" at bounding box center [852, 109] width 93 height 17
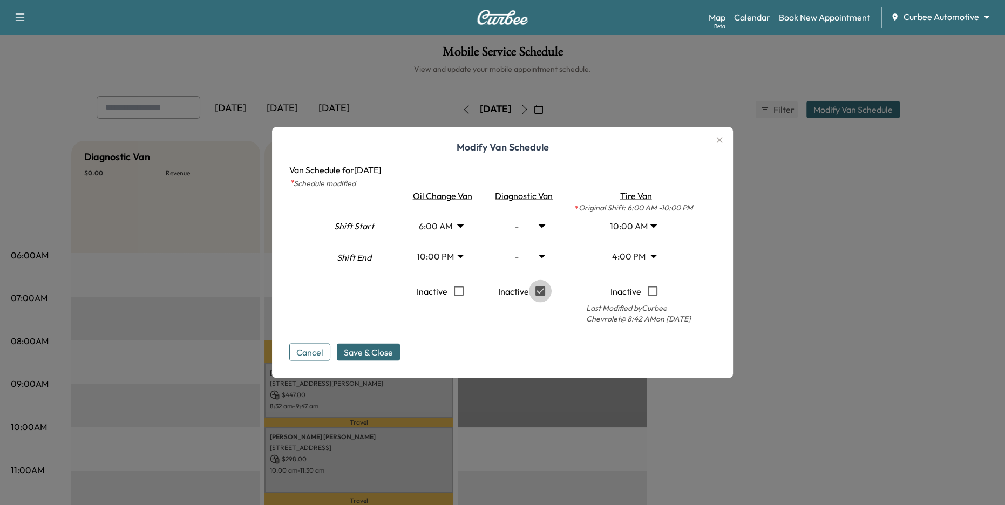
type input "*"
type input "**"
click at [319, 351] on button "Cancel" at bounding box center [309, 352] width 41 height 17
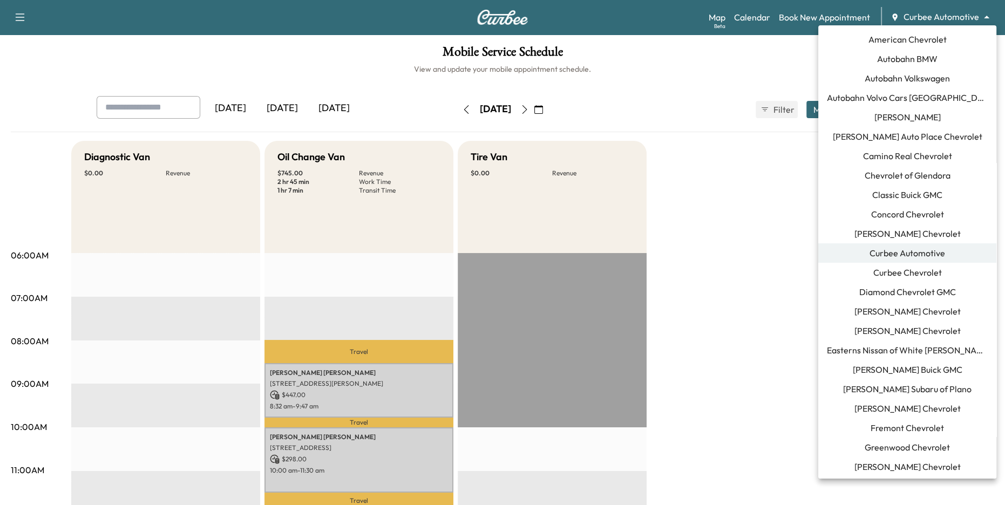
click at [944, 17] on body "Support Log Out Map Beta Calendar Book New Appointment Curbee Automotive ******…" at bounding box center [502, 252] width 1005 height 505
click at [950, 17] on div at bounding box center [502, 252] width 1005 height 505
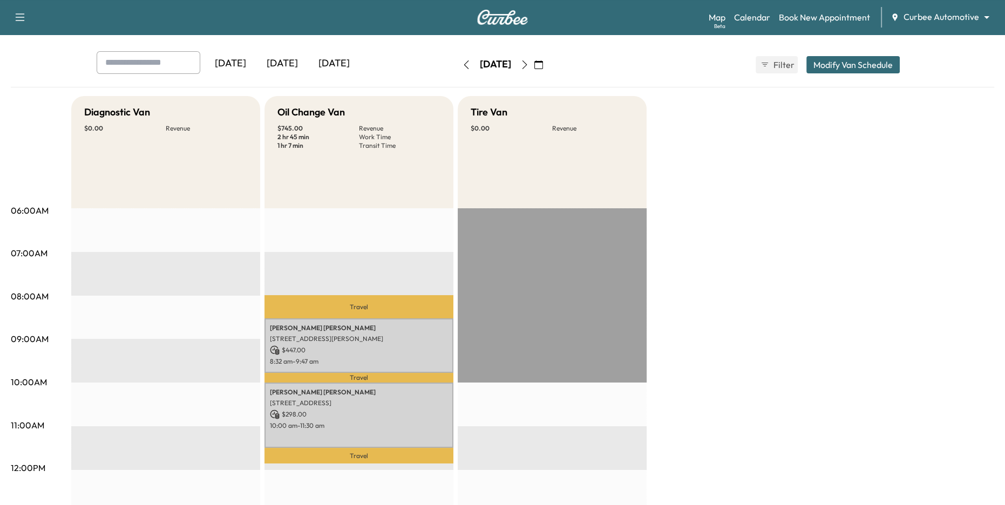
scroll to position [46, 0]
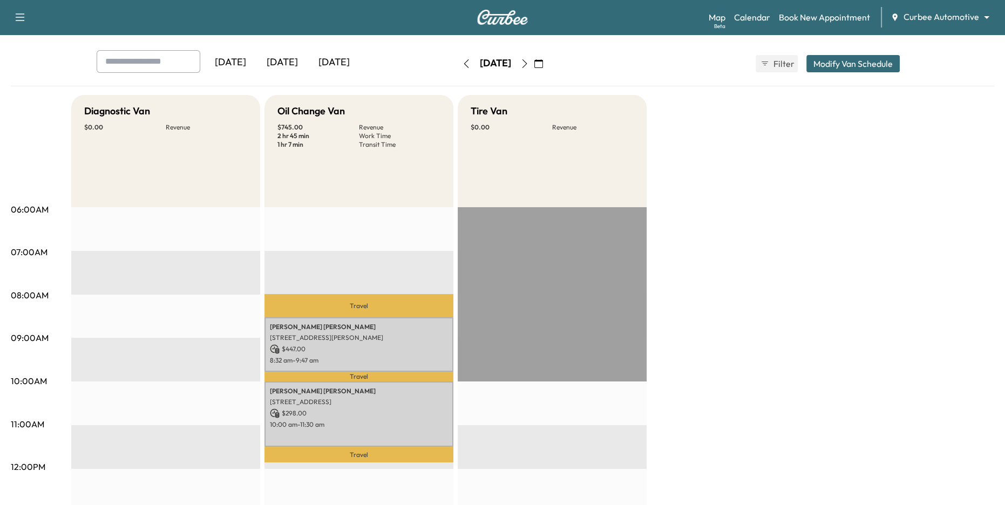
click at [462, 64] on icon "button" at bounding box center [466, 63] width 9 height 9
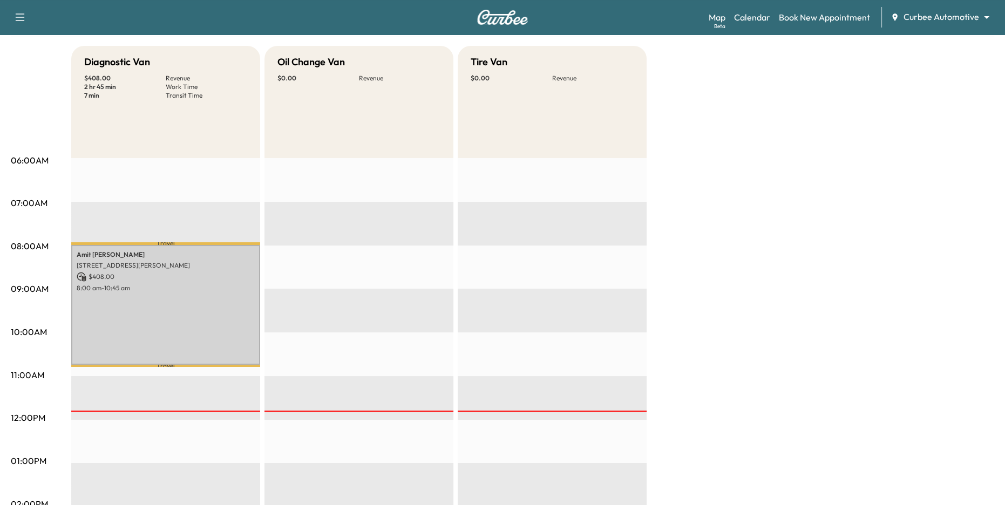
scroll to position [95, 0]
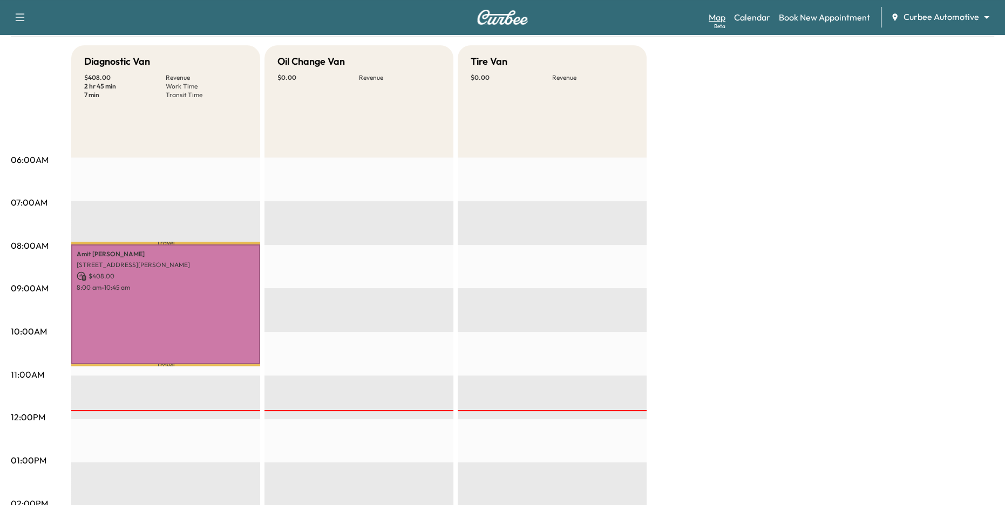
click at [721, 18] on link "Map Beta" at bounding box center [716, 17] width 17 height 13
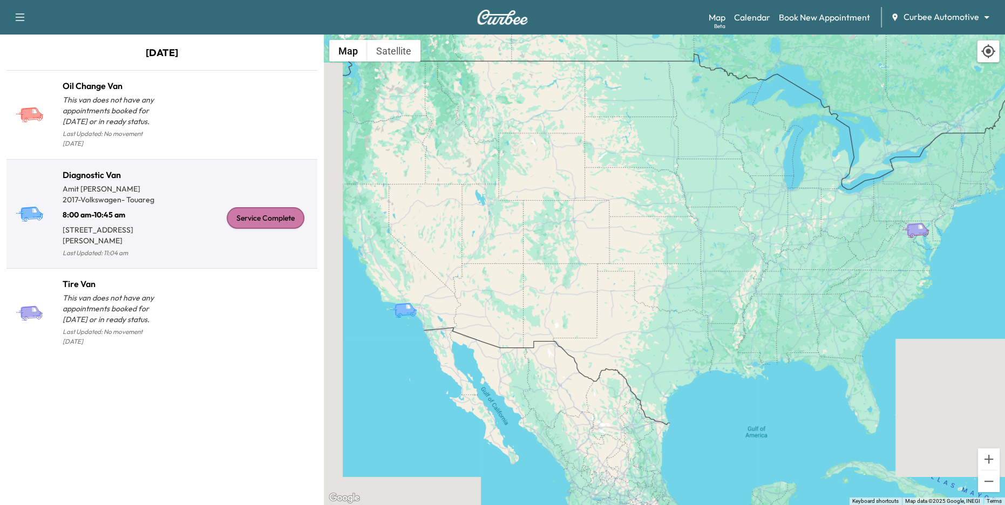
click at [203, 234] on div "Service Complete" at bounding box center [237, 218] width 151 height 83
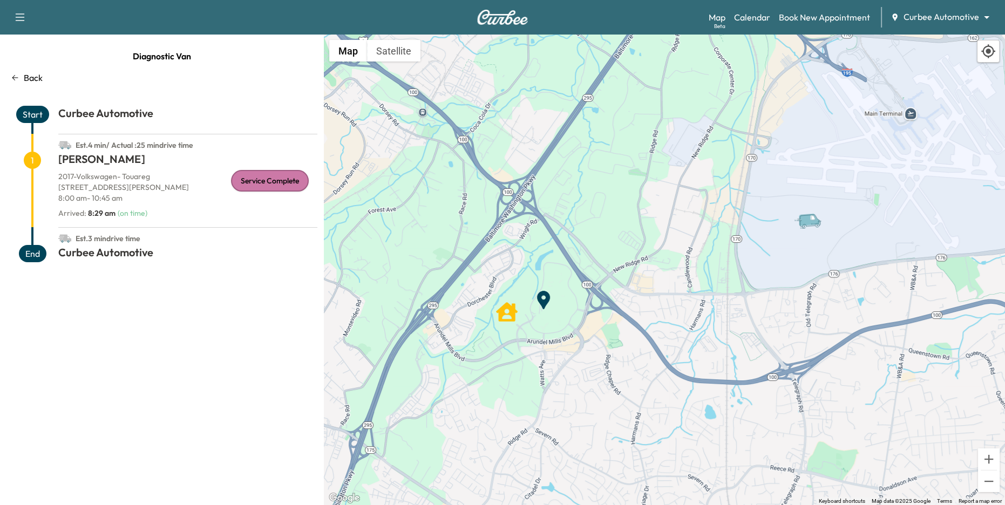
click at [12, 76] on icon at bounding box center [15, 77] width 9 height 9
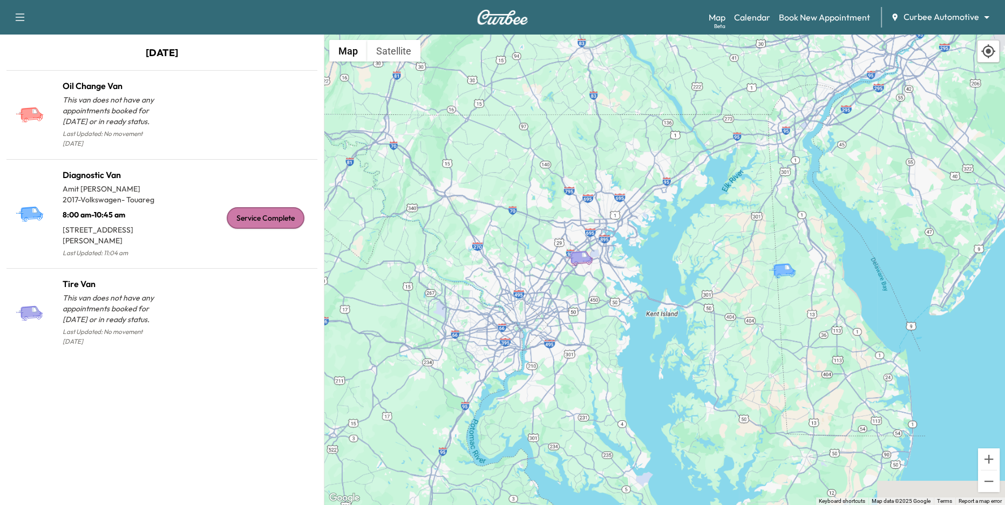
drag, startPoint x: 425, startPoint y: 288, endPoint x: 555, endPoint y: 289, distance: 130.6
click at [555, 289] on div "To activate drag with keyboard, press Alt + Enter. Once in keyboard drag state,…" at bounding box center [664, 270] width 681 height 470
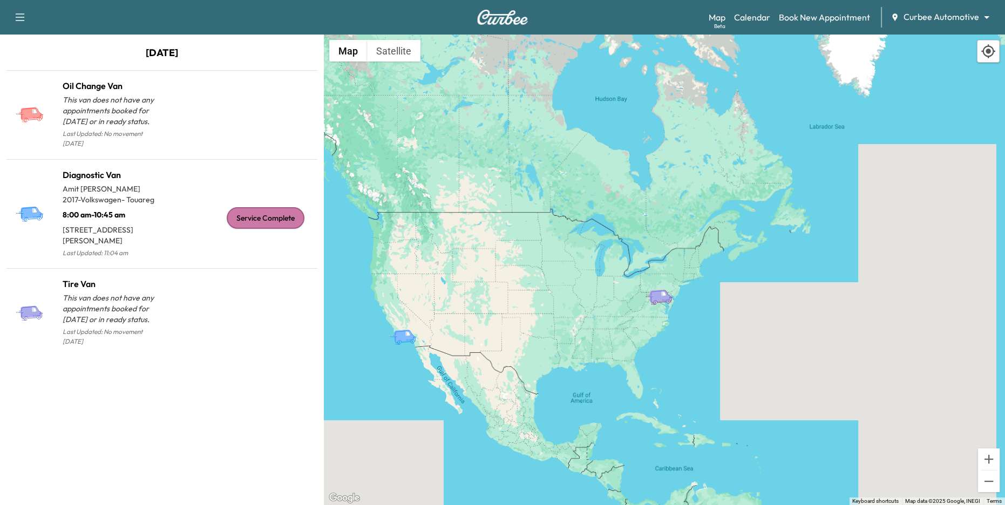
drag, startPoint x: 461, startPoint y: 315, endPoint x: 580, endPoint y: 318, distance: 118.7
click at [606, 318] on div "To activate drag with keyboard, press Alt + Enter. Once in keyboard drag state,…" at bounding box center [664, 270] width 681 height 470
click at [404, 337] on icon "Diagnostic Van" at bounding box center [405, 335] width 22 height 13
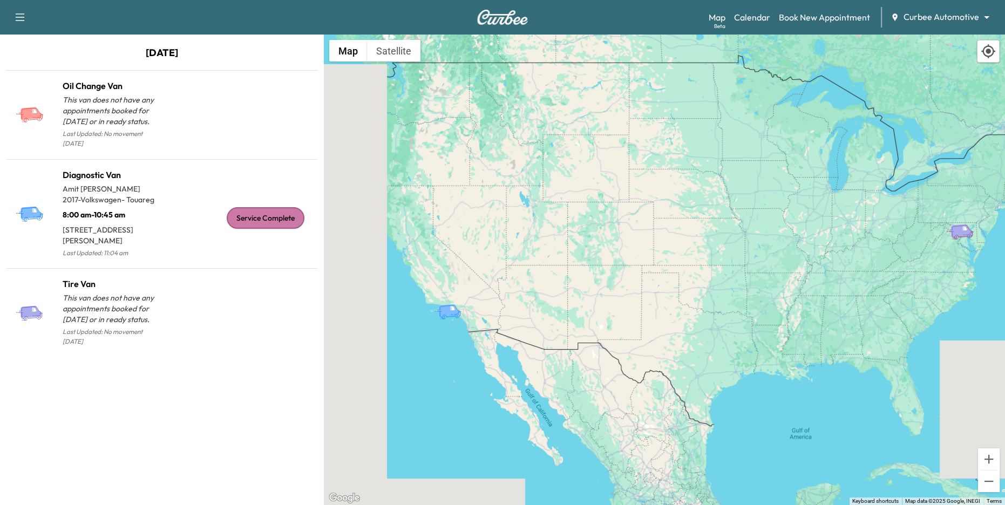
drag, startPoint x: 473, startPoint y: 317, endPoint x: 564, endPoint y: 277, distance: 99.0
click at [564, 277] on div "To activate drag with keyboard, press Alt + Enter. Once in keyboard drag state,…" at bounding box center [664, 270] width 681 height 470
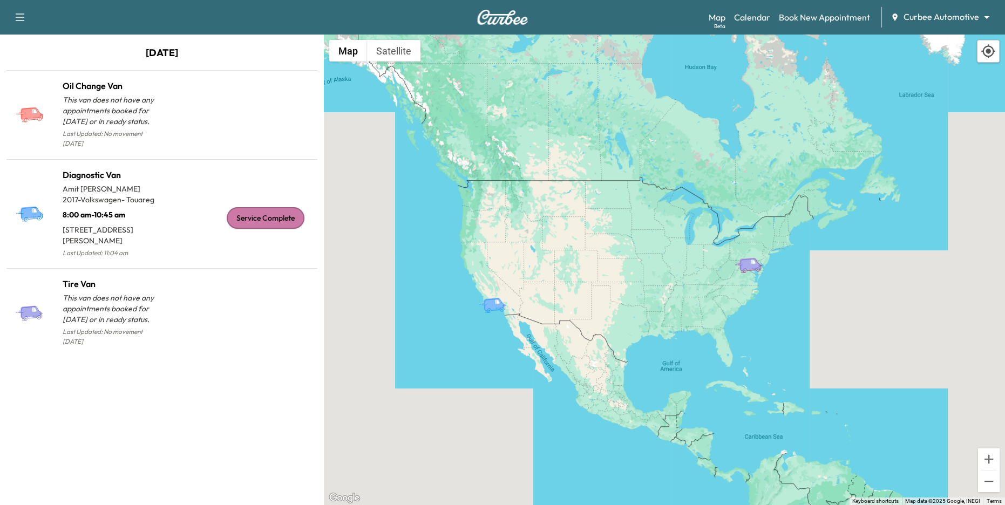
drag, startPoint x: 612, startPoint y: 284, endPoint x: 579, endPoint y: 290, distance: 33.4
click at [579, 290] on div "To activate drag with keyboard, press Alt + Enter. Once in keyboard drag state,…" at bounding box center [664, 270] width 681 height 470
click at [756, 20] on link "Calendar" at bounding box center [752, 17] width 36 height 13
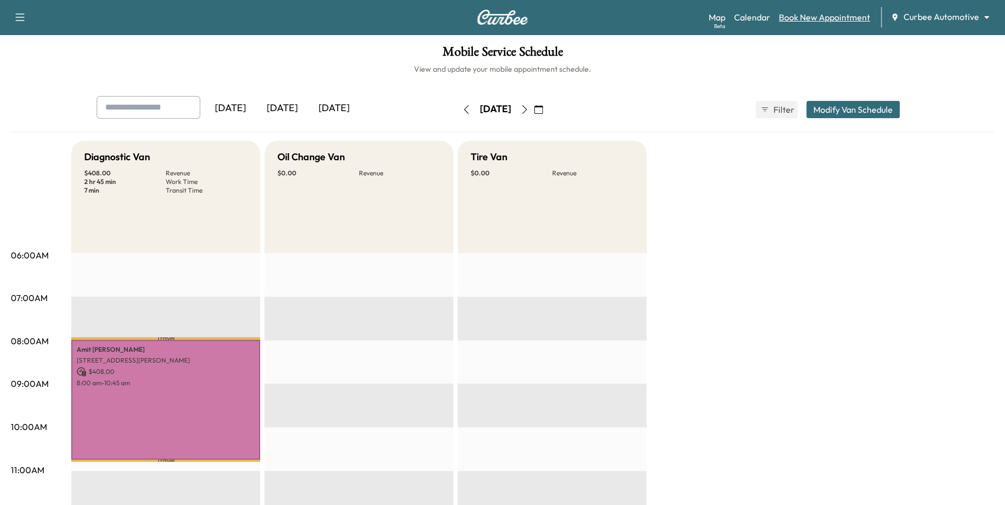
click at [816, 19] on link "Book New Appointment" at bounding box center [824, 17] width 91 height 13
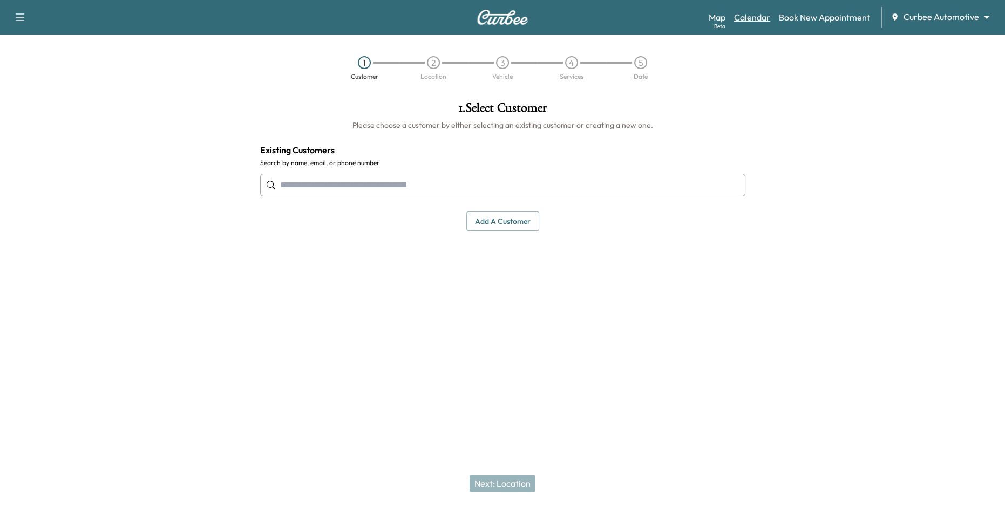
click at [765, 20] on link "Calendar" at bounding box center [752, 17] width 36 height 13
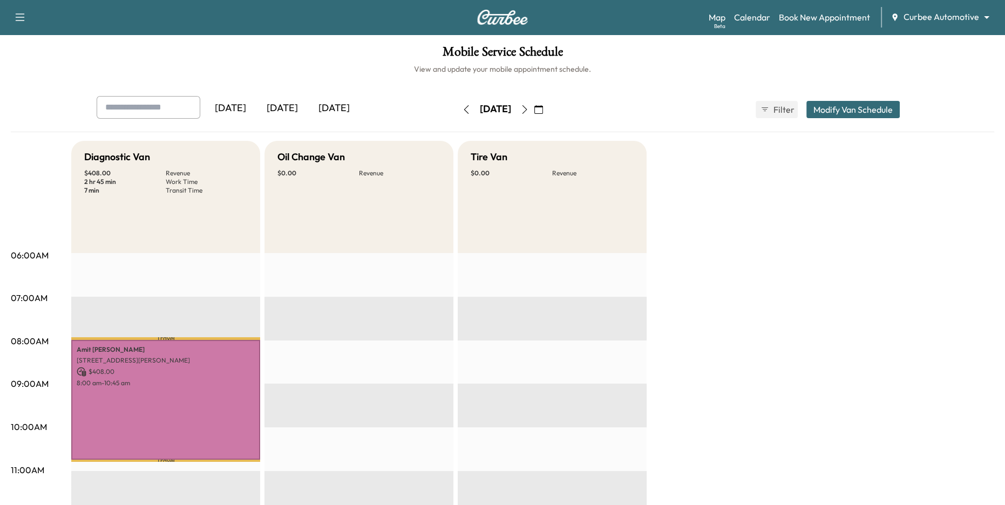
click at [529, 108] on icon "button" at bounding box center [524, 109] width 9 height 9
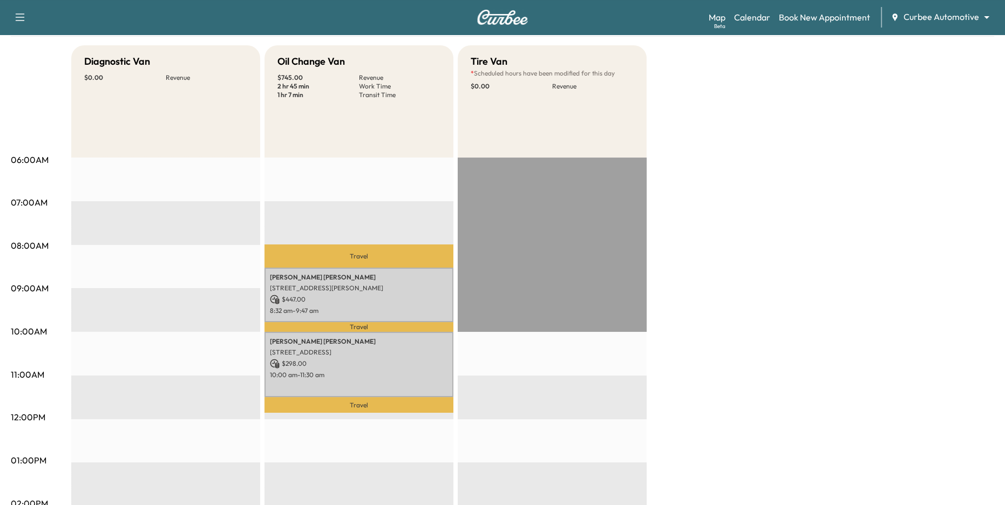
scroll to position [94, 0]
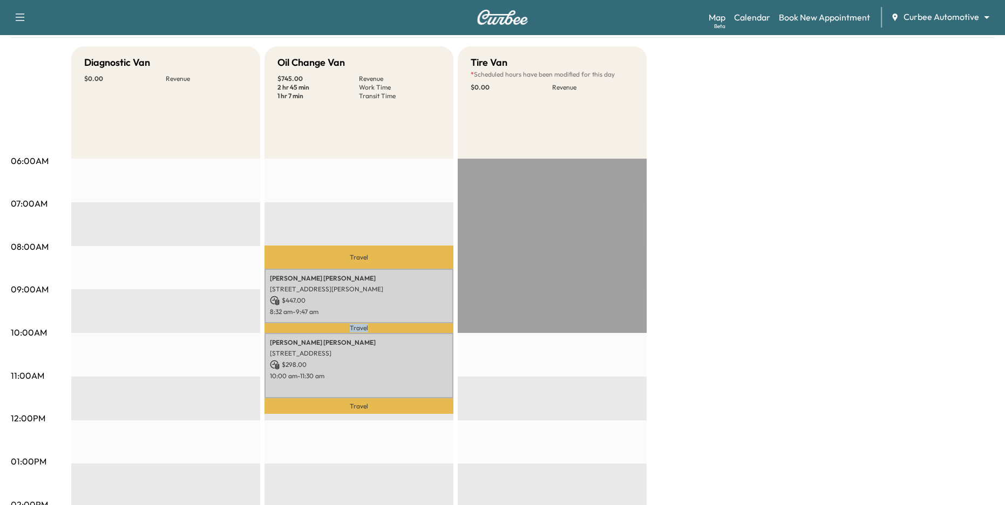
drag, startPoint x: 328, startPoint y: 325, endPoint x: 377, endPoint y: 327, distance: 48.6
click at [377, 327] on p "Travel" at bounding box center [358, 327] width 189 height 9
drag, startPoint x: 345, startPoint y: 405, endPoint x: 382, endPoint y: 406, distance: 36.7
click at [382, 406] on p "Travel" at bounding box center [358, 406] width 189 height 16
drag, startPoint x: 346, startPoint y: 256, endPoint x: 374, endPoint y: 256, distance: 27.5
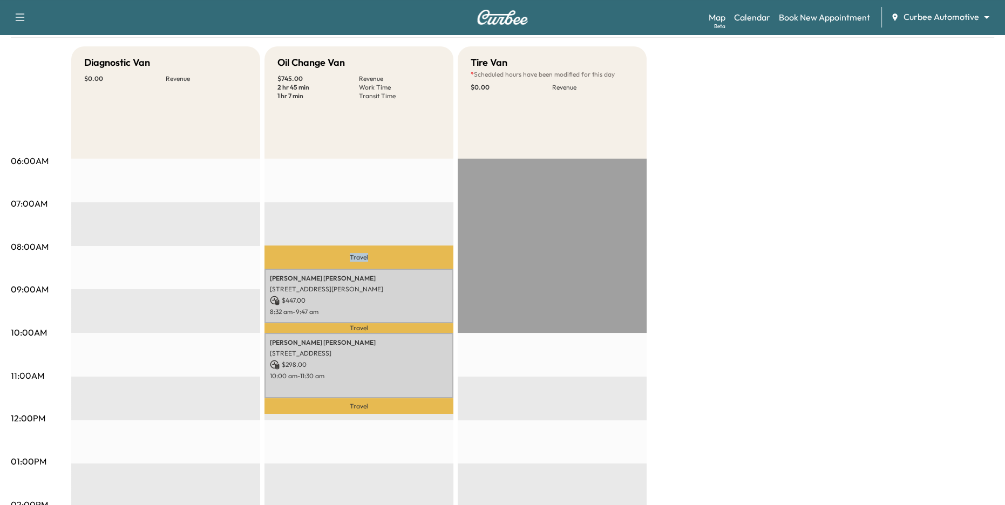
click at [374, 256] on p "Travel" at bounding box center [358, 256] width 189 height 23
click at [330, 249] on p "Travel" at bounding box center [358, 256] width 189 height 23
drag, startPoint x: 335, startPoint y: 249, endPoint x: 398, endPoint y: 254, distance: 63.3
click at [398, 254] on p "Travel" at bounding box center [358, 256] width 189 height 23
drag, startPoint x: 345, startPoint y: 325, endPoint x: 379, endPoint y: 330, distance: 34.4
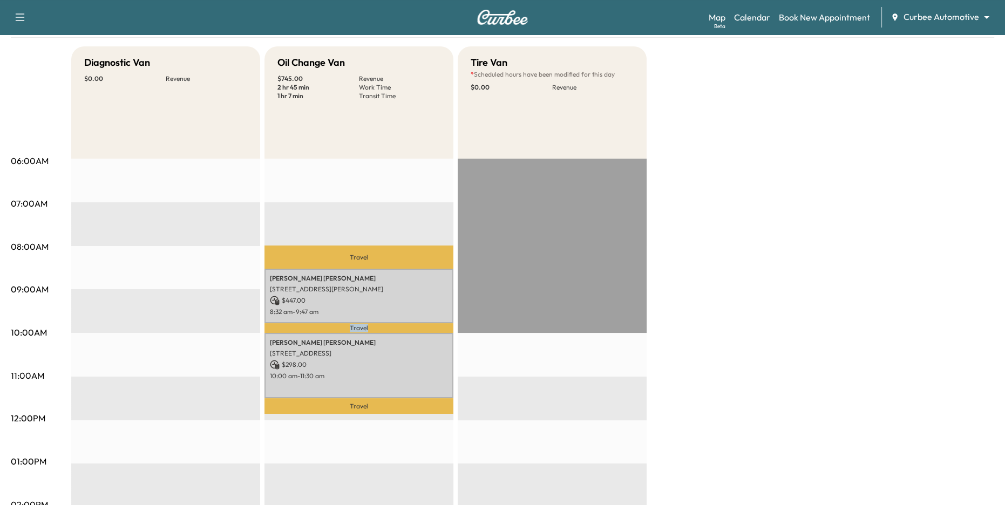
click at [379, 330] on p "Travel" at bounding box center [358, 327] width 189 height 9
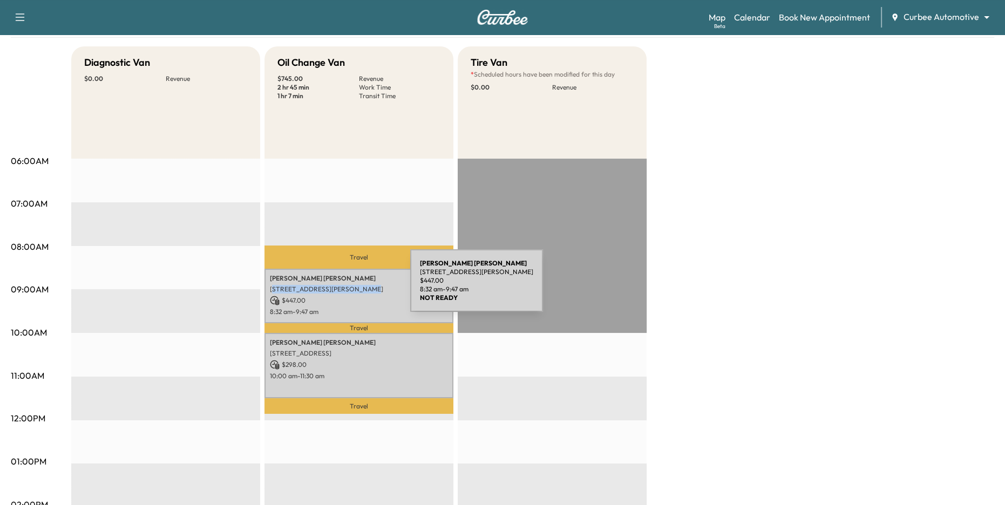
drag, startPoint x: 281, startPoint y: 287, endPoint x: 345, endPoint y: 288, distance: 64.2
click at [345, 288] on p "[STREET_ADDRESS][PERSON_NAME]" at bounding box center [359, 289] width 178 height 9
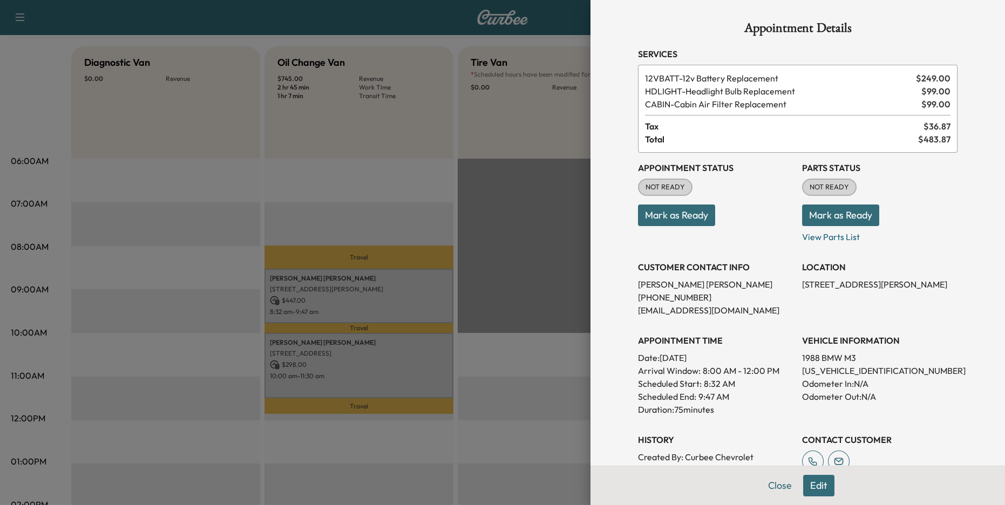
click at [284, 346] on div at bounding box center [502, 252] width 1005 height 505
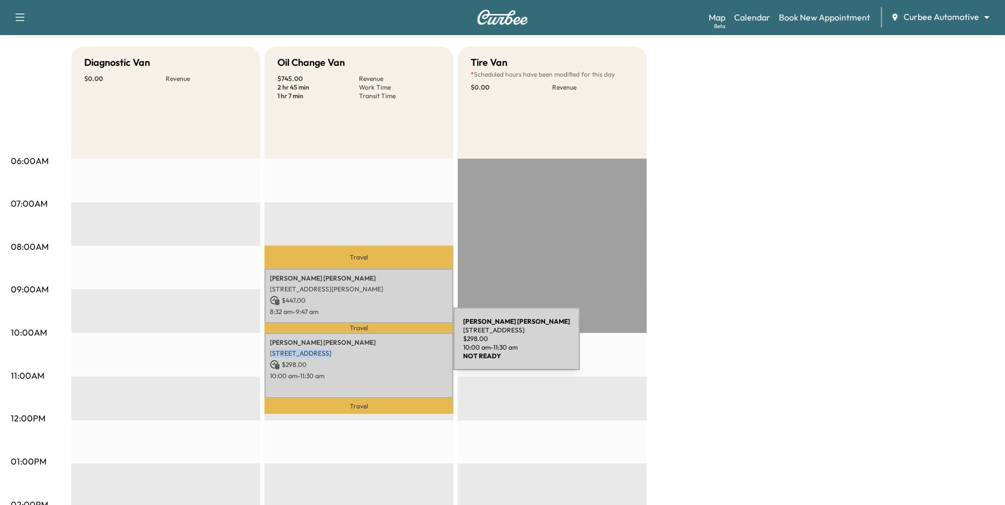
drag, startPoint x: 273, startPoint y: 351, endPoint x: 379, endPoint y: 365, distance: 106.7
click at [379, 365] on div "[PERSON_NAME] [STREET_ADDRESS] $ 298.00 10:00 am - 11:30 am" at bounding box center [358, 365] width 189 height 65
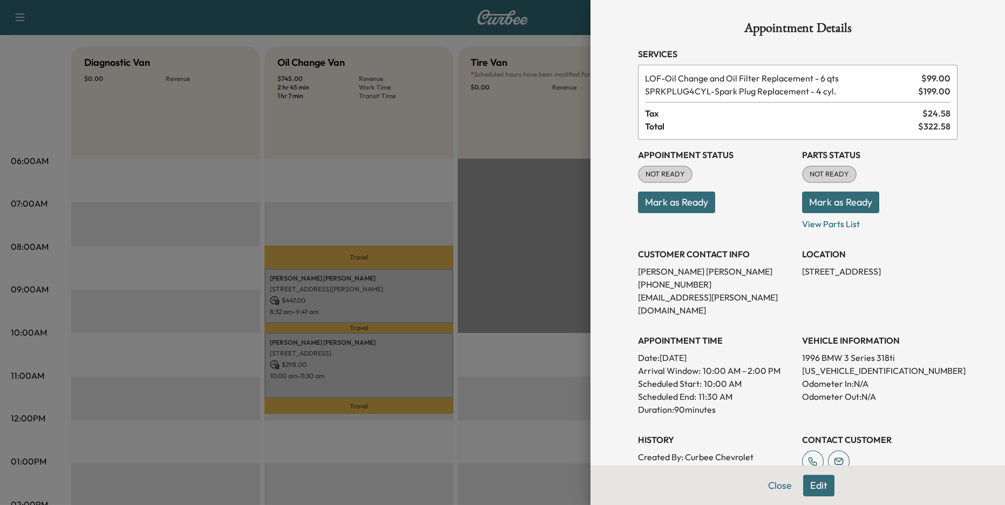
click at [368, 419] on div at bounding box center [502, 252] width 1005 height 505
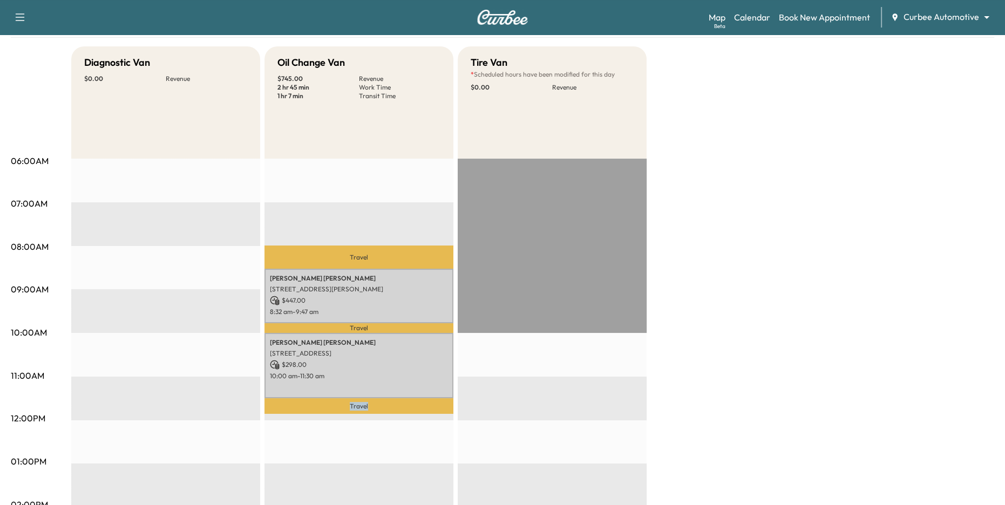
drag, startPoint x: 339, startPoint y: 404, endPoint x: 400, endPoint y: 404, distance: 61.0
click at [399, 404] on p "Travel" at bounding box center [358, 406] width 189 height 16
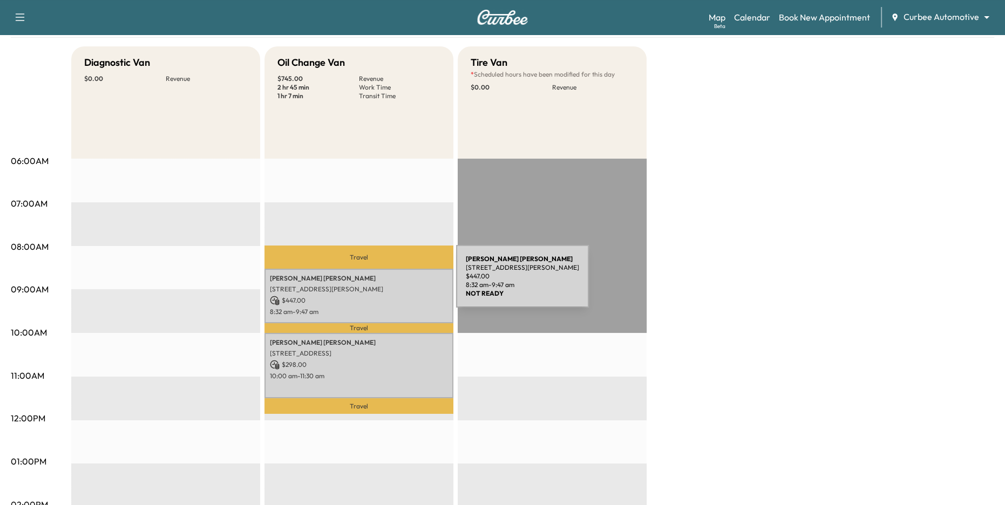
click at [359, 299] on p "$ 447.00" at bounding box center [359, 301] width 178 height 10
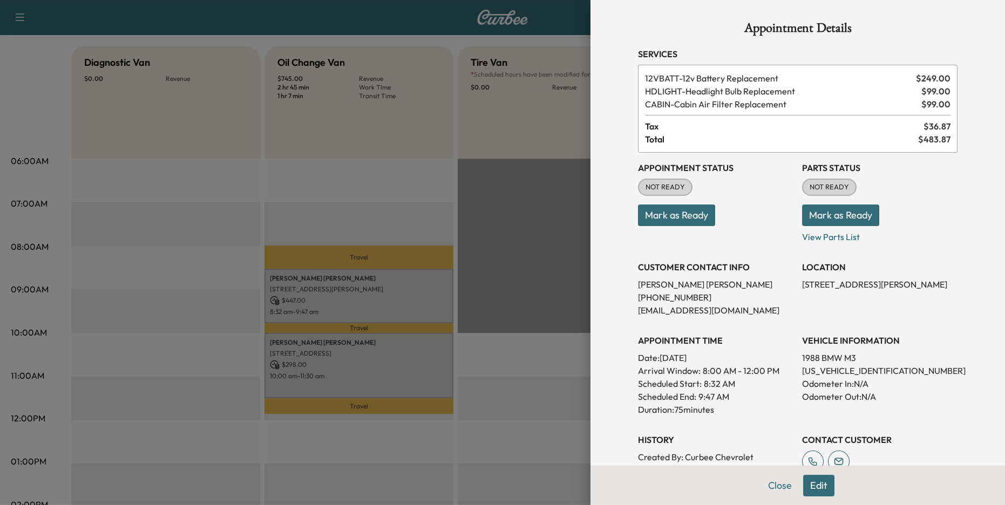
click at [825, 213] on button "Mark as Ready" at bounding box center [840, 215] width 77 height 22
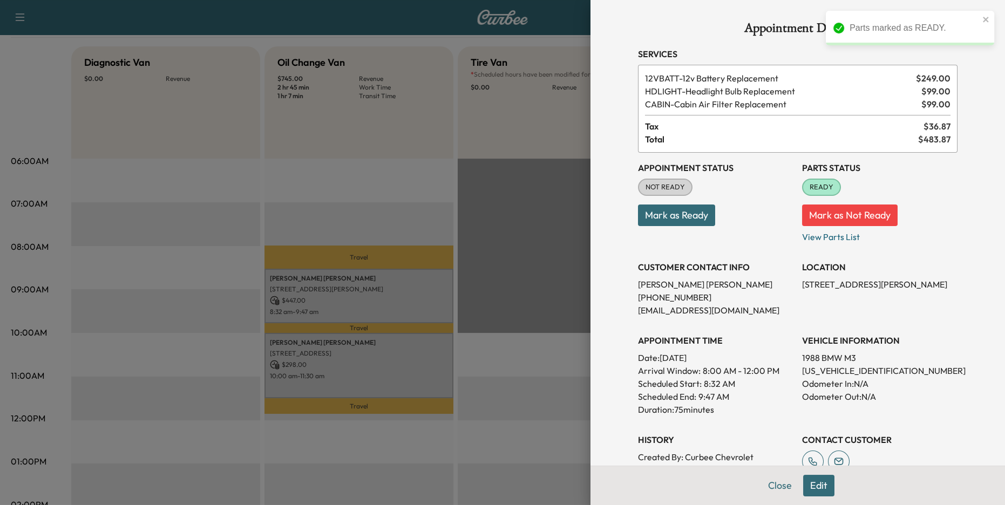
click at [687, 211] on button "Mark as Ready" at bounding box center [676, 215] width 77 height 22
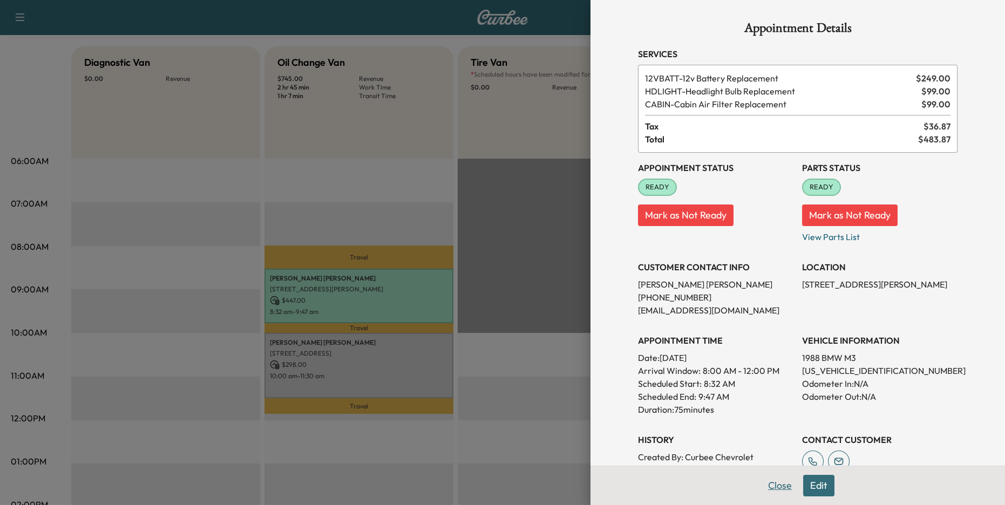
click at [780, 490] on button "Close" at bounding box center [780, 486] width 38 height 22
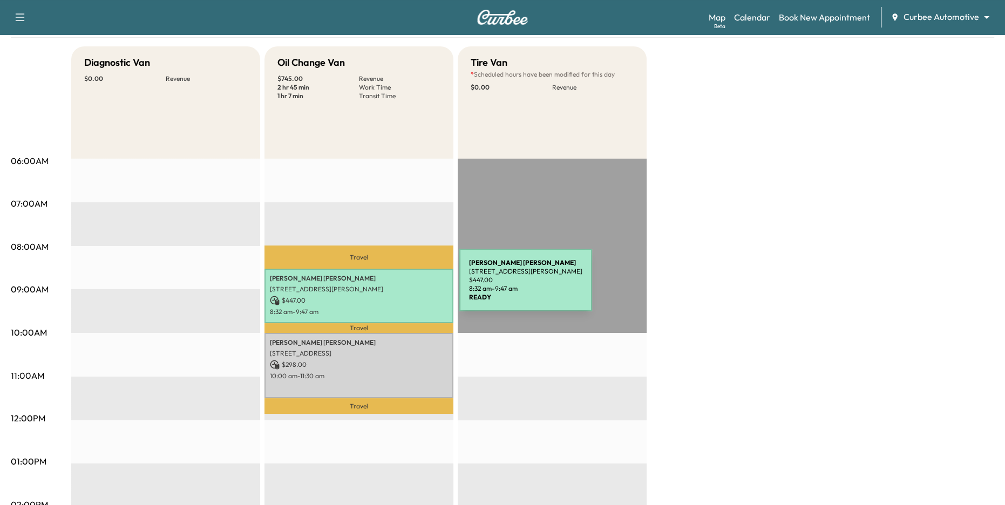
click at [378, 286] on p "[STREET_ADDRESS][PERSON_NAME]" at bounding box center [359, 289] width 178 height 9
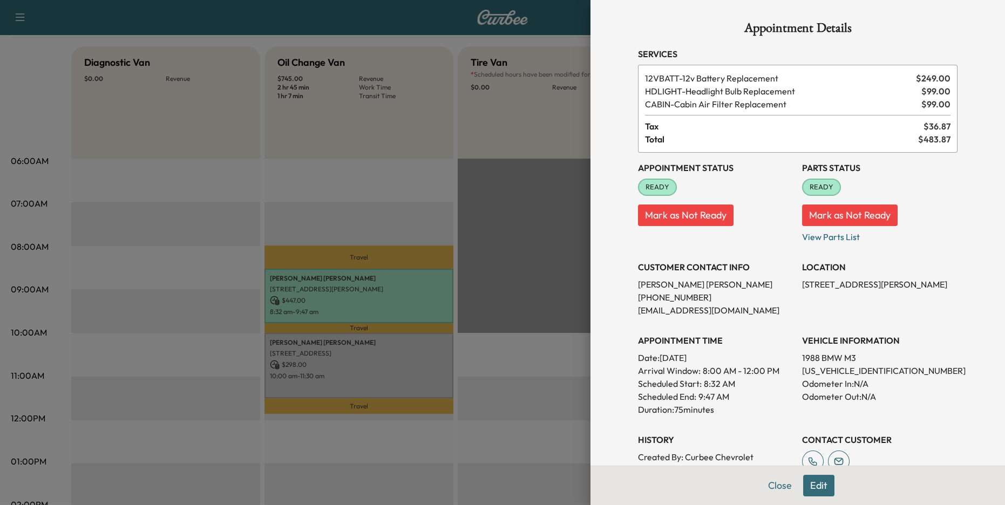
click at [493, 327] on div at bounding box center [502, 252] width 1005 height 505
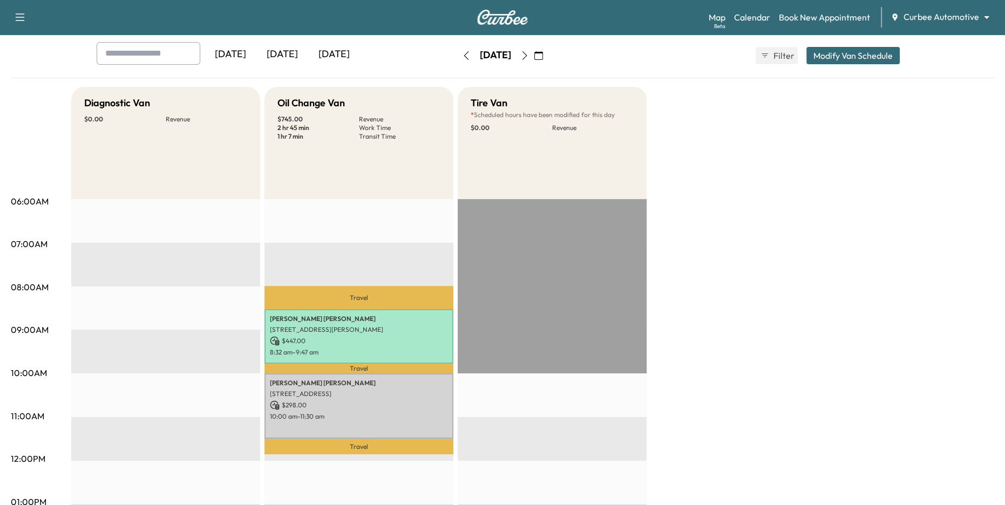
scroll to position [44, 0]
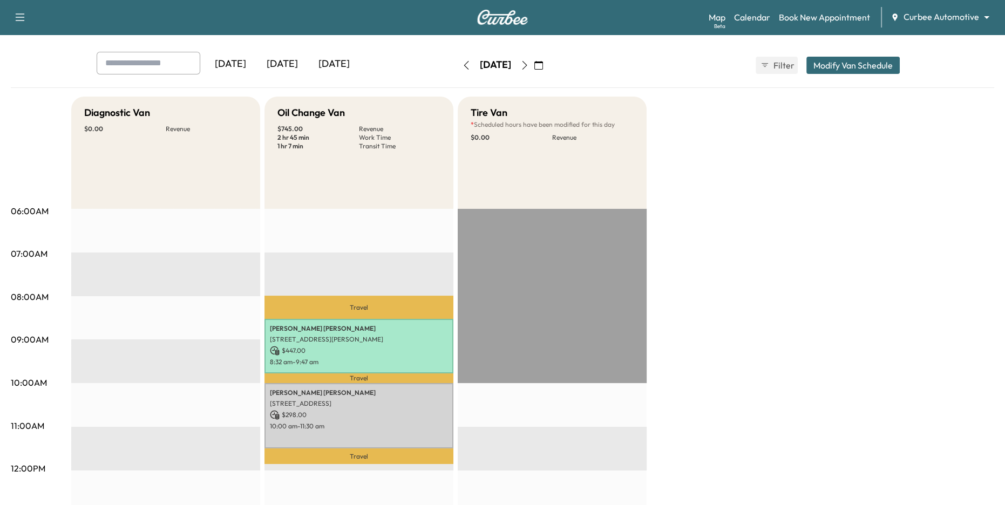
click at [462, 65] on icon "button" at bounding box center [466, 65] width 9 height 9
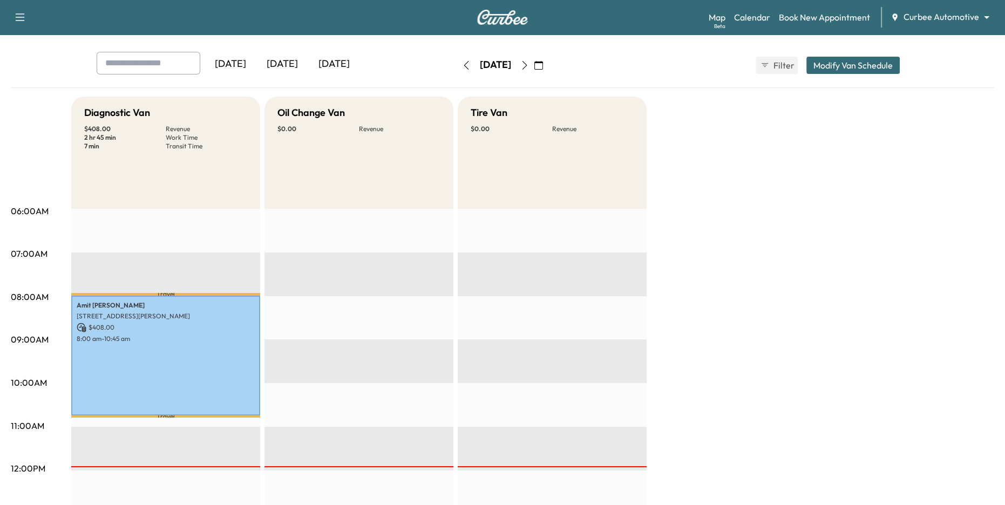
click at [457, 57] on button "button" at bounding box center [466, 65] width 18 height 17
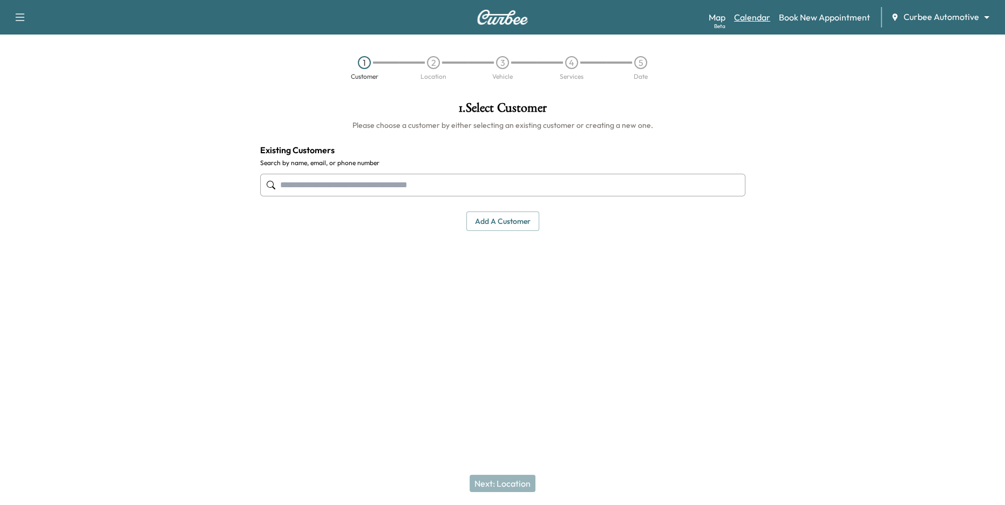
click at [749, 17] on link "Calendar" at bounding box center [752, 17] width 36 height 13
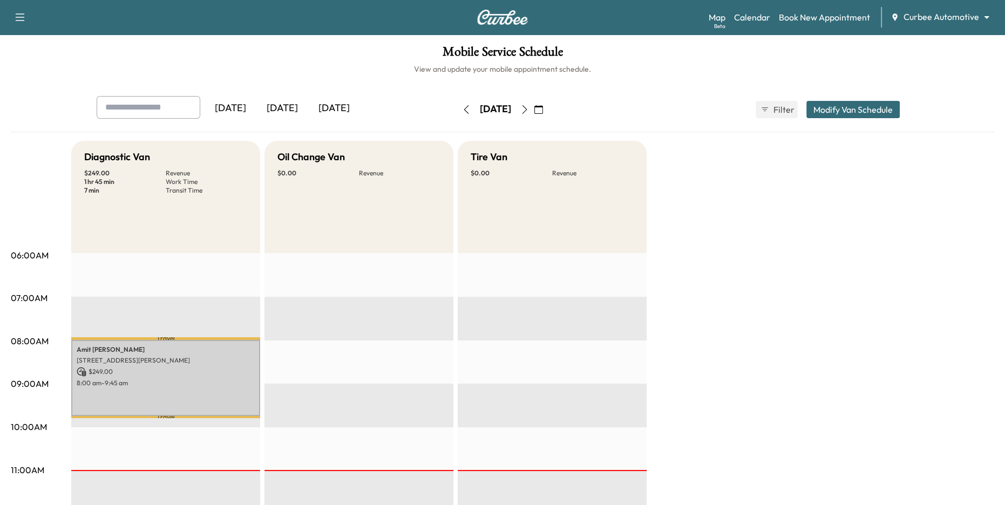
click at [529, 110] on icon "button" at bounding box center [524, 109] width 9 height 9
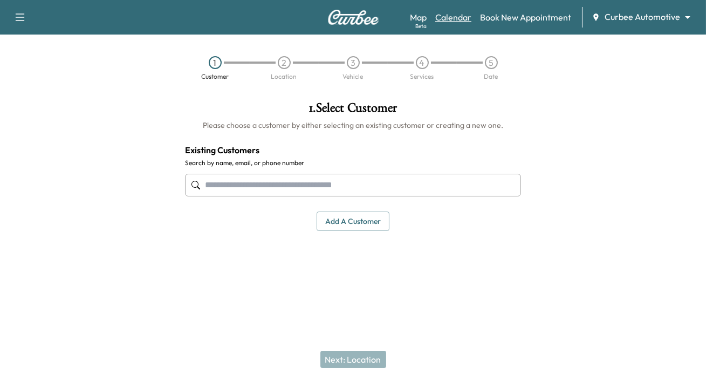
click at [449, 12] on link "Calendar" at bounding box center [453, 17] width 36 height 13
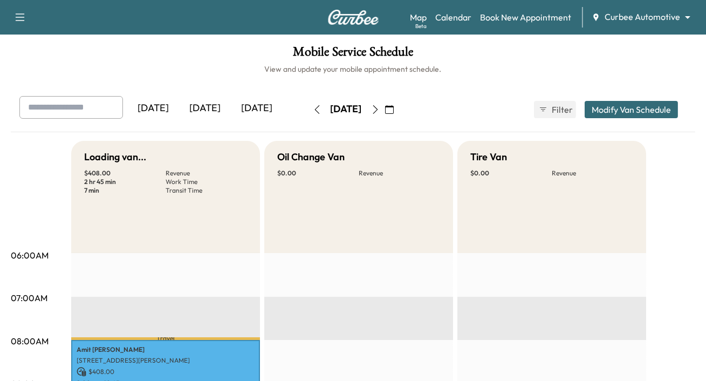
click at [380, 114] on icon "button" at bounding box center [375, 109] width 9 height 9
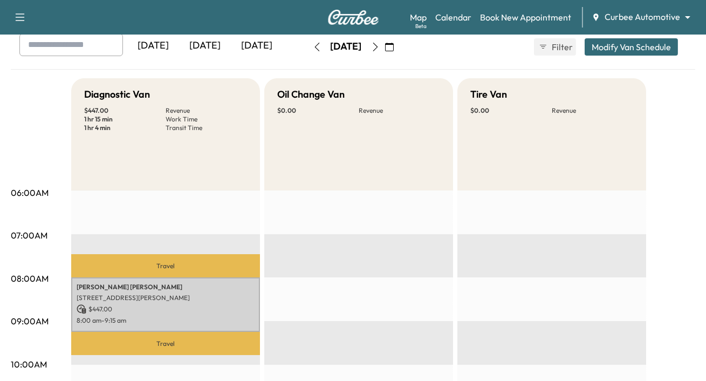
scroll to position [184, 0]
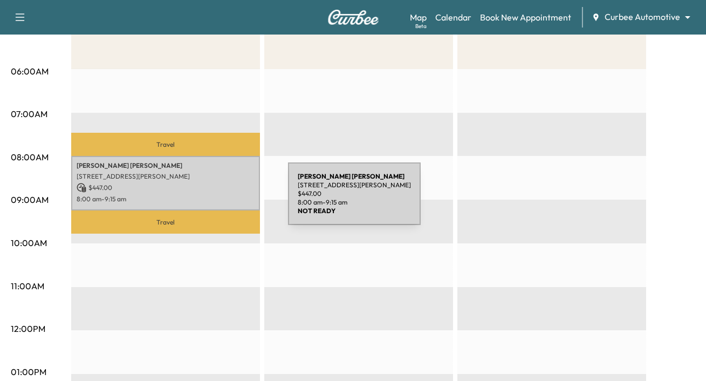
click at [207, 181] on p "[STREET_ADDRESS][PERSON_NAME]" at bounding box center [166, 176] width 178 height 9
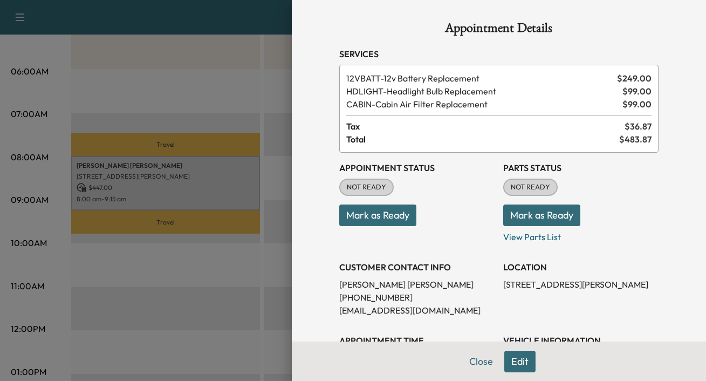
click at [440, 31] on h1 "Appointment Details" at bounding box center [498, 30] width 319 height 17
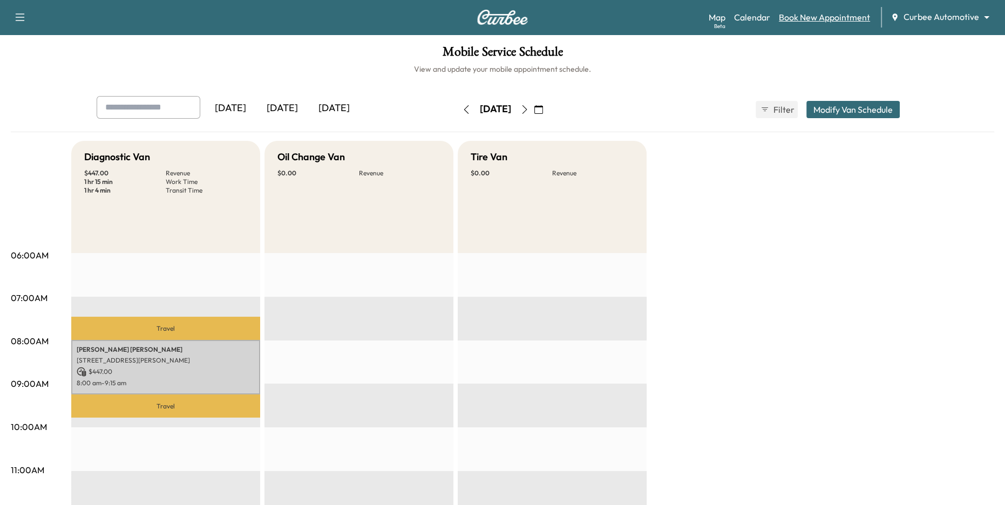
click at [803, 17] on link "Book New Appointment" at bounding box center [824, 17] width 91 height 13
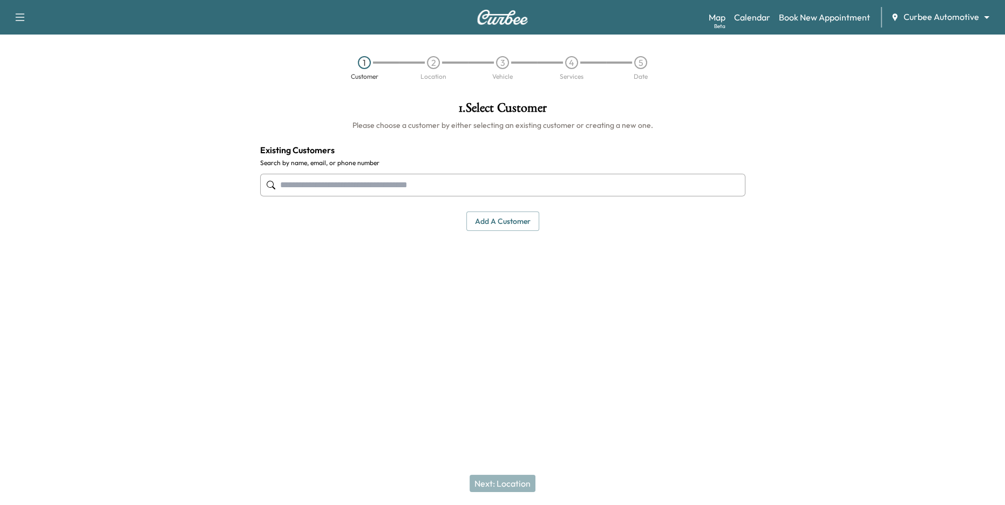
click at [456, 184] on input "text" at bounding box center [502, 185] width 485 height 23
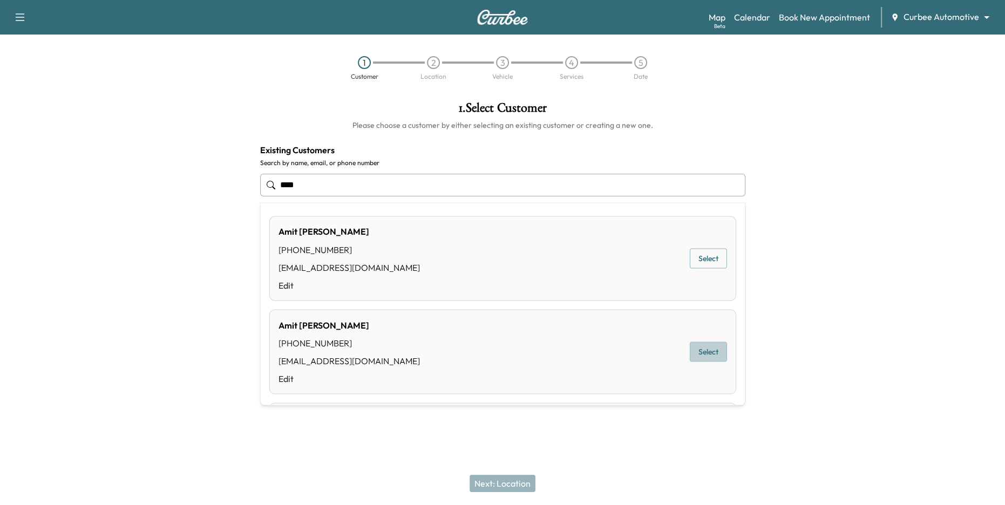
click at [710, 353] on button "Select" at bounding box center [708, 352] width 37 height 20
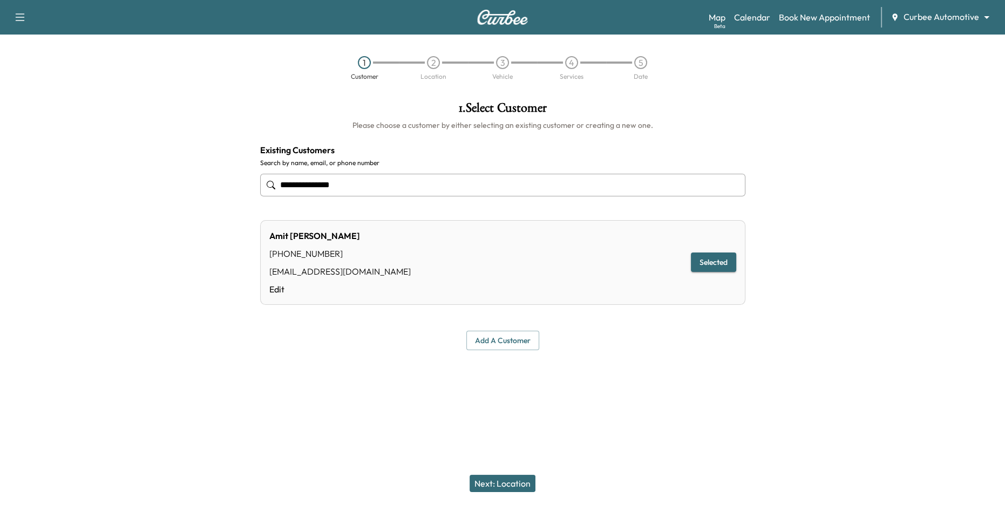
type input "**********"
click at [163, 93] on div at bounding box center [125, 226] width 251 height 266
drag, startPoint x: 352, startPoint y: 68, endPoint x: 649, endPoint y: 82, distance: 297.6
click at [649, 82] on div "1 Customer 2 Location 3 Vehicle 4 Services 5 Date" at bounding box center [502, 68] width 1005 height 50
click at [659, 98] on div "**********" at bounding box center [502, 226] width 502 height 266
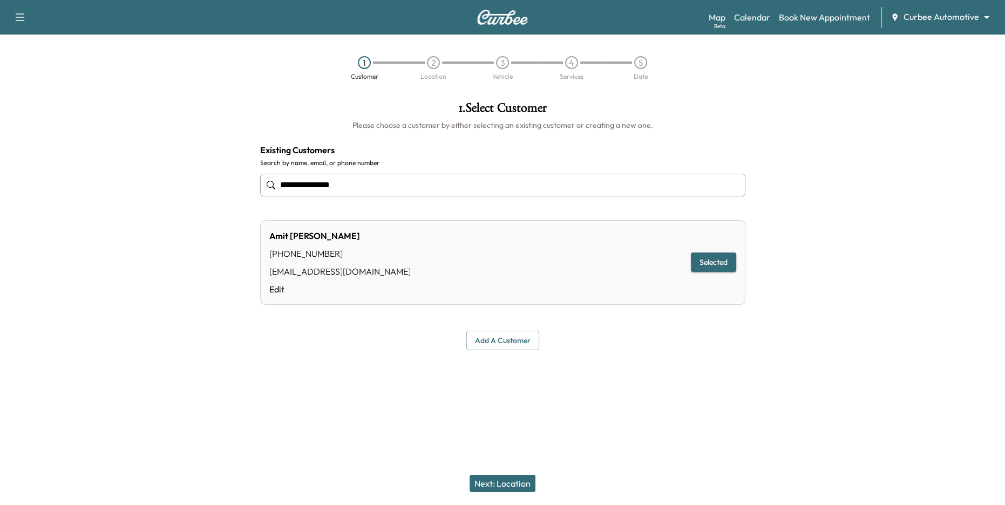
click at [499, 480] on button "Next: Location" at bounding box center [502, 483] width 66 height 17
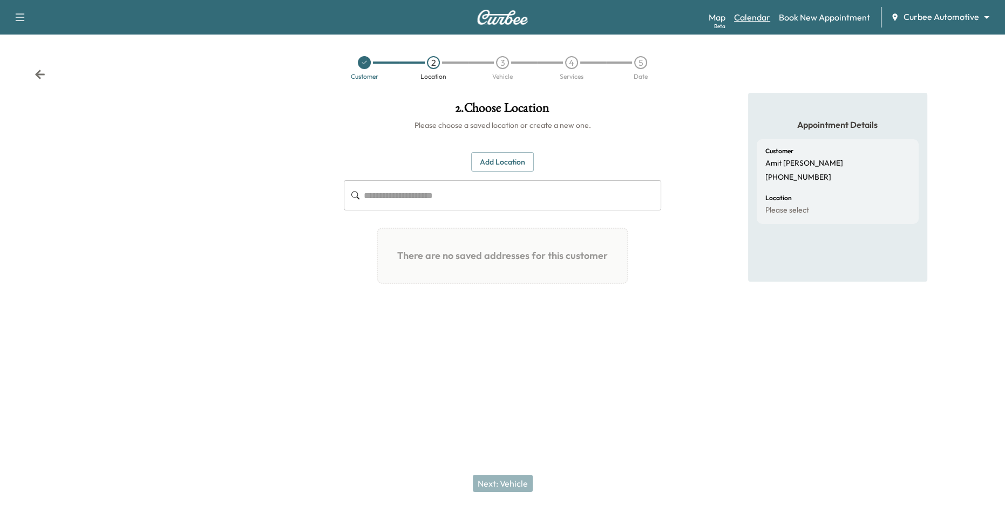
click at [751, 20] on link "Calendar" at bounding box center [752, 17] width 36 height 13
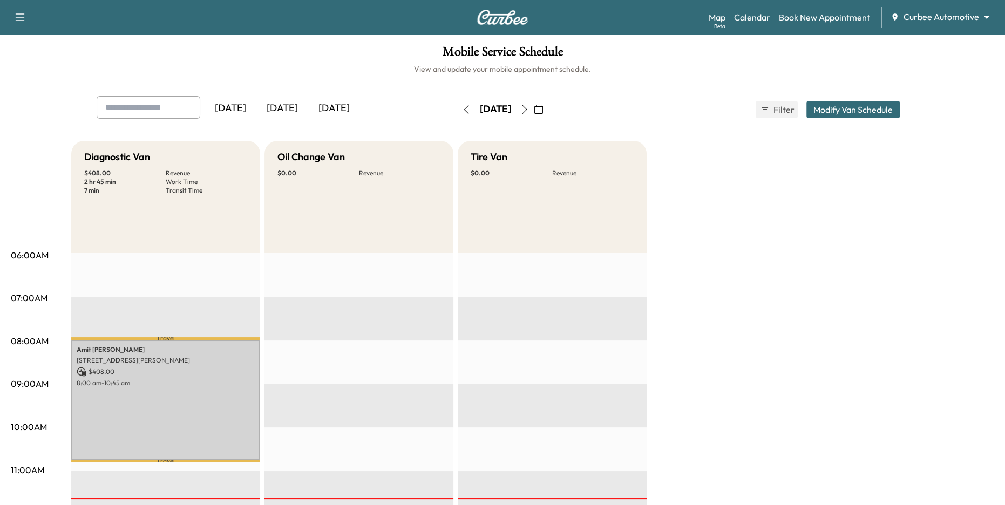
click at [529, 108] on icon "button" at bounding box center [524, 109] width 9 height 9
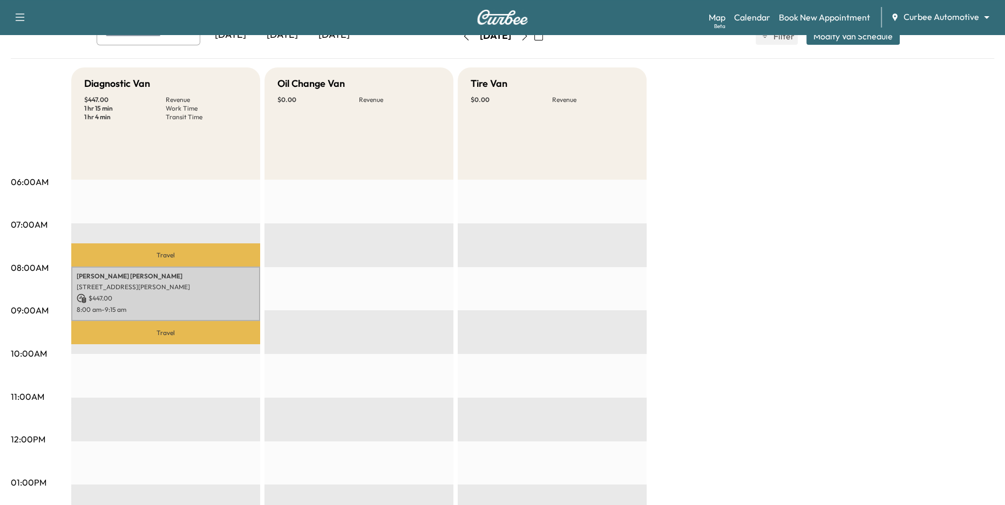
scroll to position [75, 0]
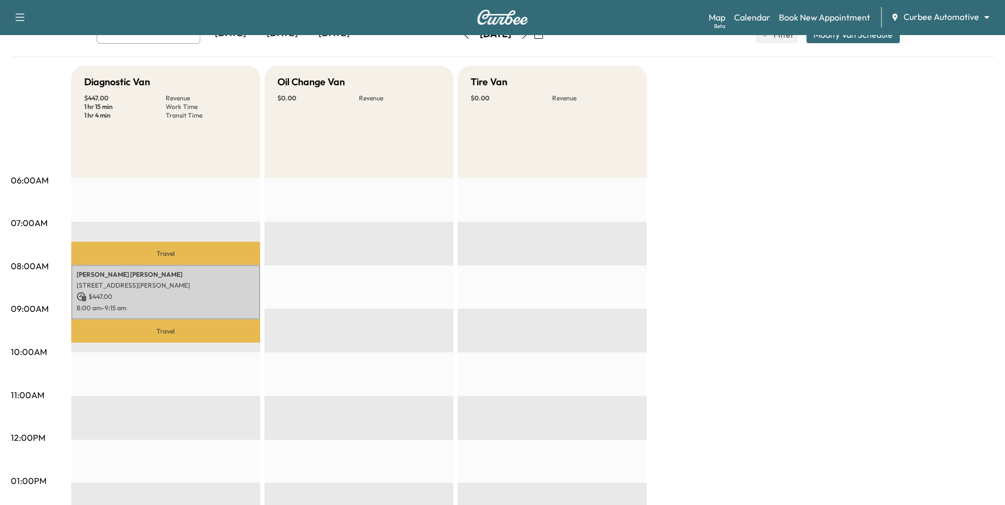
click at [87, 72] on div "Diagnostic Van $ 447.00 Revenue 1 hr 15 min Work Time 1 hr 4 min Transit Time" at bounding box center [165, 122] width 189 height 112
drag, startPoint x: 87, startPoint y: 73, endPoint x: 133, endPoint y: 114, distance: 61.9
click at [133, 114] on div "Diagnostic Van $ 447.00 Revenue 1 hr 15 min Work Time 1 hr 4 min Transit Time" at bounding box center [165, 122] width 189 height 112
click at [162, 144] on div "Diagnostic Van $ 447.00 Revenue 1 hr 15 min Work Time 1 hr 4 min Transit Time" at bounding box center [165, 122] width 189 height 112
drag, startPoint x: 85, startPoint y: 80, endPoint x: 151, endPoint y: 118, distance: 75.9
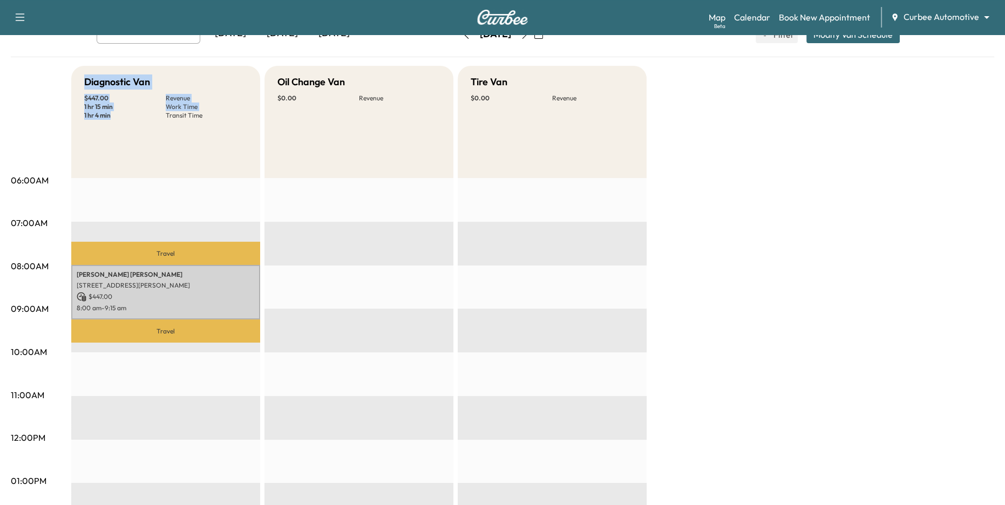
click at [151, 118] on div "Diagnostic Van $ 447.00 Revenue 1 hr 15 min Work Time 1 hr 4 min Transit Time" at bounding box center [165, 122] width 189 height 112
drag, startPoint x: 271, startPoint y: 80, endPoint x: 313, endPoint y: 107, distance: 50.3
click at [313, 107] on div "Oil Change Van $ 0.00 Revenue" at bounding box center [358, 122] width 189 height 112
drag, startPoint x: 84, startPoint y: 83, endPoint x: 179, endPoint y: 135, distance: 107.7
click at [179, 135] on div "Diagnostic Van $ 447.00 Revenue 1 hr 15 min Work Time 1 hr 4 min Transit Time" at bounding box center [165, 122] width 189 height 112
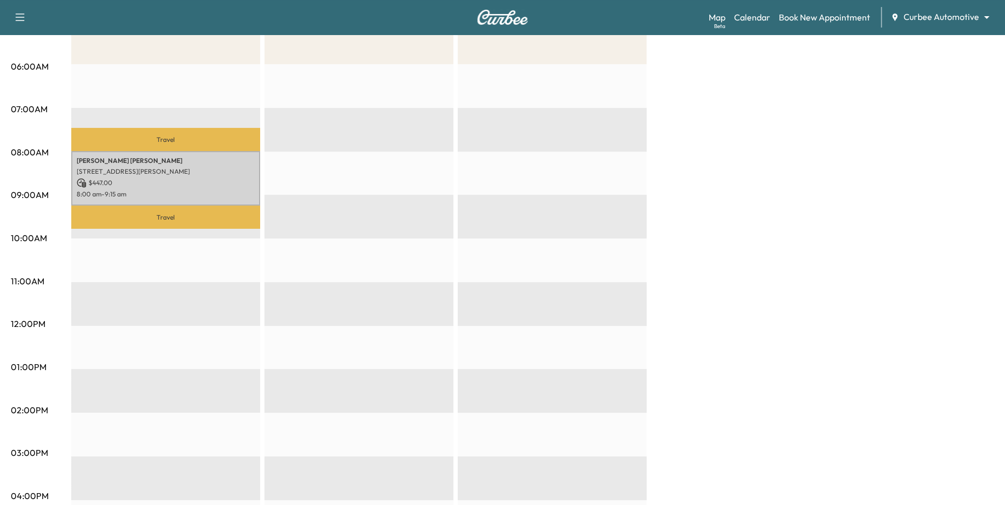
scroll to position [0, 0]
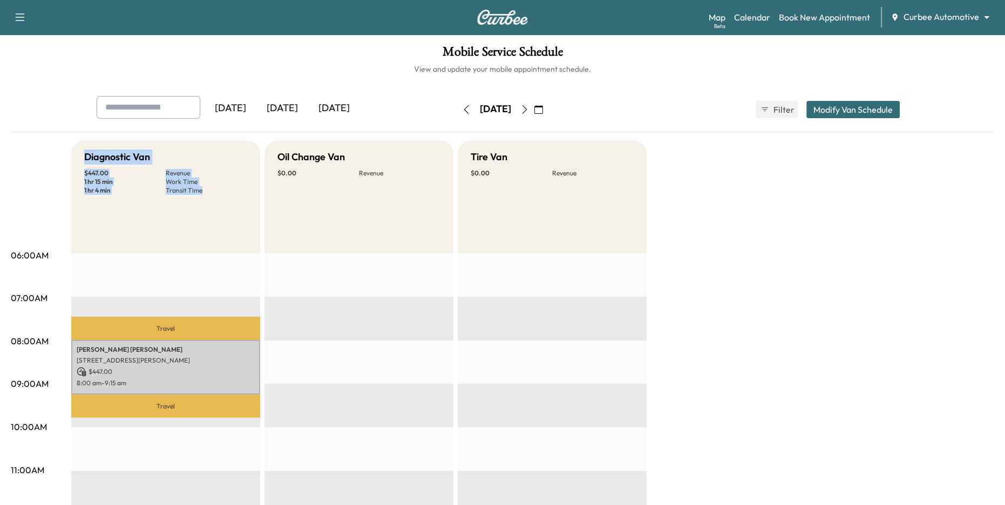
click at [848, 112] on button "Modify Van Schedule" at bounding box center [852, 109] width 93 height 17
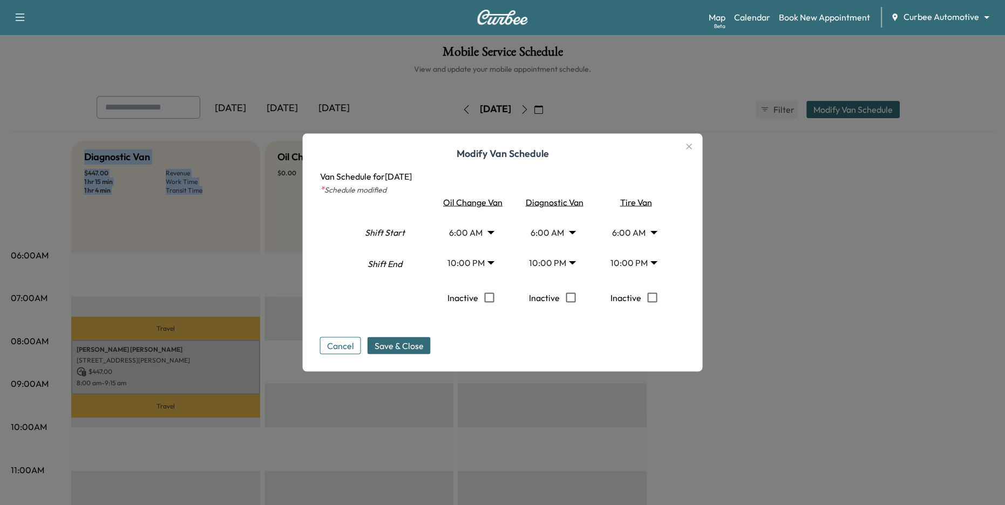
click at [484, 232] on body "Support Log Out Map Beta Calendar Book New Appointment Curbee Automotive ******…" at bounding box center [502, 252] width 1005 height 505
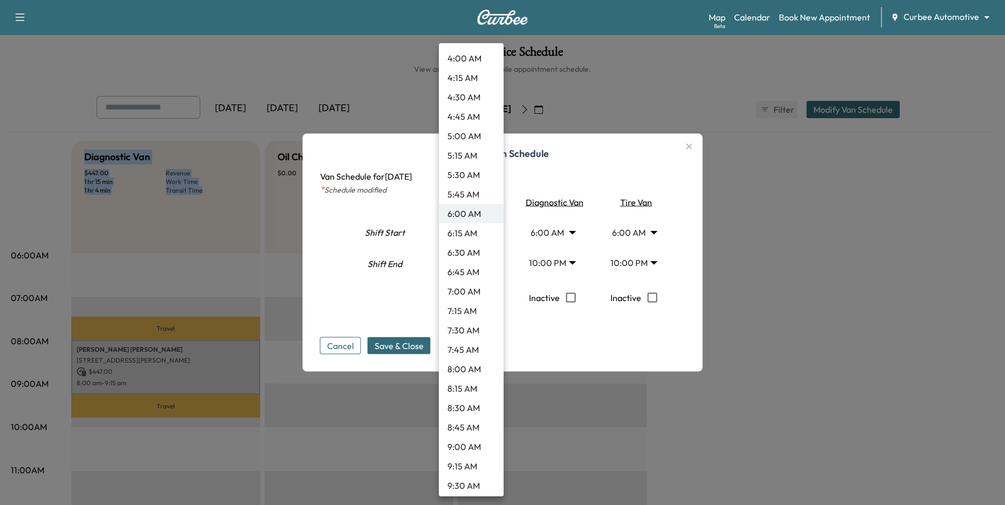
scroll to position [491, 0]
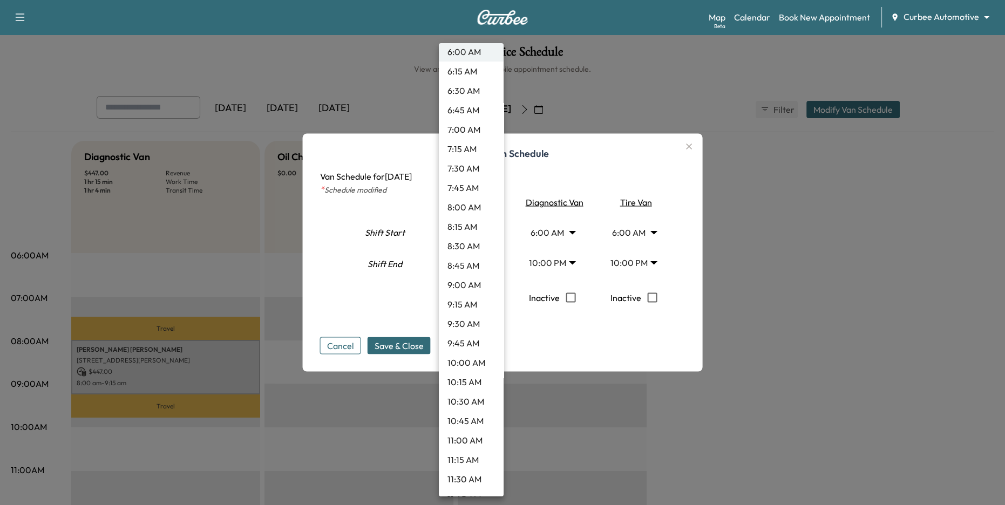
click at [645, 197] on div at bounding box center [502, 252] width 1005 height 505
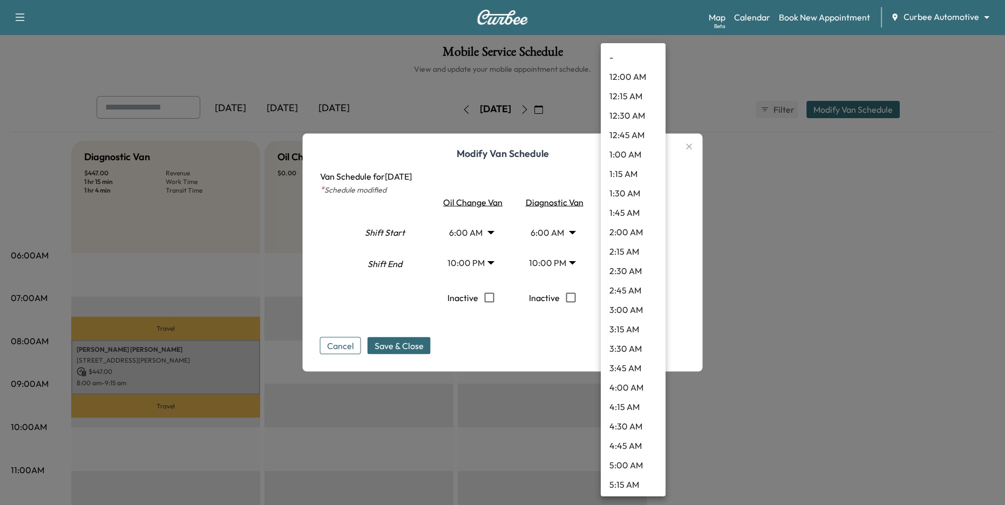
click at [644, 231] on body "Support Log Out Map Beta Calendar Book New Appointment Curbee Automotive ******…" at bounding box center [502, 252] width 1005 height 505
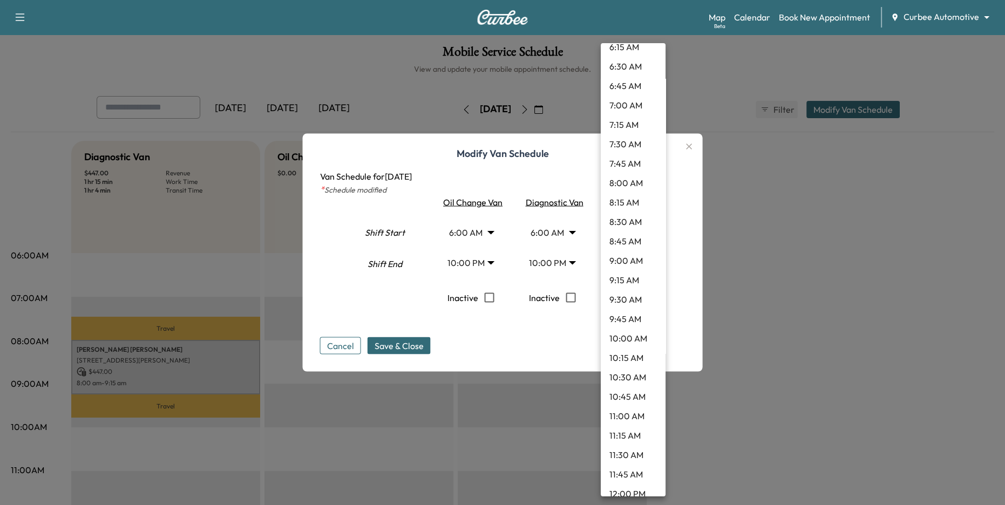
scroll to position [529, 0]
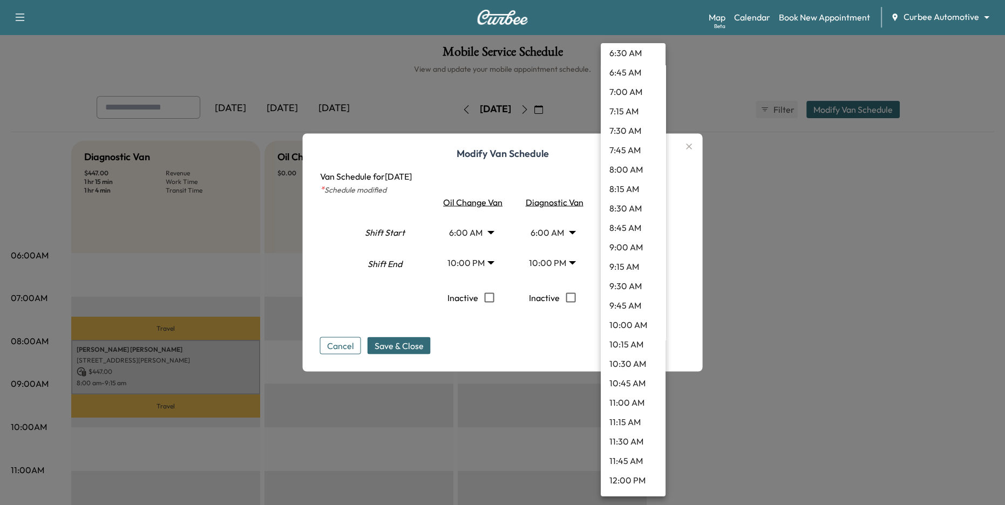
click at [633, 324] on li "10:00 AM" at bounding box center [632, 324] width 65 height 19
type input "**"
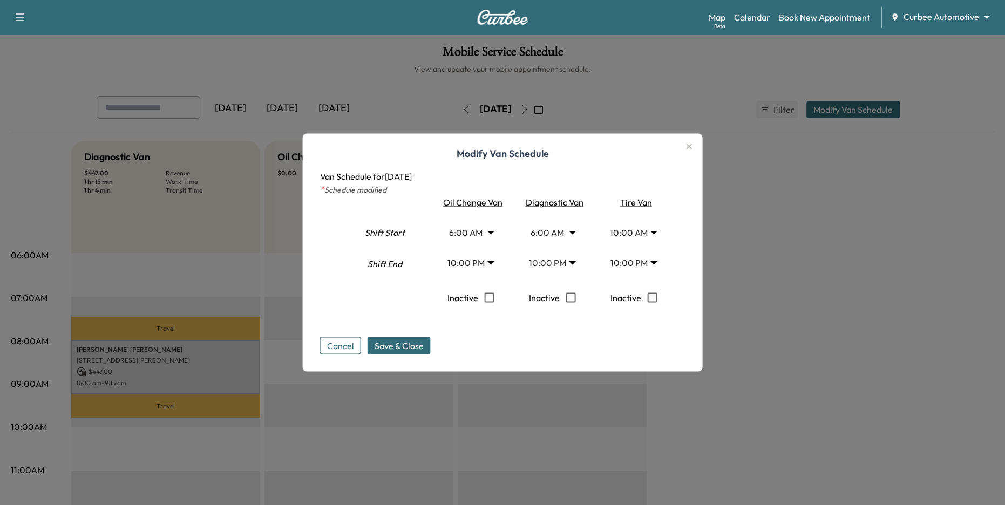
click at [632, 264] on body "Support Log Out Map Beta Calendar Book New Appointment Curbee Automotive ******…" at bounding box center [502, 252] width 1005 height 505
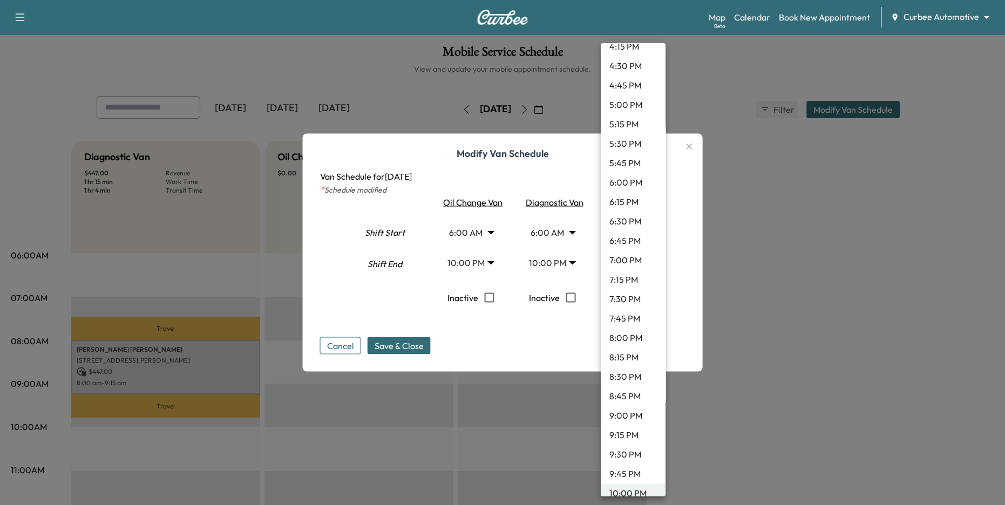
scroll to position [1130, 0]
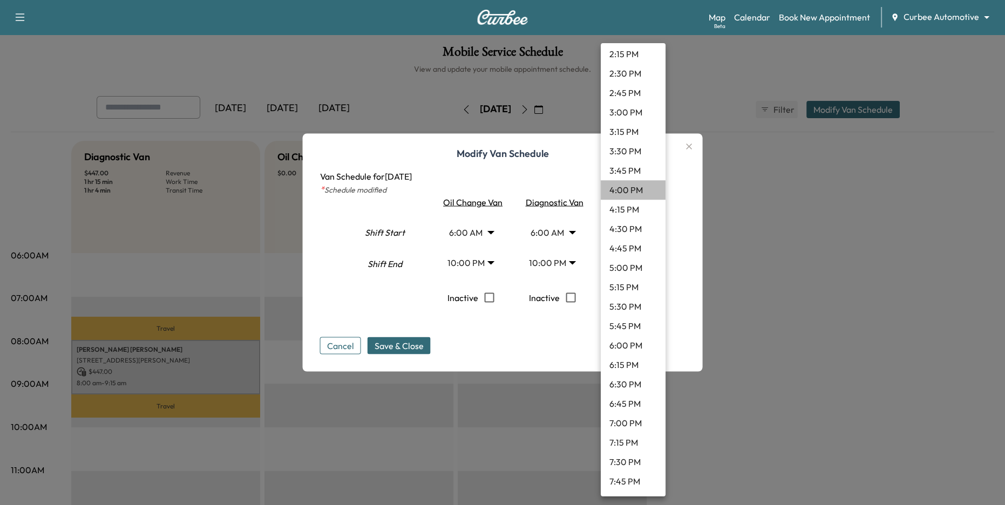
click at [624, 184] on li "4:00 PM" at bounding box center [632, 189] width 65 height 19
type input "**"
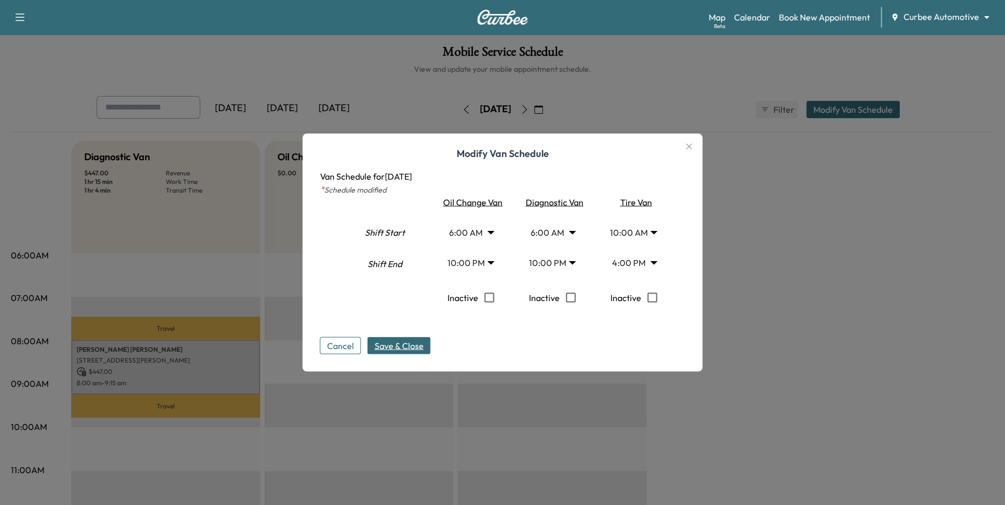
click at [408, 343] on span "Save & Close" at bounding box center [398, 345] width 49 height 13
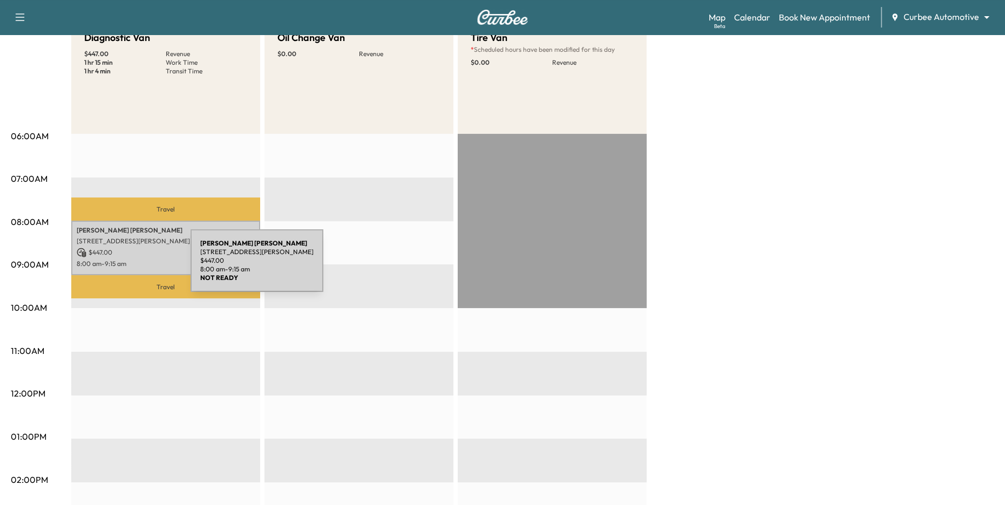
scroll to position [101, 0]
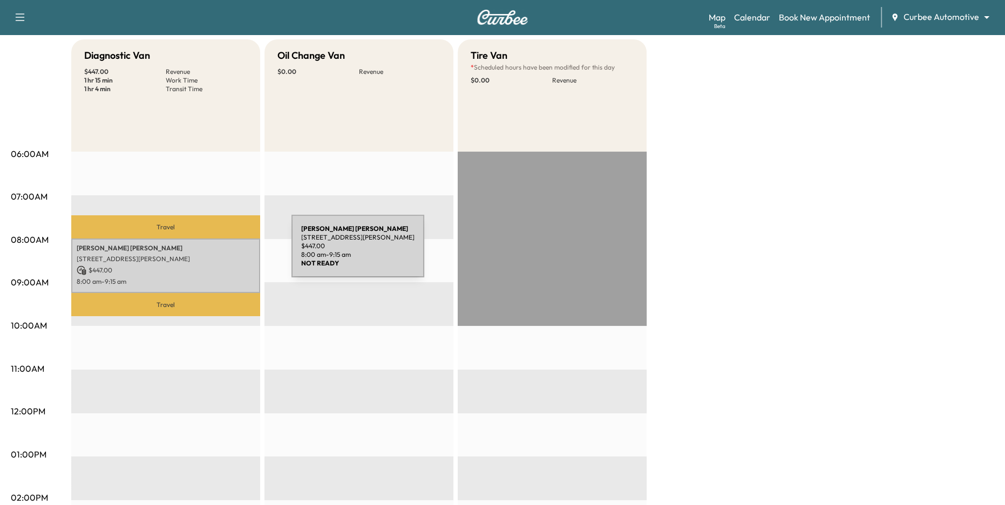
click at [210, 252] on div "Matt Schwartz 3120 St Paul St, Baltimore, MD 21218, USA $ 447.00 8:00 am - 9:15…" at bounding box center [165, 265] width 189 height 54
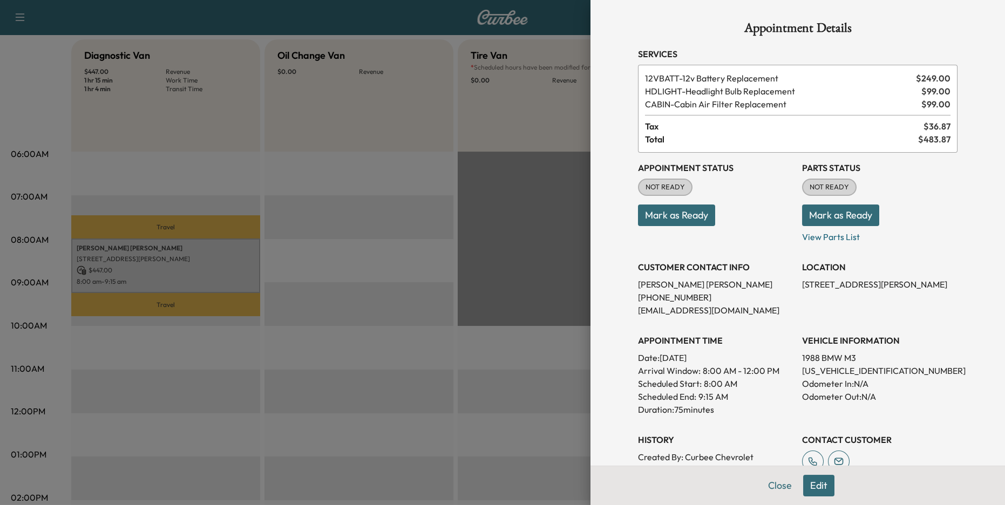
click at [401, 345] on div at bounding box center [502, 252] width 1005 height 505
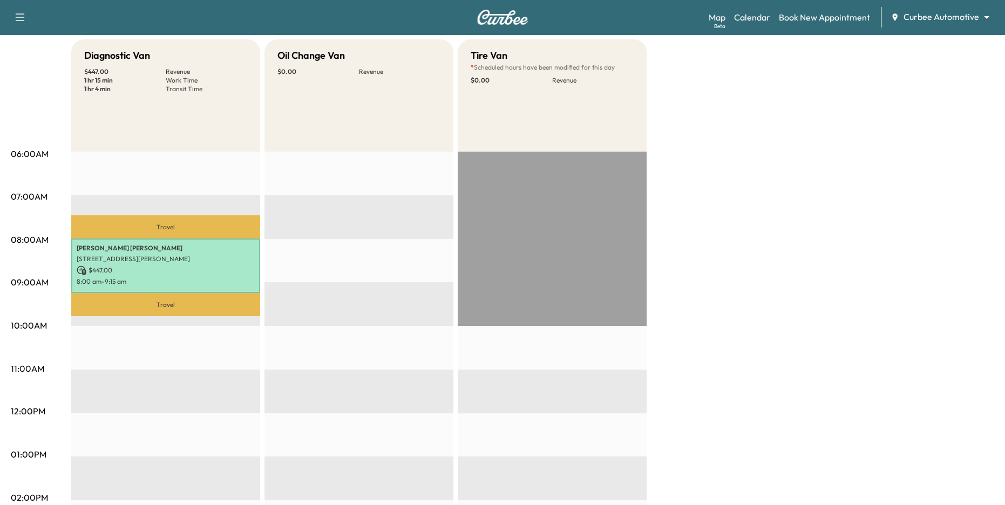
scroll to position [0, 0]
